Goal: Task Accomplishment & Management: Use online tool/utility

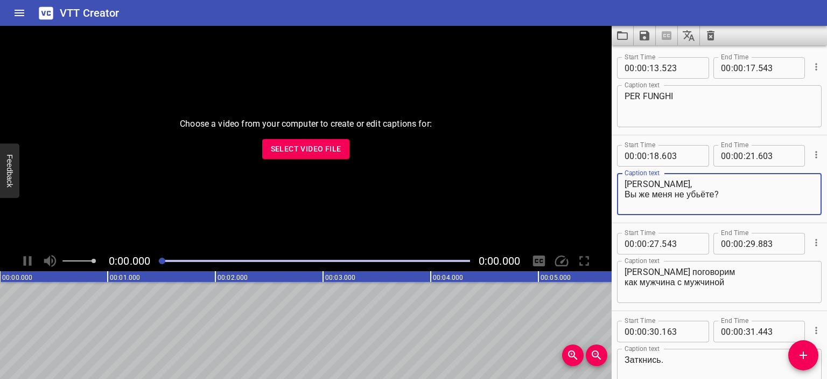
click at [636, 183] on textarea "[PERSON_NAME], Вы же меня не убьёте?" at bounding box center [720, 194] width 190 height 31
drag, startPoint x: 682, startPoint y: 190, endPoint x: 630, endPoint y: 180, distance: 52.5
click at [630, 180] on textarea "[PERSON_NAME], Вы же меня не убьёте?" at bounding box center [720, 194] width 190 height 31
click at [627, 181] on textarea "[PERSON_NAME], Вы же меня не убьёте?" at bounding box center [720, 194] width 190 height 31
drag, startPoint x: 624, startPoint y: 181, endPoint x: 713, endPoint y: 189, distance: 89.2
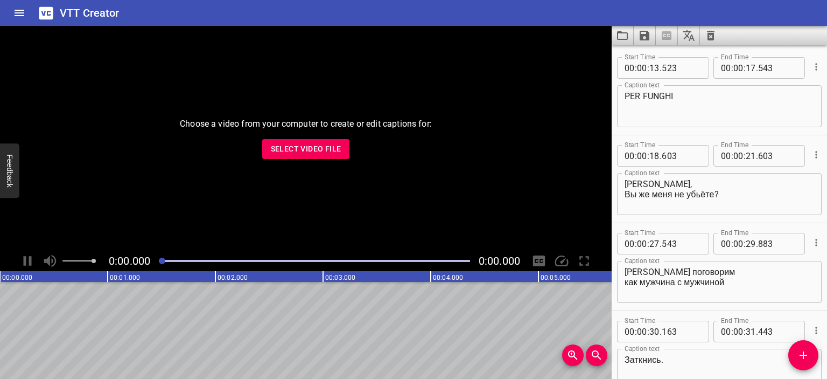
click at [713, 189] on div "[PERSON_NAME], Вы же меня не убьёте? Caption text" at bounding box center [719, 194] width 205 height 42
drag, startPoint x: 723, startPoint y: 194, endPoint x: 603, endPoint y: 173, distance: 122.0
click at [603, 173] on main "Choose a video from your computer to create or edit captions for: Select Video …" at bounding box center [413, 202] width 827 height 353
paste textarea "[PERSON_NAME], Non mi uccidera', vero"
drag, startPoint x: 690, startPoint y: 195, endPoint x: 653, endPoint y: 195, distance: 37.7
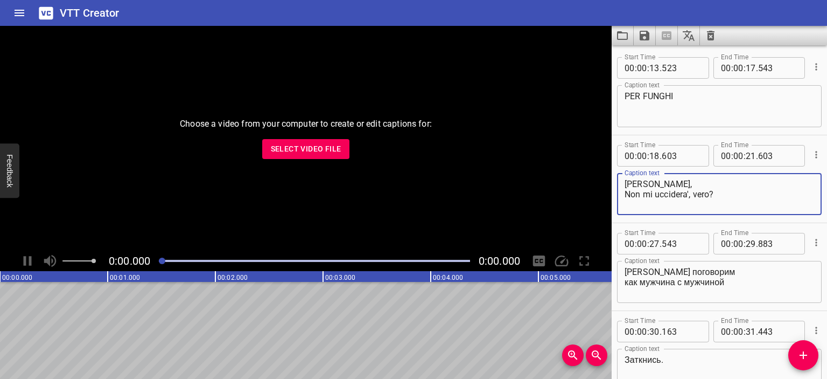
click at [653, 195] on textarea "[PERSON_NAME], Non mi uccidera', vero?" at bounding box center [720, 194] width 190 height 31
type textarea "[PERSON_NAME], Non ha intenzione di uccidermi, vero?"
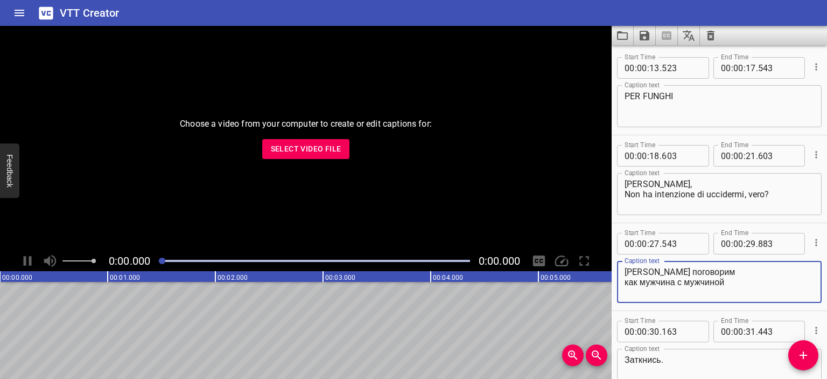
drag, startPoint x: 760, startPoint y: 286, endPoint x: 612, endPoint y: 271, distance: 149.4
click at [612, 271] on div "Start Time 00 : 00 : 27 . 543 Start Time End Time 00 : 00 : 29 . 883 End Time C…" at bounding box center [719, 266] width 215 height 87
type textarea "Parliamo da uomo a uomo."
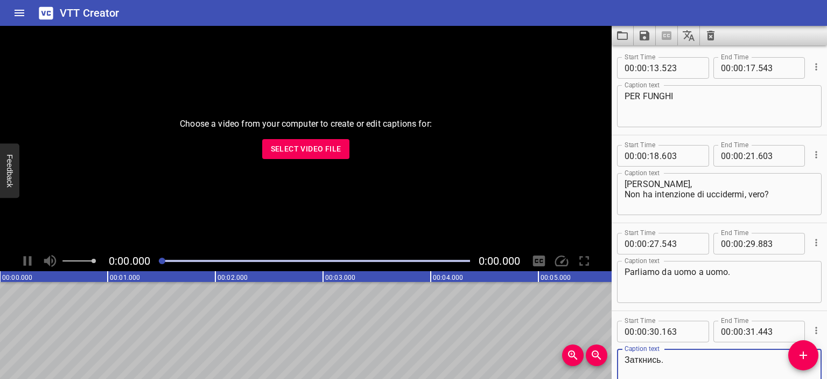
drag, startPoint x: 663, startPoint y: 361, endPoint x: 610, endPoint y: 361, distance: 52.8
click at [610, 361] on main "Choose a video from your computer to create or edit captions for: Select Video …" at bounding box center [413, 202] width 827 height 353
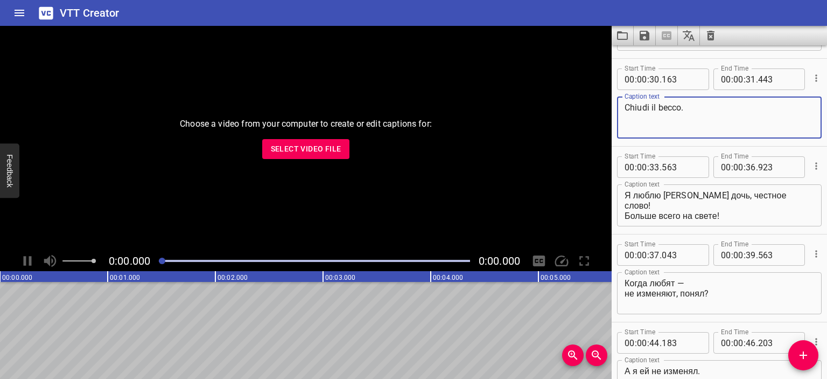
scroll to position [253, 0]
type textarea "Chiudi il becco."
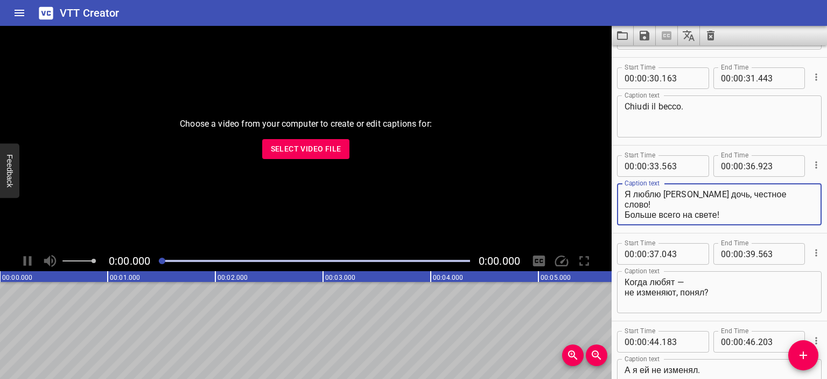
drag, startPoint x: 723, startPoint y: 202, endPoint x: 614, endPoint y: 189, distance: 110.1
click at [614, 189] on div "Start Time 00 : 00 : 33 . 563 Start Time End Time 00 : 00 : 36 . 923 End Time C…" at bounding box center [719, 188] width 215 height 87
paste textarea "Amo tua figlia, onestamente! Più di ogni altra cosa"
click at [648, 193] on textarea "Amo tua figlia, onestamente! Più di ogni altra cosa!" at bounding box center [720, 204] width 190 height 31
drag, startPoint x: 686, startPoint y: 193, endPoint x: 736, endPoint y: 193, distance: 49.5
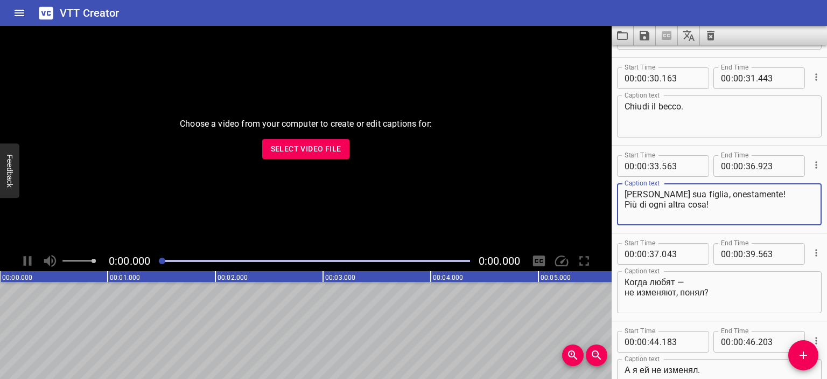
click at [736, 193] on textarea "[PERSON_NAME] sua figlia, onestamente! Più di ogni altra cosa!" at bounding box center [720, 204] width 190 height 31
click at [706, 206] on textarea "Amo sua figlia, [PERSON_NAME]! Più di ogni altra cosa!" at bounding box center [720, 204] width 190 height 31
type textarea "Amo sua figlia, [PERSON_NAME]! Più di ogni altra cosa al mondo!"
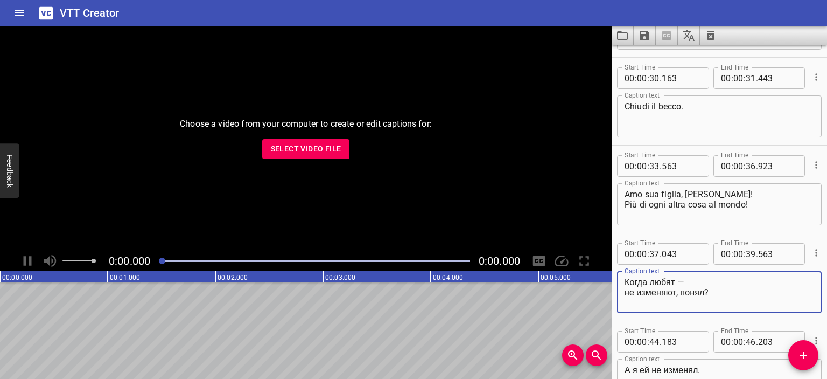
drag, startPoint x: 708, startPoint y: 291, endPoint x: 607, endPoint y: 275, distance: 102.6
click at [607, 275] on main "Choose a video from your computer to create or edit captions for: Select Video …" at bounding box center [413, 202] width 827 height 353
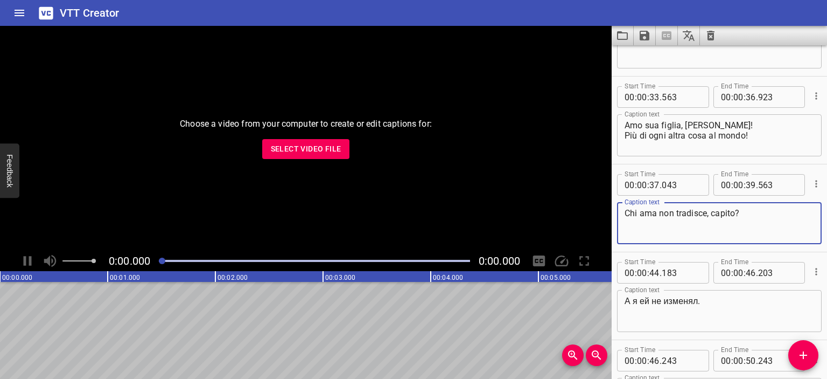
scroll to position [323, 0]
type textarea "Chi ama non tradisce, capito?"
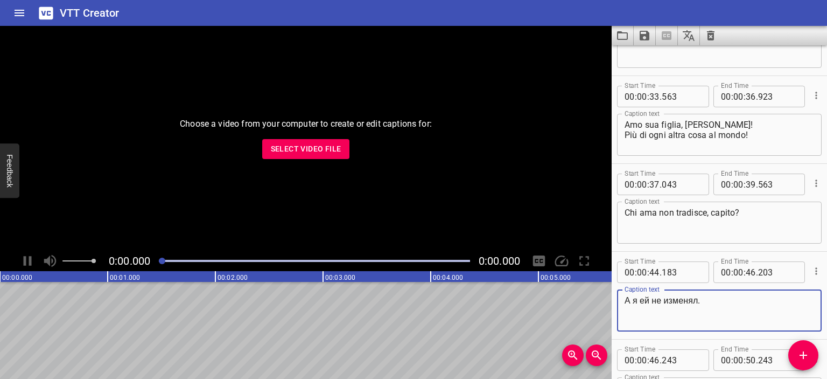
drag, startPoint x: 704, startPoint y: 299, endPoint x: 603, endPoint y: 291, distance: 101.6
click at [603, 291] on main "Choose a video from your computer to create or edit captions for: Select Video …" at bounding box center [413, 202] width 827 height 353
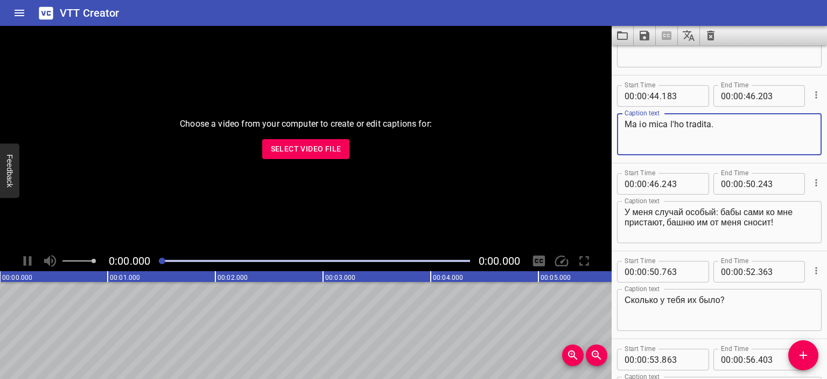
scroll to position [499, 0]
type textarea "Ma io mica l'ho tradita."
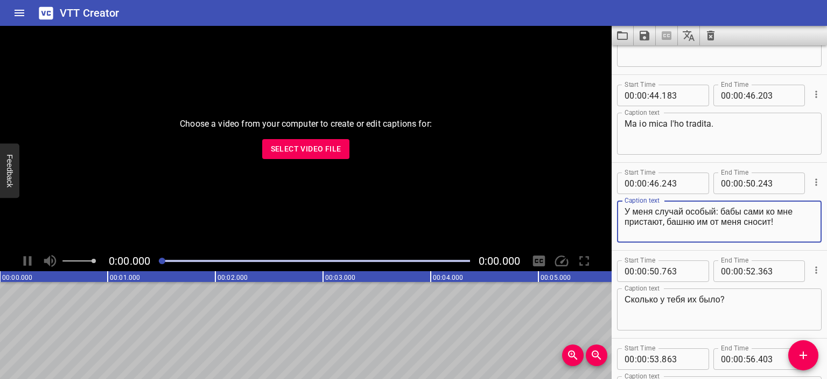
drag, startPoint x: 782, startPoint y: 221, endPoint x: 611, endPoint y: 206, distance: 171.9
click at [611, 206] on main "Choose a video from your computer to create or edit captions for: Select Video …" at bounding box center [413, 202] width 827 height 353
click at [627, 214] on textarea "У меня случай особый: бабы сами ко мне пристают, башню им от меня сносит!" at bounding box center [720, 221] width 190 height 31
type textarea "Sono un caso particolare: sono le donne che ci provano con me, perdono la testa…"
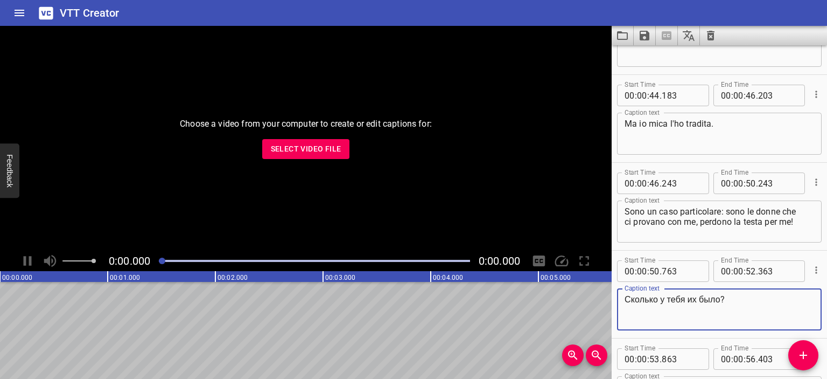
drag, startPoint x: 723, startPoint y: 301, endPoint x: 576, endPoint y: 299, distance: 147.6
click at [576, 299] on main "Choose a video from your computer to create or edit captions for: Select Video …" at bounding box center [413, 202] width 827 height 353
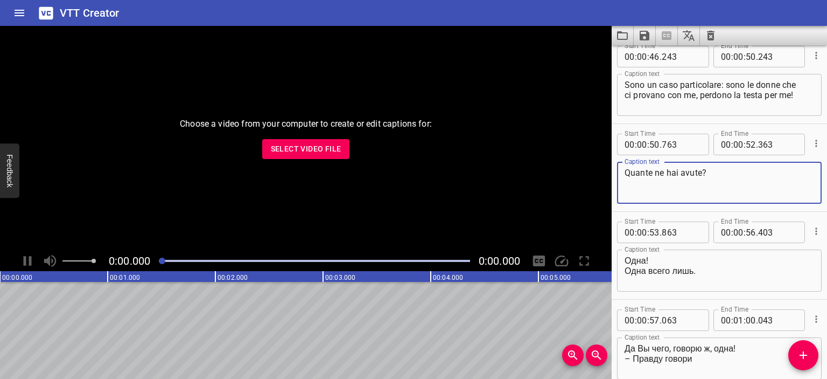
scroll to position [657, 0]
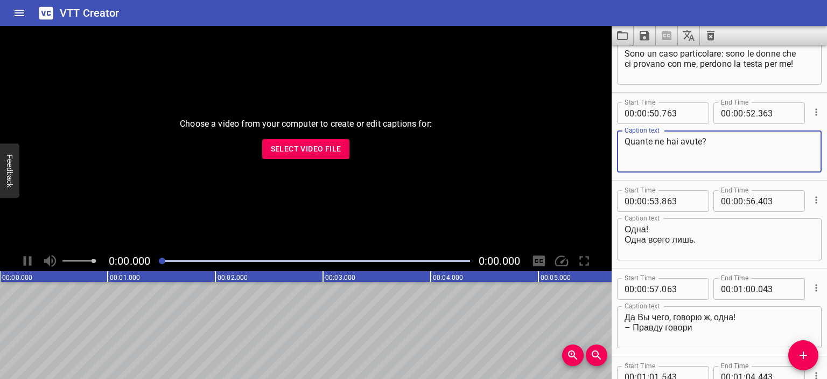
type textarea "Quante ne hai avute?"
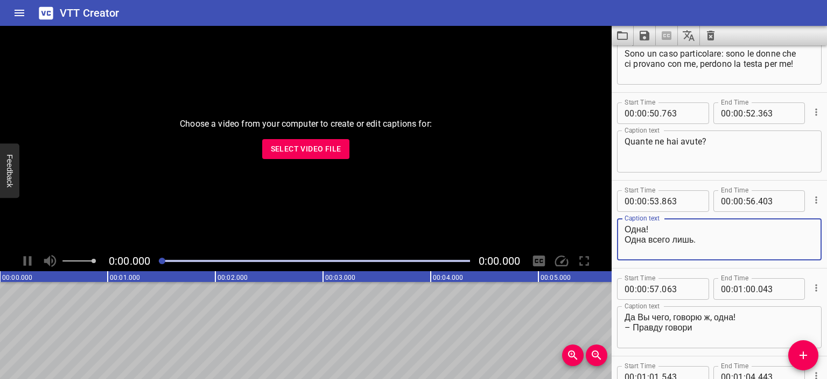
drag, startPoint x: 700, startPoint y: 237, endPoint x: 611, endPoint y: 228, distance: 89.9
click at [611, 228] on main "Choose a video from your computer to create or edit captions for: Select Video …" at bounding box center [413, 202] width 827 height 353
type textarea "Una! Solamente una!"
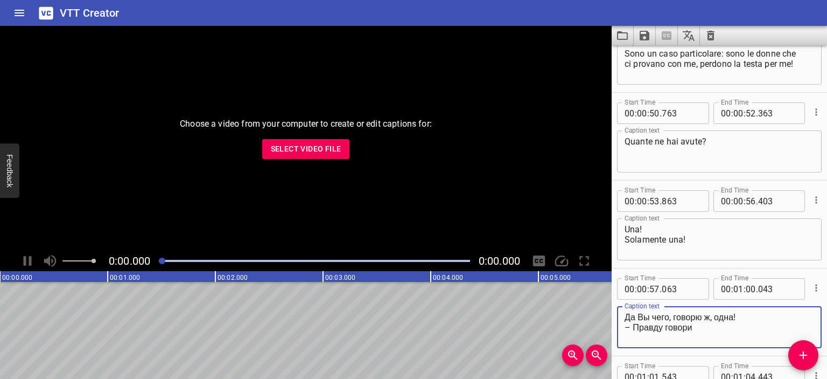
click at [739, 317] on textarea "Да Вы чего, говорю ж, одна! – Правду говори" at bounding box center [720, 327] width 190 height 31
click at [316, 157] on button "Select Video File" at bounding box center [306, 149] width 88 height 20
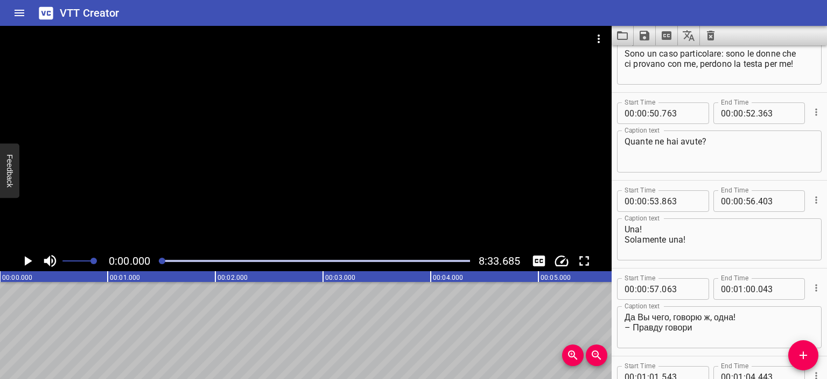
click at [275, 178] on div at bounding box center [306, 138] width 612 height 225
click at [275, 178] on video at bounding box center [306, 138] width 612 height 225
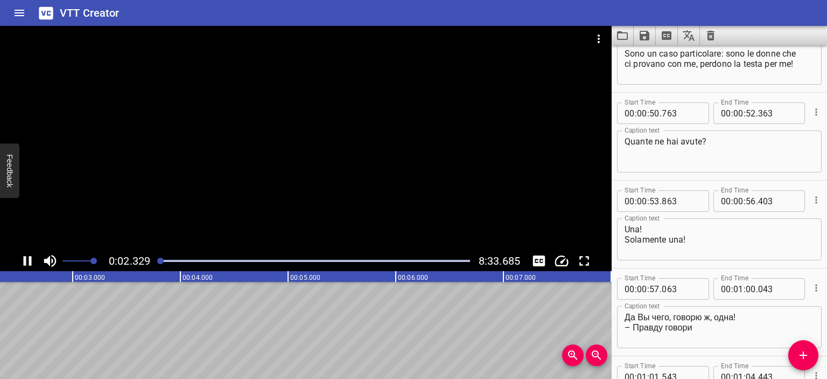
click at [205, 170] on div at bounding box center [306, 138] width 612 height 225
click at [307, 139] on div at bounding box center [306, 138] width 612 height 225
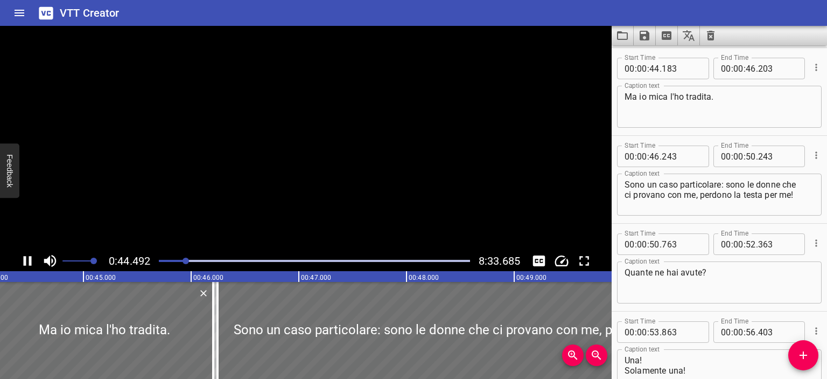
scroll to position [0, 0]
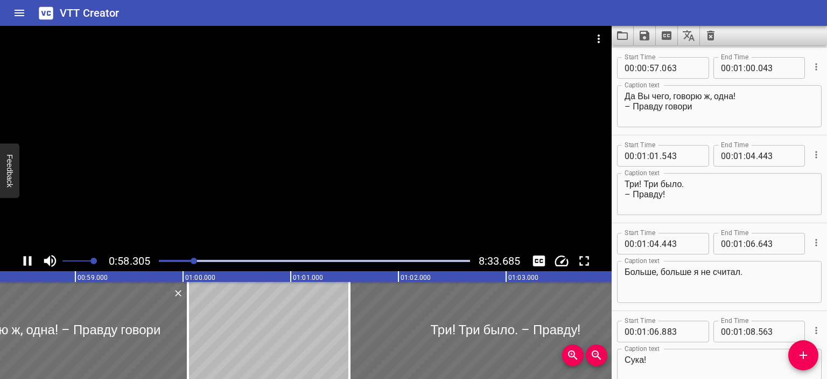
click at [345, 113] on div at bounding box center [306, 138] width 612 height 225
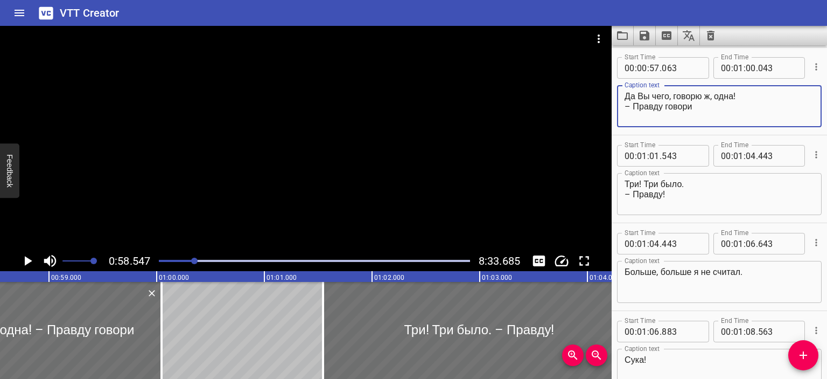
drag, startPoint x: 737, startPoint y: 96, endPoint x: 627, endPoint y: 95, distance: 110.4
click at [627, 95] on textarea "Да Вы чего, говорю ж, одна! – Правду говори" at bounding box center [720, 106] width 190 height 31
drag, startPoint x: 692, startPoint y: 107, endPoint x: 633, endPoint y: 107, distance: 59.2
click at [633, 107] on textarea "Ma cosa fa, le ho detto una! – Правду говори" at bounding box center [720, 106] width 190 height 31
type textarea "Ma cosa fa, le ho detto una! – Dimmi la verità"
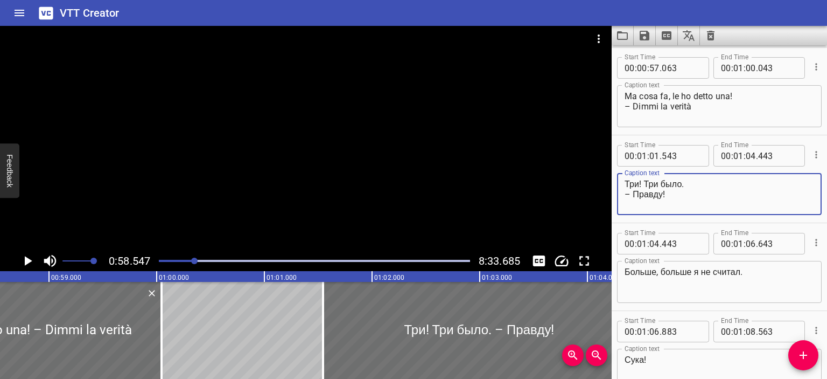
drag, startPoint x: 683, startPoint y: 179, endPoint x: 616, endPoint y: 181, distance: 67.4
click at [616, 181] on div "Start Time 00 : 01 : 01 . 543 Start Time End Time 00 : 01 : 04 . 443 End Time C…" at bounding box center [719, 178] width 215 height 87
click at [663, 195] on textarea "Tre! Erano tre. – Правду!" at bounding box center [720, 194] width 190 height 31
type textarea "Tre! Erano tre. – La verità!"
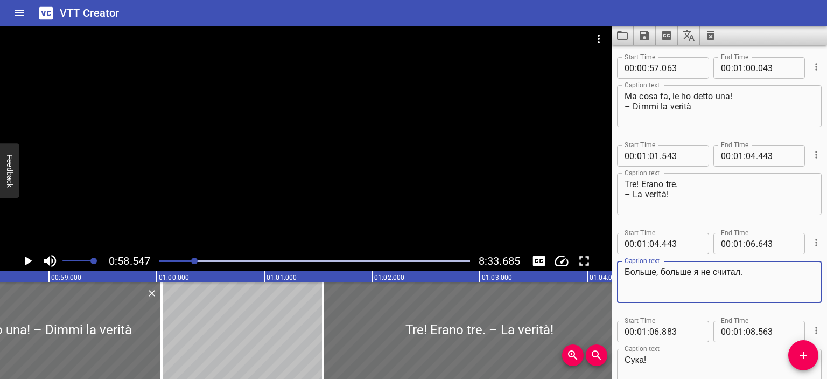
drag, startPoint x: 755, startPoint y: 269, endPoint x: 617, endPoint y: 264, distance: 139.0
click at [617, 264] on div "Больше, больше я не считал. Caption text" at bounding box center [719, 282] width 205 height 42
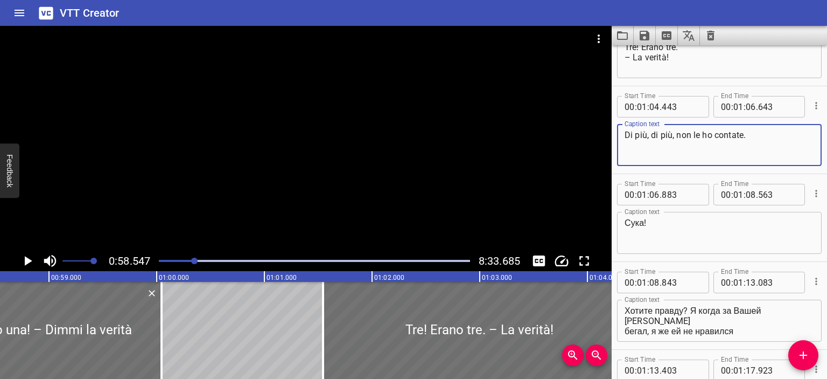
scroll to position [1016, 0]
type textarea "Di più, di più, non le ho contate."
click at [510, 198] on div at bounding box center [306, 138] width 612 height 225
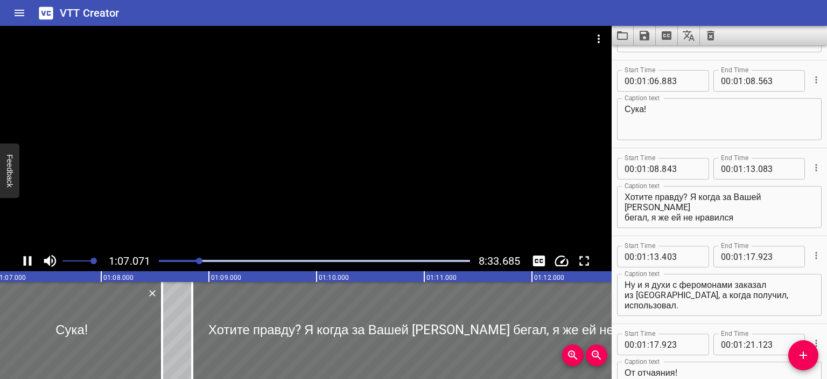
scroll to position [1141, 0]
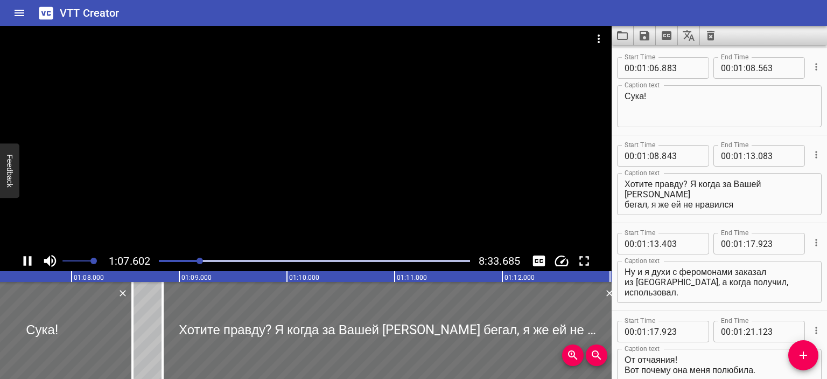
click at [464, 180] on div at bounding box center [306, 138] width 612 height 225
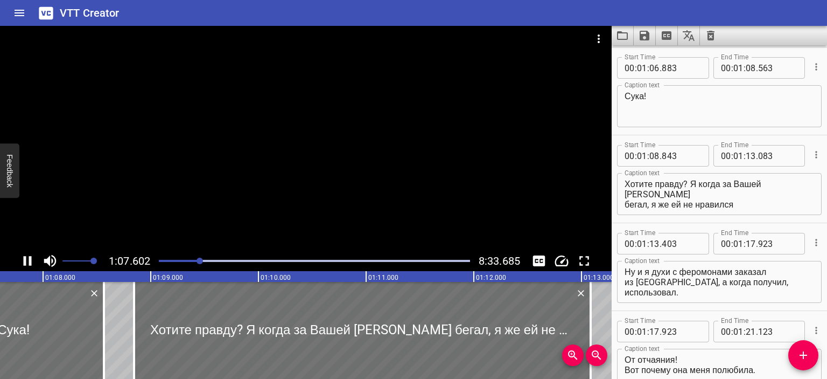
scroll to position [0, 7295]
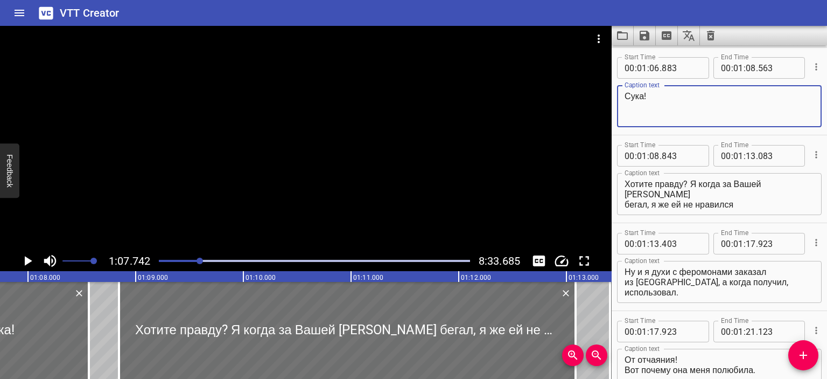
drag, startPoint x: 643, startPoint y: 99, endPoint x: 585, endPoint y: 102, distance: 58.8
click at [585, 102] on main "1:07.742 8:33.685 00:00.000 00:01.000 00:02.000 00:03.000 00:04.000 00:05.000 0…" at bounding box center [413, 202] width 827 height 353
type textarea "С"
type textarea "Bastardo!"
click at [500, 193] on div at bounding box center [306, 138] width 612 height 225
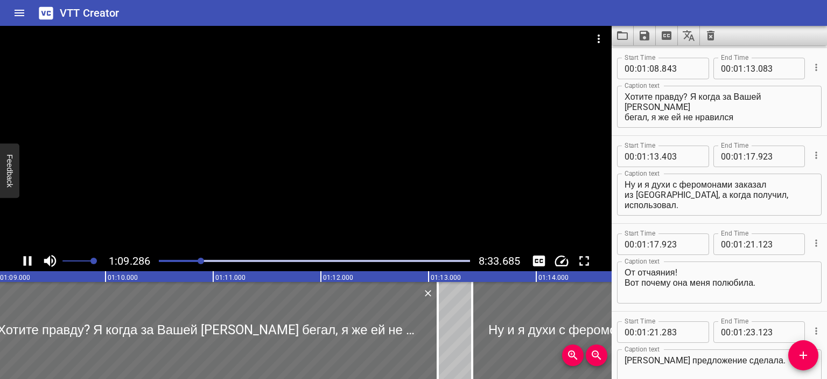
scroll to position [1229, 0]
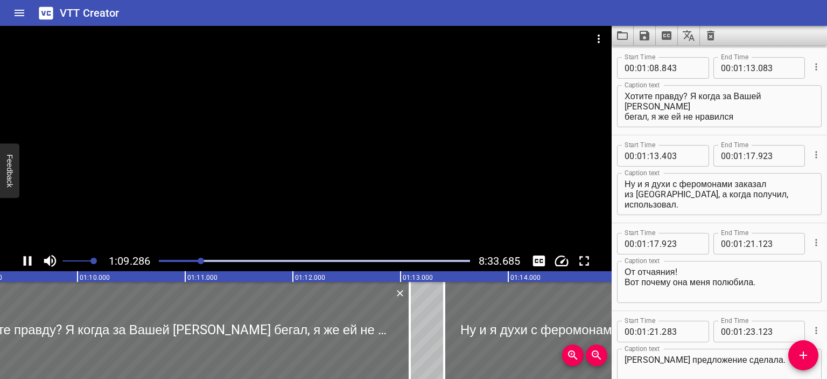
click at [464, 191] on div at bounding box center [306, 138] width 612 height 225
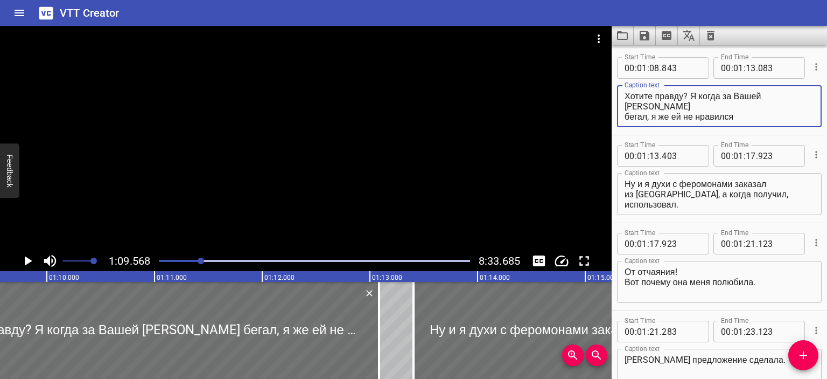
drag, startPoint x: 683, startPoint y: 99, endPoint x: 565, endPoint y: 98, distance: 117.9
click at [565, 98] on main "1:09.568 8:33.685 00:00.000 00:01.000 00:02.000 00:03.000 00:04.000 00:05.000 0…" at bounding box center [413, 202] width 827 height 353
drag, startPoint x: 688, startPoint y: 96, endPoint x: 786, endPoint y: 98, distance: 97.5
click at [786, 98] on textarea "Vuole la verità? Я когда за Вашей [PERSON_NAME] бегал, я же ей не нравился" at bounding box center [720, 106] width 190 height 31
type textarea "Vuole la verità? Quando facevo la [PERSON_NAME] sua [PERSON_NAME], io a [PERSON…"
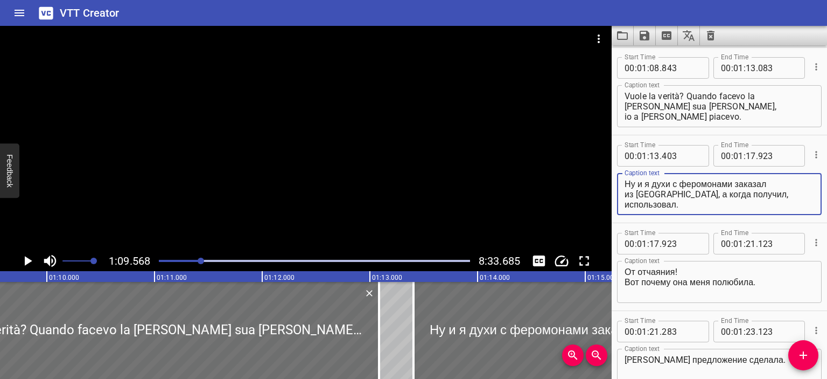
drag, startPoint x: 795, startPoint y: 193, endPoint x: 610, endPoint y: 179, distance: 185.8
click at [610, 179] on main "1:09.568 8:33.685 00:00.000 00:01.000 00:02.000 00:03.000 00:04.000 00:05.000 0…" at bounding box center [413, 202] width 827 height 353
paste textarea "[PERSON_NAME], ho ordinato un profumo con feromoni dalla [GEOGRAPHIC_DATA], e q…"
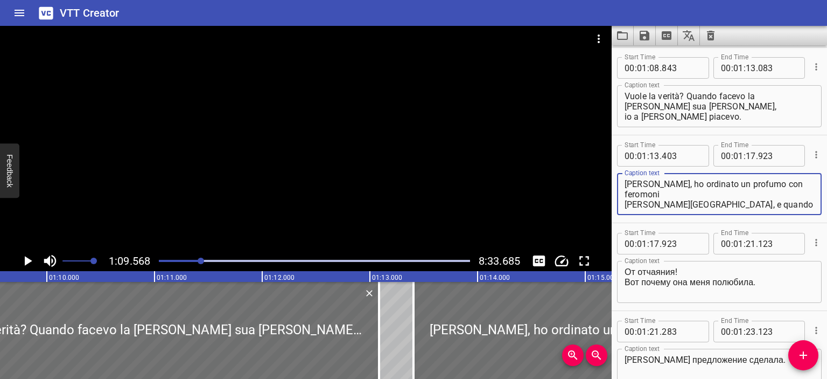
drag, startPoint x: 648, startPoint y: 185, endPoint x: 605, endPoint y: 183, distance: 42.6
click at [605, 183] on main "1:09.568 8:33.685 00:00.000 00:01.000 00:02.000 00:03.000 00:04.000 00:05.000 0…" at bounding box center [413, 202] width 827 height 353
click at [665, 197] on textarea "Così ho ordinato un profumo con feromoni [PERSON_NAME][GEOGRAPHIC_DATA], e quan…" at bounding box center [720, 194] width 190 height 31
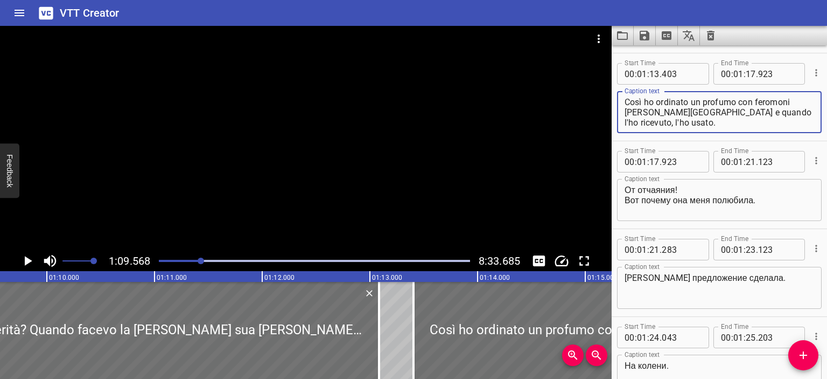
scroll to position [1313, 0]
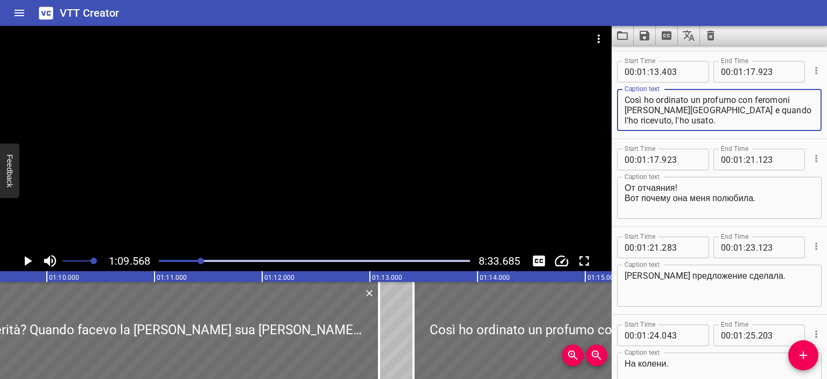
type textarea "Così ho ordinato un profumo con feromoni [PERSON_NAME][GEOGRAPHIC_DATA] e quand…"
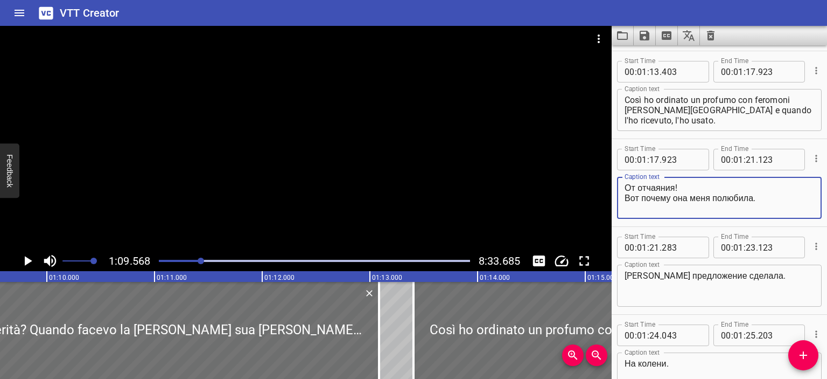
drag, startPoint x: 775, startPoint y: 198, endPoint x: 590, endPoint y: 183, distance: 185.8
click at [590, 183] on main "1:09.568 8:33.685 00:00.000 00:01.000 00:02.000 00:03.000 00:04.000 00:05.000 0…" at bounding box center [413, 202] width 827 height 353
paste textarea "Per disperazione! Ecco perché mi ha amato"
drag, startPoint x: 676, startPoint y: 195, endPoint x: 723, endPoint y: 196, distance: 46.8
click at [723, 196] on textarea "Per disperazione! Ecco perché mi ha amato." at bounding box center [720, 198] width 190 height 31
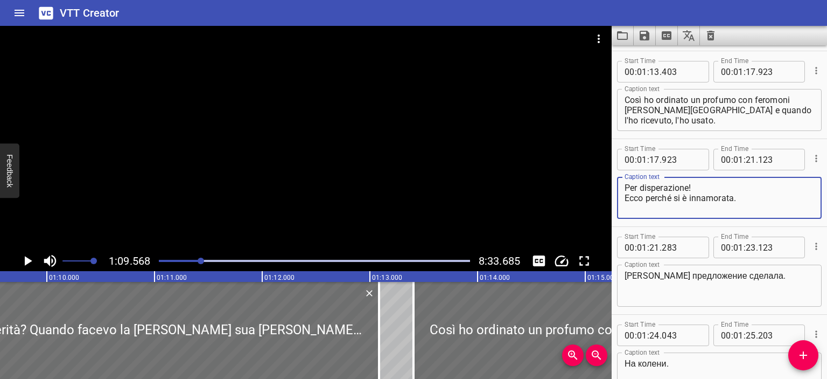
type textarea "Per disperazione! Ecco perché si è innamorata."
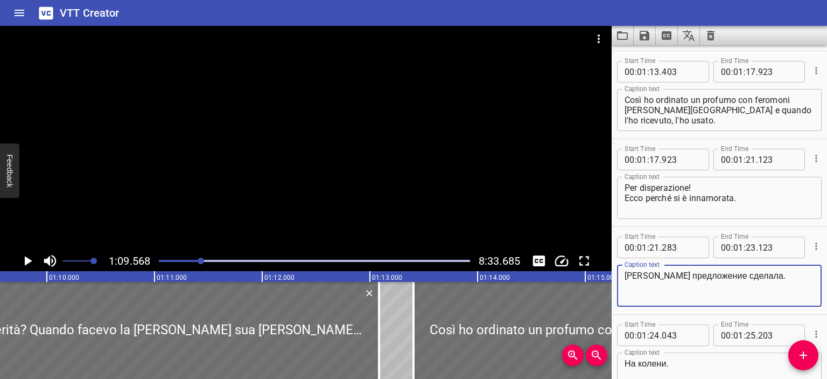
drag, startPoint x: 741, startPoint y: 277, endPoint x: 599, endPoint y: 280, distance: 142.7
click at [599, 280] on main "1:09.568 8:33.685 00:00.000 00:01.000 00:02.000 00:03.000 00:04.000 00:05.000 0…" at bounding box center [413, 202] width 827 height 353
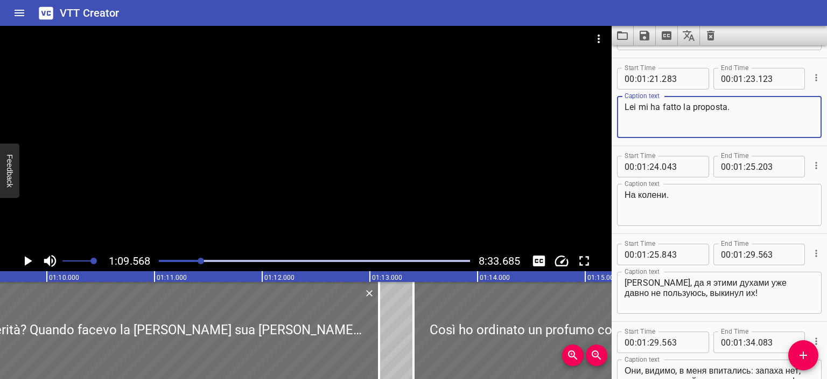
scroll to position [1482, 0]
drag, startPoint x: 625, startPoint y: 108, endPoint x: 680, endPoint y: 108, distance: 55.5
click at [680, 108] on textarea "Lei mi ha fatto la proposta." at bounding box center [720, 116] width 190 height 31
type textarea "Ed è stata lei a farmi la proposta."
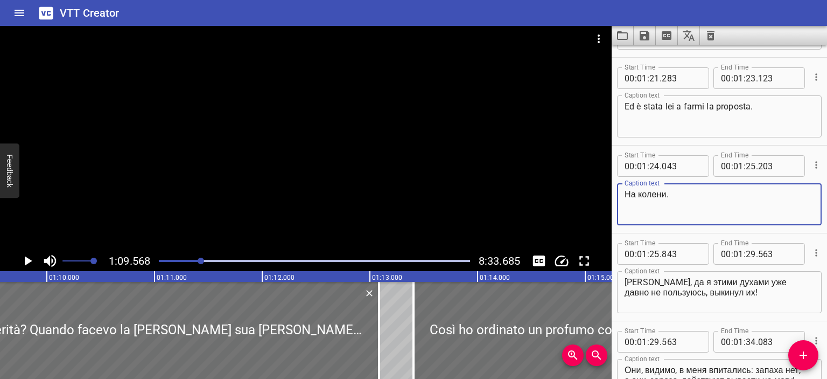
drag, startPoint x: 668, startPoint y: 193, endPoint x: 601, endPoint y: 193, distance: 66.8
click at [601, 193] on main "1:09.568 8:33.685 00:00.000 00:01.000 00:02.000 00:03.000 00:04.000 00:05.000 0…" at bounding box center [413, 202] width 827 height 353
type textarea "In ginocchio."
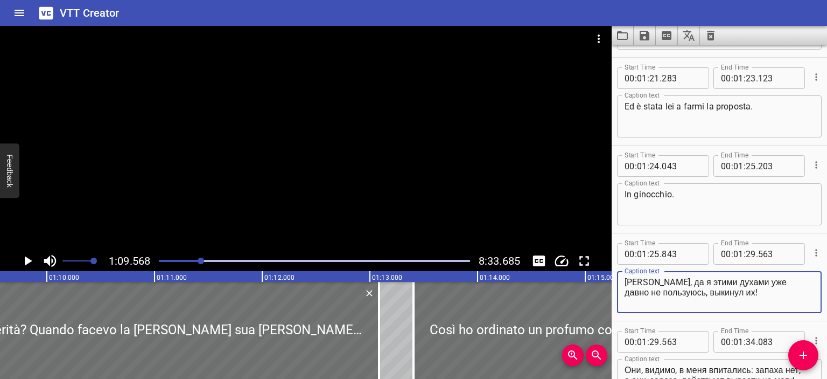
drag, startPoint x: 765, startPoint y: 292, endPoint x: 614, endPoint y: 284, distance: 150.4
click at [614, 284] on div "Start Time 00 : 01 : 25 . 843 Start Time End Time 00 : 01 : 29 . 563 End Time C…" at bounding box center [719, 276] width 215 height 87
paste textarea "[PERSON_NAME], Sì, non uso questi profumi da molto tempo, li ho buttati via"
drag, startPoint x: 691, startPoint y: 279, endPoint x: 793, endPoint y: 282, distance: 101.8
click at [793, 282] on textarea "[PERSON_NAME], Sì, non uso questi profumi da molto tempo, li ho buttati via!" at bounding box center [720, 292] width 190 height 31
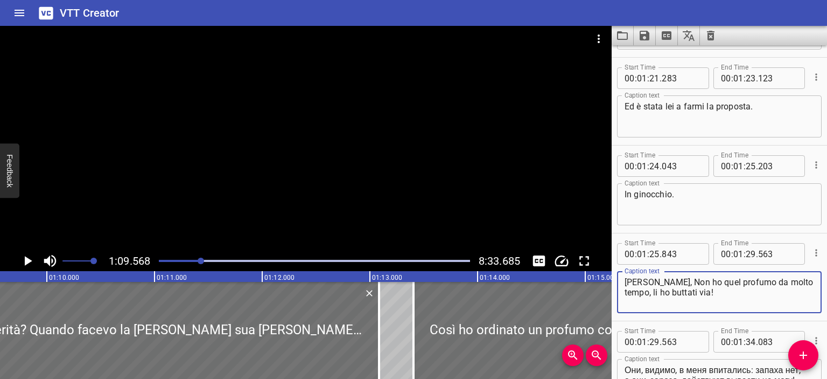
click at [676, 295] on textarea "[PERSON_NAME], Non ho quel profumo da molto tempo, li ho buttati via!" at bounding box center [720, 292] width 190 height 31
click at [481, 196] on div at bounding box center [306, 138] width 612 height 225
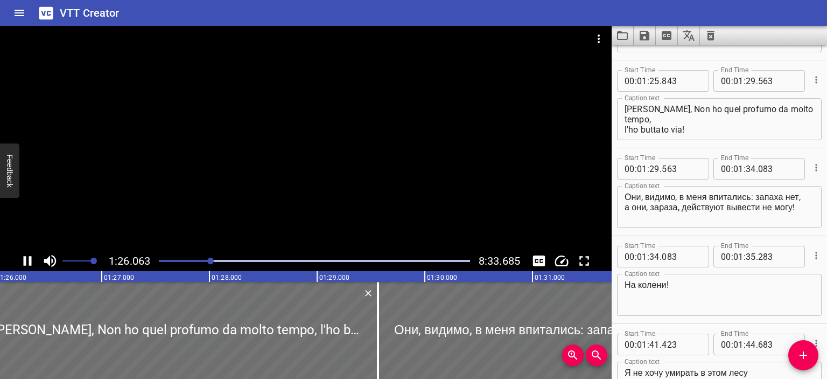
scroll to position [1667, 0]
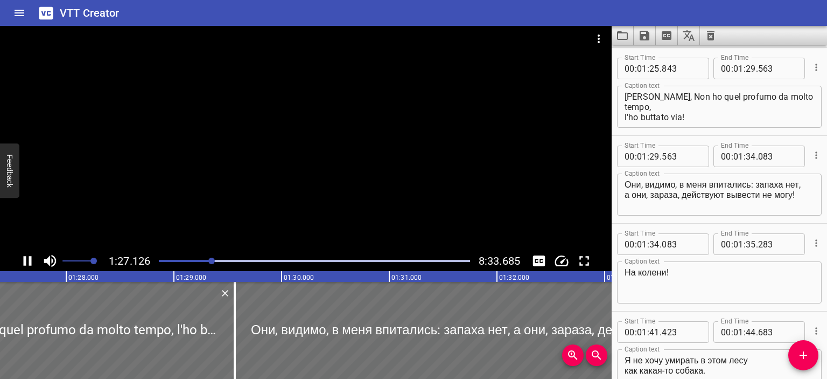
click at [325, 155] on div at bounding box center [306, 138] width 612 height 225
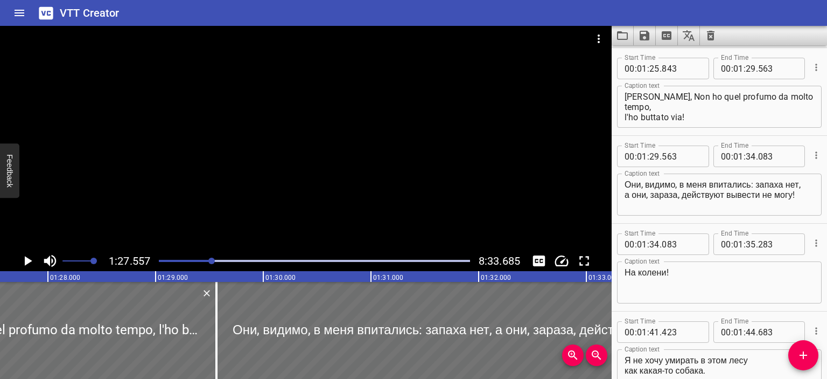
scroll to position [0, 0]
click at [694, 96] on textarea "[PERSON_NAME], Non ho quel profumo da molto tempo, l'ho buttato via!" at bounding box center [720, 107] width 190 height 31
type textarea "[PERSON_NAME], non ho quel profumo da molto tempo, l'ho buttato via!"
click at [399, 137] on div at bounding box center [306, 138] width 612 height 225
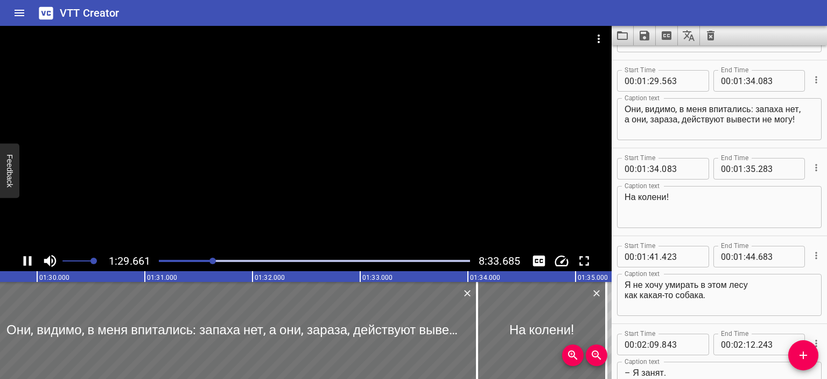
scroll to position [0, 9656]
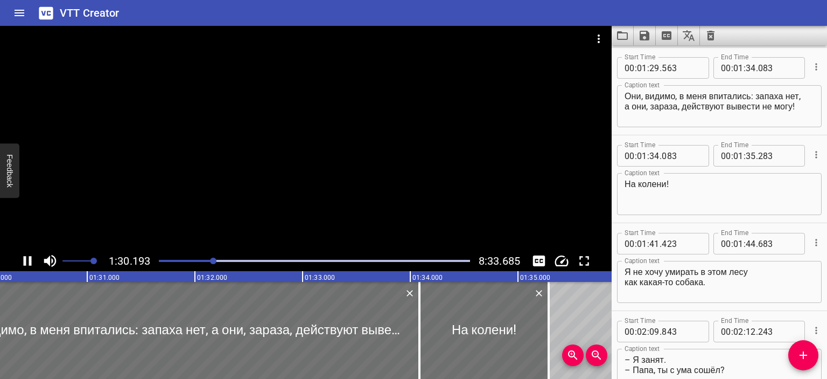
click at [359, 144] on div at bounding box center [306, 138] width 612 height 225
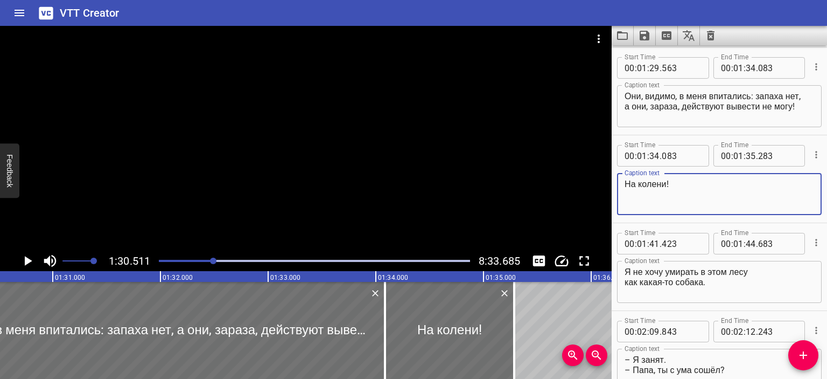
drag, startPoint x: 667, startPoint y: 179, endPoint x: 595, endPoint y: 179, distance: 72.2
click at [595, 179] on main "1:30.511 8:33.685 00:00.000 00:01.000 00:02.000 00:03.000 00:04.000 00:05.000 0…" at bounding box center [413, 202] width 827 height 353
type textarea "In ginocchio!"
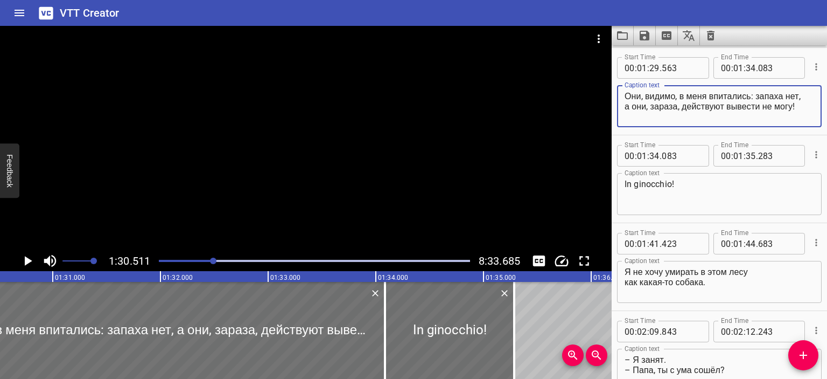
drag, startPoint x: 799, startPoint y: 107, endPoint x: 621, endPoint y: 88, distance: 179.3
click at [621, 88] on div "Они, видимо, в меня впитались: запаха нет, а они, зараза, действуют вывести не …" at bounding box center [719, 106] width 205 height 42
click at [627, 94] on textarea "Они, видимо, в меня впитались: запаха нет, а они, зараза, действуют вывести не …" at bounding box center [720, 106] width 190 height 31
drag, startPoint x: 646, startPoint y: 115, endPoint x: 619, endPoint y: 107, distance: 27.4
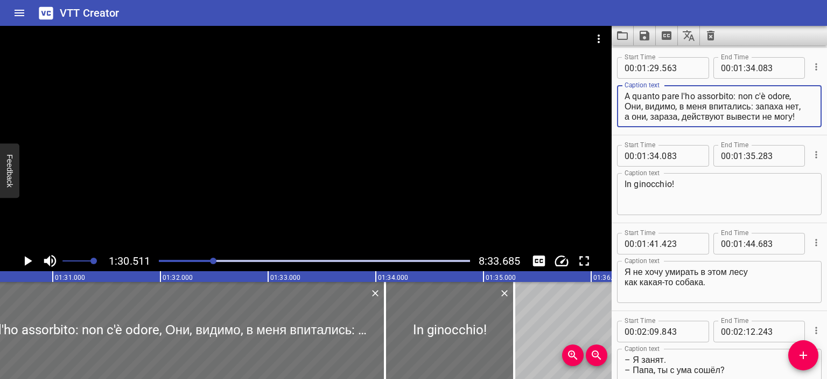
click at [619, 107] on div "A quanto pare l'ho assorbito: non c'è odore, Они, видимо, в меня впитались: зап…" at bounding box center [719, 106] width 205 height 42
click at [625, 104] on textarea "A quanto pare l'ho assorbito: non c'è odore, а они, зараза, действуют вывести н…" at bounding box center [720, 106] width 190 height 31
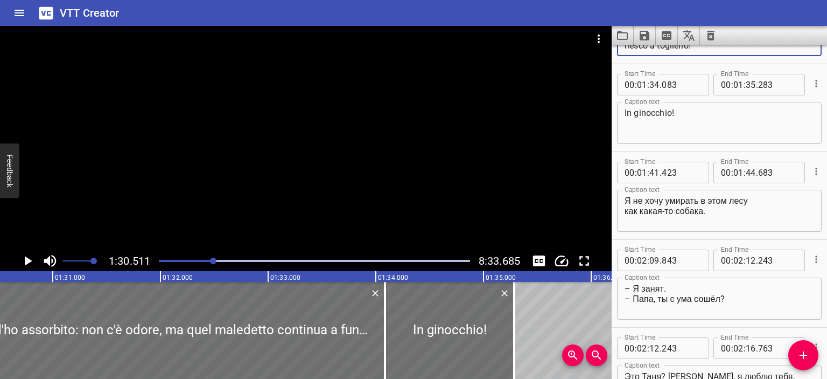
scroll to position [1829, 0]
type textarea "A quanto pare l'ho assorbito: non c'è odore, ma quel maledetto continua a funzi…"
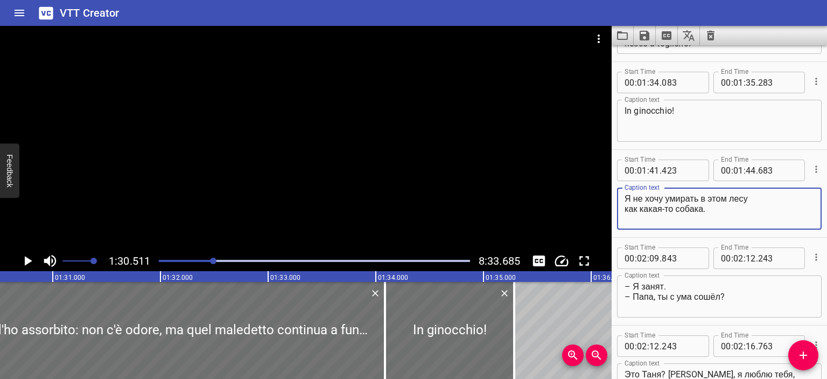
click at [709, 210] on textarea "Я не хочу умирать в этом лесу как какая-то собака." at bounding box center [720, 208] width 190 height 31
click at [624, 196] on div "Я не хочу умирать в этом лесу как какая-то собака. Caption text" at bounding box center [719, 208] width 205 height 42
click at [631, 197] on textarea "Я не хочу умирать в этом лесу как какая-то собака." at bounding box center [720, 208] width 190 height 31
type textarea "Non voglio morire in questo bosco come un cane."
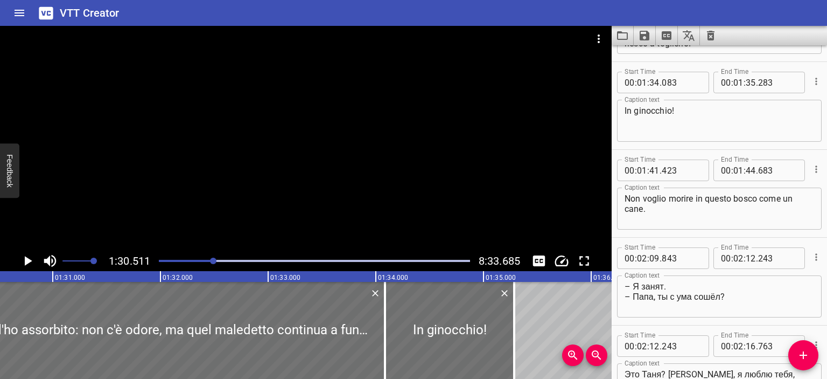
click at [431, 188] on div at bounding box center [306, 138] width 612 height 225
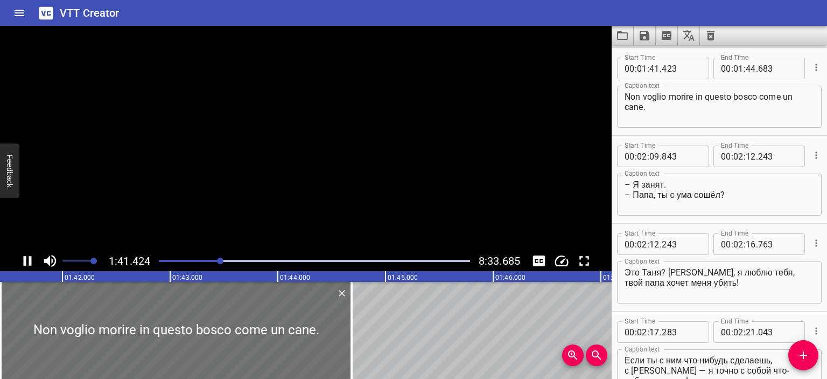
scroll to position [1931, 0]
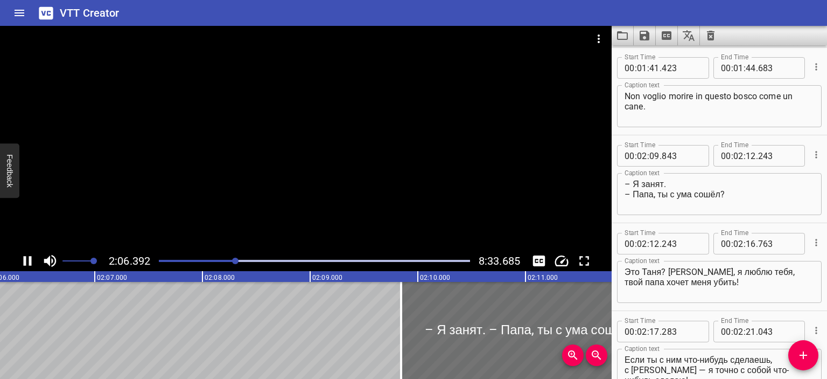
click at [324, 129] on div at bounding box center [306, 138] width 612 height 225
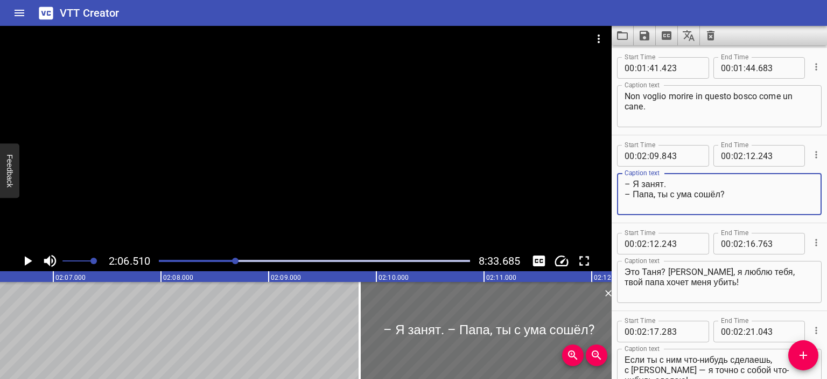
drag, startPoint x: 677, startPoint y: 180, endPoint x: 634, endPoint y: 181, distance: 43.1
click at [634, 181] on textarea "– Я занят. – Папа, ты с ума сошёл?" at bounding box center [720, 194] width 190 height 31
drag, startPoint x: 720, startPoint y: 193, endPoint x: 633, endPoint y: 192, distance: 87.2
click at [633, 192] on textarea "– Ho da fare. – Папа, ты с ума сошёл?" at bounding box center [720, 194] width 190 height 31
type textarea "– Ho da fare. – Papà, sei impazzito?"
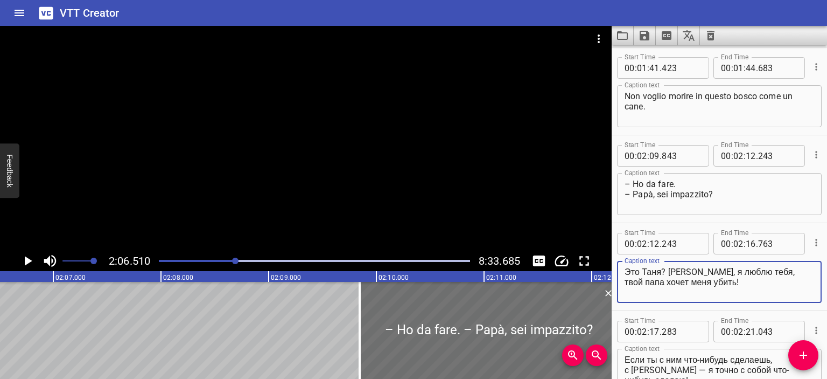
drag, startPoint x: 663, startPoint y: 271, endPoint x: 612, endPoint y: 271, distance: 51.2
click at [612, 271] on div "Start Time 00 : 02 : 12 . 243 Start Time End Time 00 : 02 : 16 . 763 End Time C…" at bounding box center [719, 266] width 215 height 87
drag, startPoint x: 675, startPoint y: 271, endPoint x: 770, endPoint y: 270, distance: 94.8
click at [770, 270] on textarea "Ma è [PERSON_NAME]? [PERSON_NAME], я люблю тебя, твой папа хочет меня убить!" at bounding box center [720, 282] width 190 height 31
drag, startPoint x: 740, startPoint y: 283, endPoint x: 623, endPoint y: 282, distance: 116.9
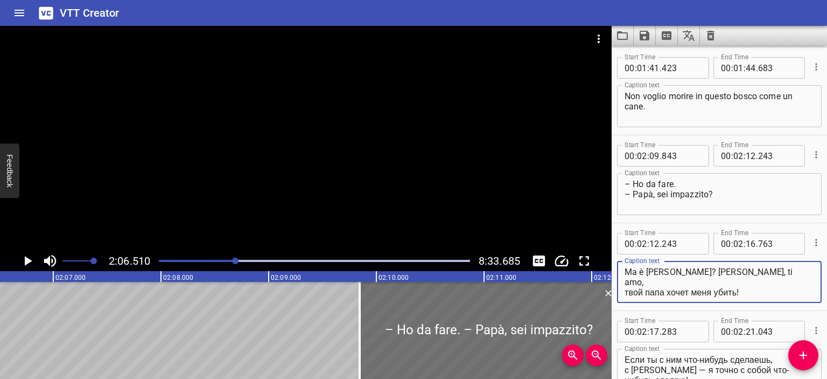
click at [623, 282] on div "Ma è [PERSON_NAME]? [PERSON_NAME], ti amo, твой папа хочет меня убить! Caption …" at bounding box center [719, 282] width 205 height 42
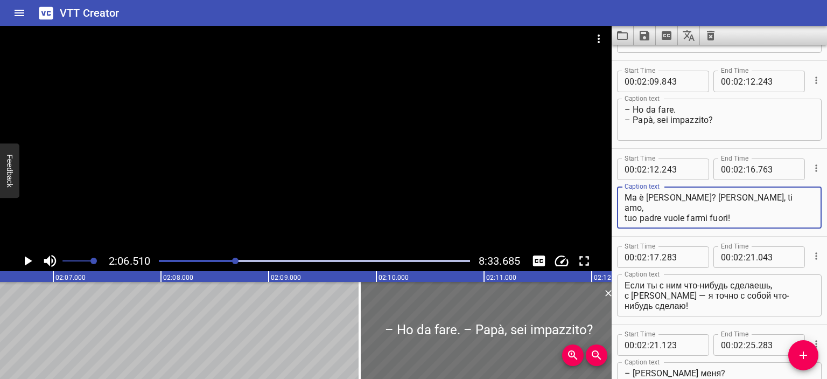
scroll to position [2005, 0]
type textarea "Ma è [PERSON_NAME]? [PERSON_NAME], ti amo, tuo padre vuole farmi fuori!"
click at [624, 284] on div "Если ты с ним что-нибудь сделаешь, с [PERSON_NAME] — я точно с собой что-нибудь…" at bounding box center [719, 295] width 205 height 42
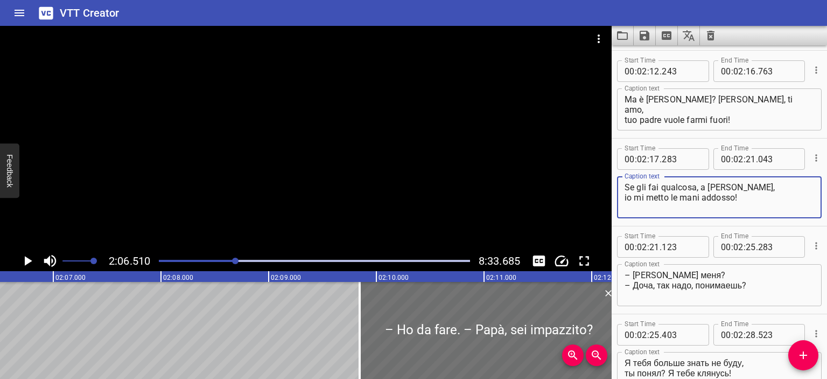
scroll to position [2104, 0]
type textarea "Se gli fai qualcosa, a [PERSON_NAME], io mi metto le mani addosso!"
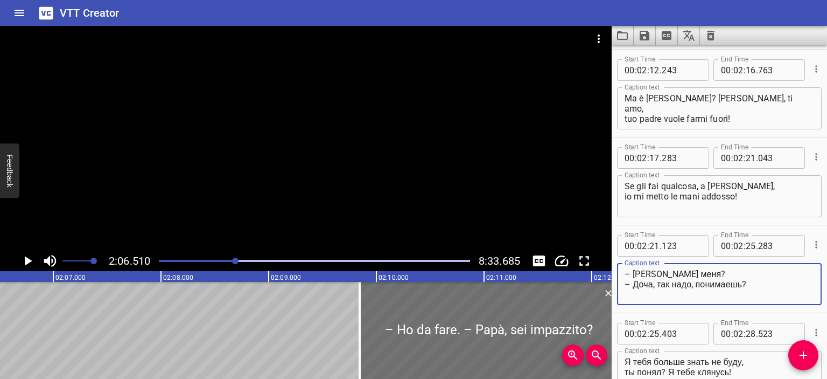
drag, startPoint x: 698, startPoint y: 275, endPoint x: 633, endPoint y: 271, distance: 64.7
click at [633, 271] on textarea "– [PERSON_NAME] меня? – Доча, так надо, понимаешь?" at bounding box center [720, 284] width 190 height 31
click at [634, 283] on textarea "– Mi senti? – Доча, так надо, понимаешь?" at bounding box center [720, 284] width 190 height 31
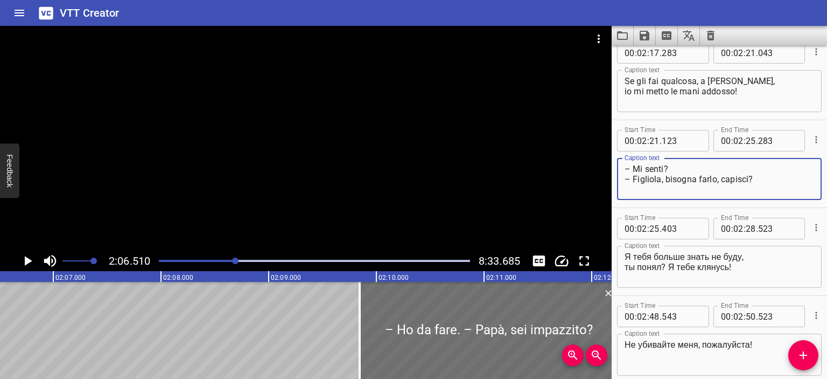
scroll to position [2210, 0]
type textarea "– Mi senti? – Figliola, bisogna farlo, capisci?"
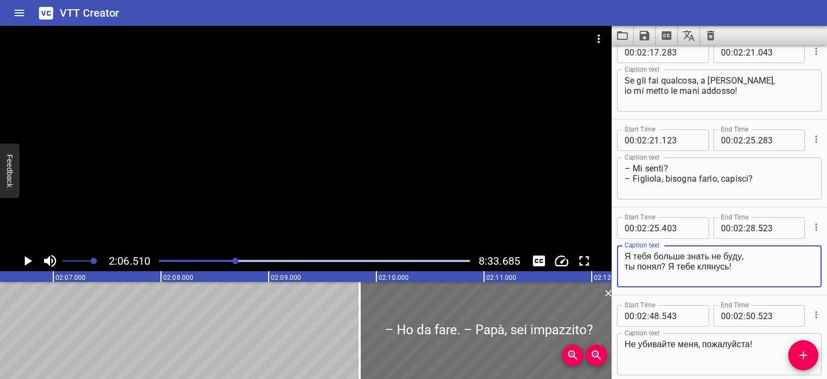
drag, startPoint x: 626, startPoint y: 254, endPoint x: 741, endPoint y: 254, distance: 114.7
click at [741, 254] on textarea "Я тебя больше знать не буду, ты понял? Я тебе клянусь!" at bounding box center [720, 266] width 190 height 31
drag, startPoint x: 661, startPoint y: 264, endPoint x: 599, endPoint y: 265, distance: 62.5
click at [599, 265] on main "2:06.510 8:33.685 00:00.000 00:01.000 00:02.000 00:03.000 00:04.000 00:05.000 0…" at bounding box center [413, 202] width 827 height 353
drag, startPoint x: 655, startPoint y: 267, endPoint x: 717, endPoint y: 268, distance: 61.9
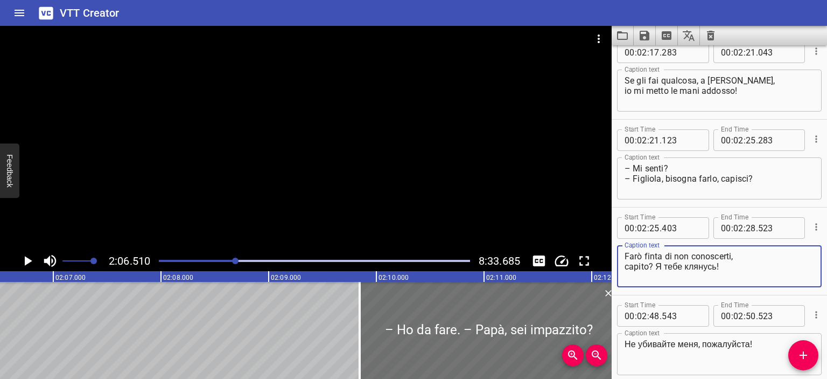
click at [717, 268] on textarea "Farò finta di non conoscerti, capito? Я тебе клянусь!" at bounding box center [720, 266] width 190 height 31
type textarea "Farò finta di non conoscerti, capito? Te lo giuro!"
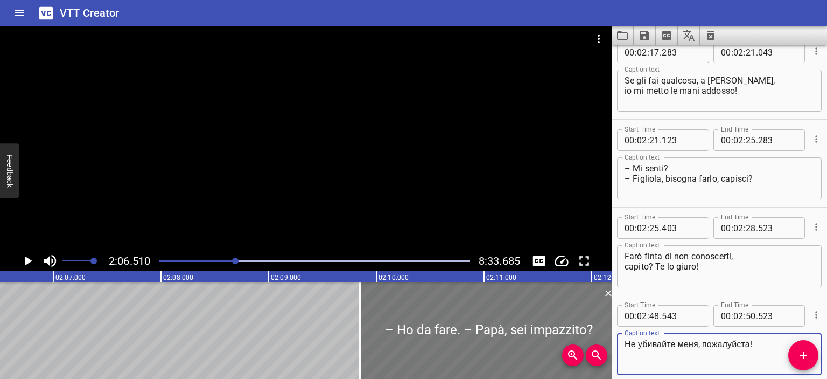
drag, startPoint x: 750, startPoint y: 343, endPoint x: 597, endPoint y: 340, distance: 152.9
click at [597, 340] on main "2:06.510 8:33.685 00:00.000 00:01.000 00:02.000 00:03.000 00:04.000 00:05.000 0…" at bounding box center [413, 202] width 827 height 353
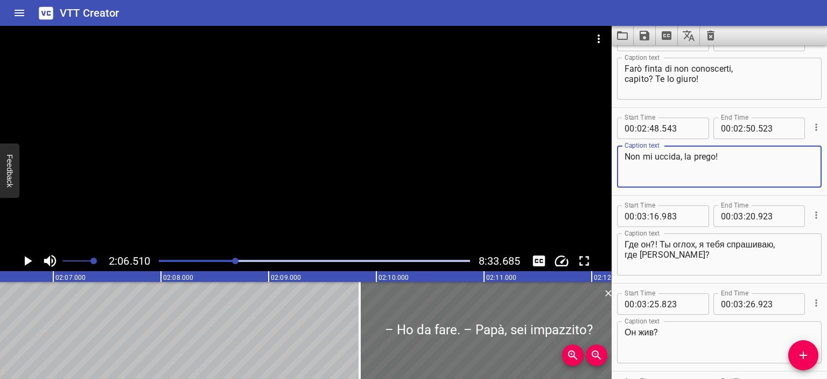
scroll to position [2404, 0]
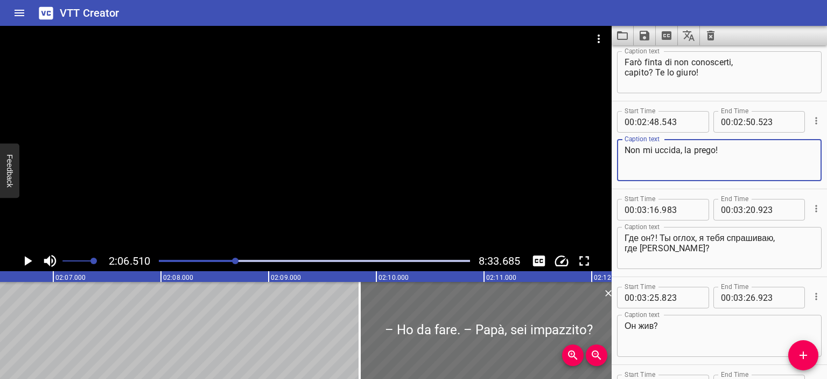
type textarea "Non mi uccida, la prego!"
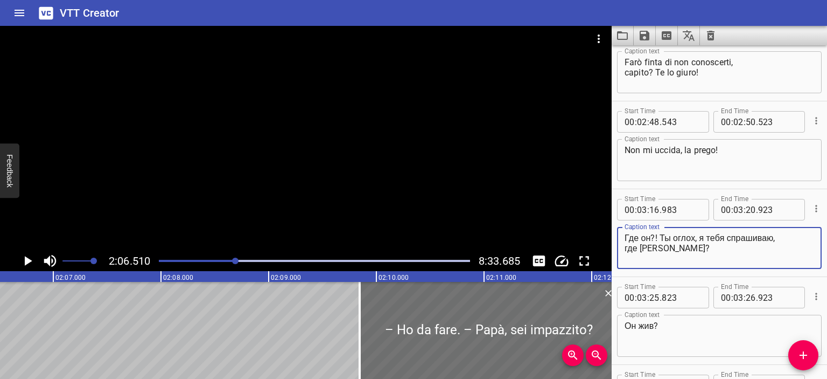
drag, startPoint x: 653, startPoint y: 236, endPoint x: 607, endPoint y: 234, distance: 45.3
click at [607, 234] on main "2:06.510 8:33.685 00:00.000 00:01.000 00:02.000 00:03.000 00:04.000 00:05.000 0…" at bounding box center [413, 202] width 827 height 353
drag, startPoint x: 656, startPoint y: 237, endPoint x: 768, endPoint y: 240, distance: 112.0
click at [768, 240] on textarea "Dov'è?! Ты оглох, я тебя спрашиваю, где [PERSON_NAME]?" at bounding box center [720, 248] width 190 height 31
click at [765, 239] on textarea "Dov'è?! Sei diventato sordo, где [PERSON_NAME]?" at bounding box center [720, 248] width 190 height 31
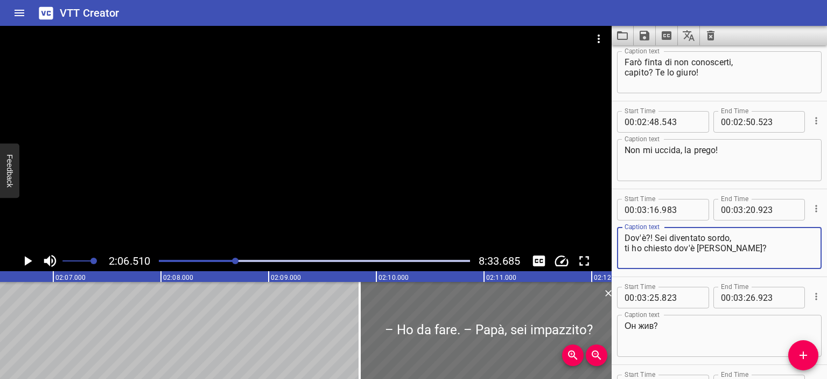
type textarea "Dov'è?! Sei diventato sordo, ti ho chiesto dov'è [PERSON_NAME]?"
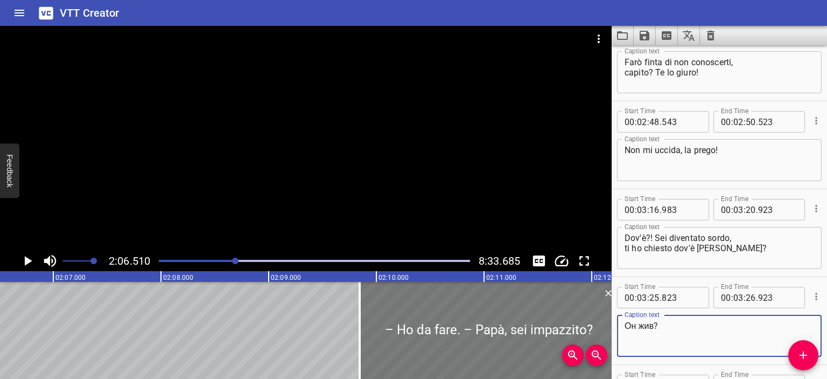
drag, startPoint x: 653, startPoint y: 326, endPoint x: 608, endPoint y: 325, distance: 44.2
click at [608, 325] on main "2:06.510 8:33.685 00:00.000 00:01.000 00:02.000 00:03.000 00:04.000 00:05.000 0…" at bounding box center [413, 202] width 827 height 353
paste textarea "È"
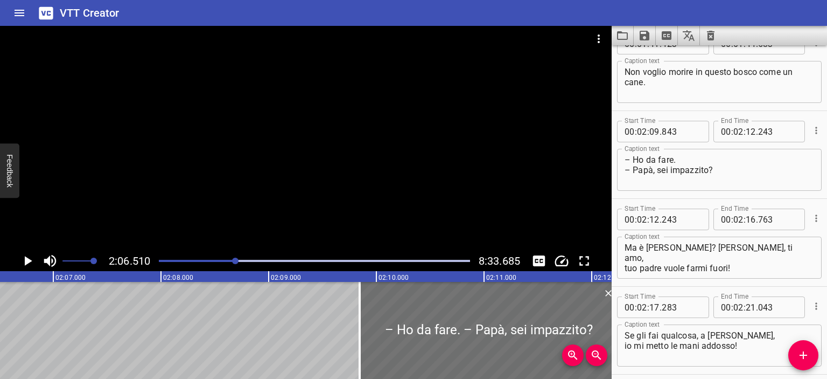
scroll to position [1955, 0]
type textarea "È vivo?"
drag, startPoint x: 643, startPoint y: 248, endPoint x: 609, endPoint y: 248, distance: 33.9
click at [609, 248] on main "2:06.510 8:33.685 00:00.000 00:01.000 00:02.000 00:03.000 00:04.000 00:05.000 0…" at bounding box center [413, 202] width 827 height 353
paste textarea "È"
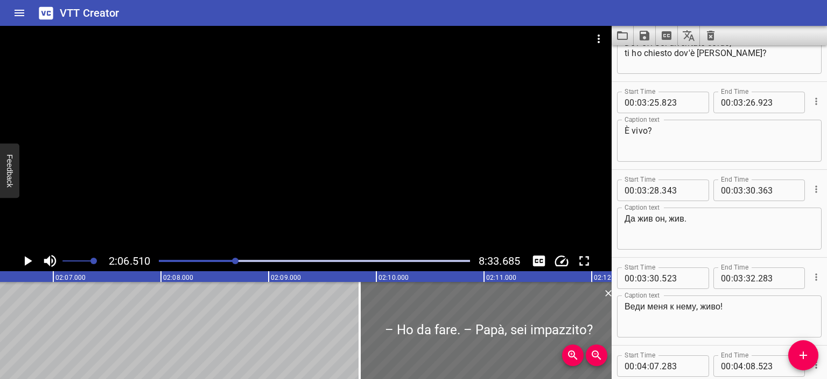
scroll to position [2599, 0]
type textarea "È [PERSON_NAME]? [PERSON_NAME], ti amo, tuo padre vuole farmi fuori!"
drag, startPoint x: 700, startPoint y: 221, endPoint x: 614, endPoint y: 218, distance: 85.7
click at [614, 218] on div "Start Time 00 : 03 : 28 . 343 Start Time End Time 00 : 03 : 30 . 363 End Time C…" at bounding box center [719, 212] width 215 height 87
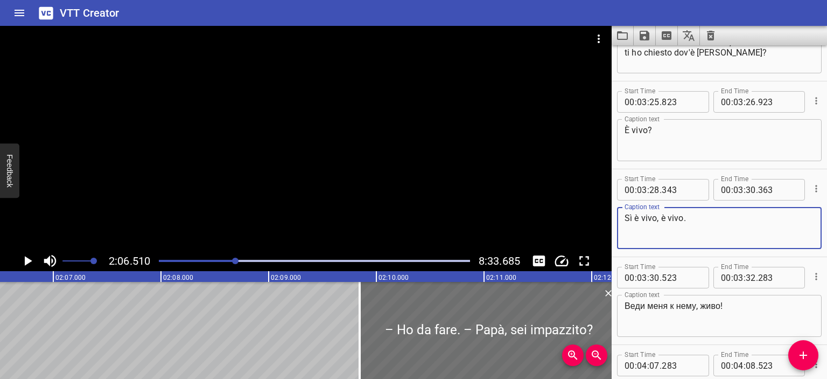
type textarea "Sì è vivo, è vivo."
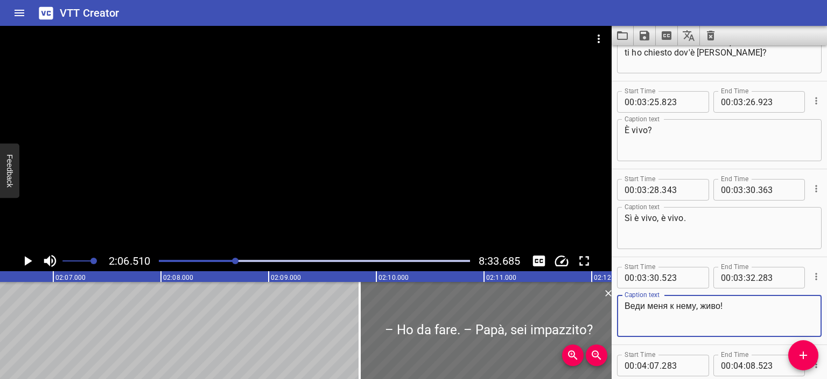
drag, startPoint x: 724, startPoint y: 303, endPoint x: 613, endPoint y: 303, distance: 111.5
click at [613, 303] on div "Start Time 00 : 03 : 30 . 523 Start Time End Time 00 : 03 : 32 . 283 End Time C…" at bounding box center [719, 300] width 215 height 87
type textarea "Portami da lui, subito!"
click at [295, 136] on div at bounding box center [306, 138] width 612 height 225
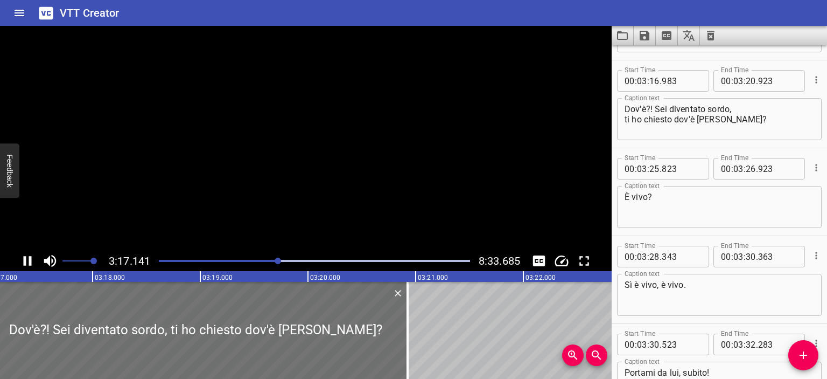
scroll to position [2545, 0]
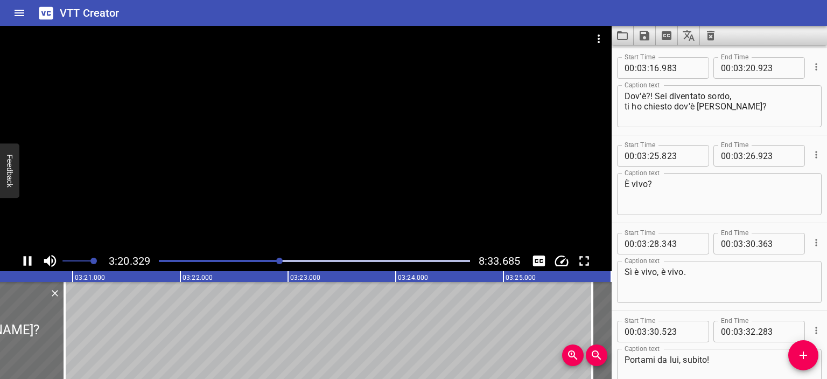
click at [291, 130] on div at bounding box center [306, 138] width 612 height 225
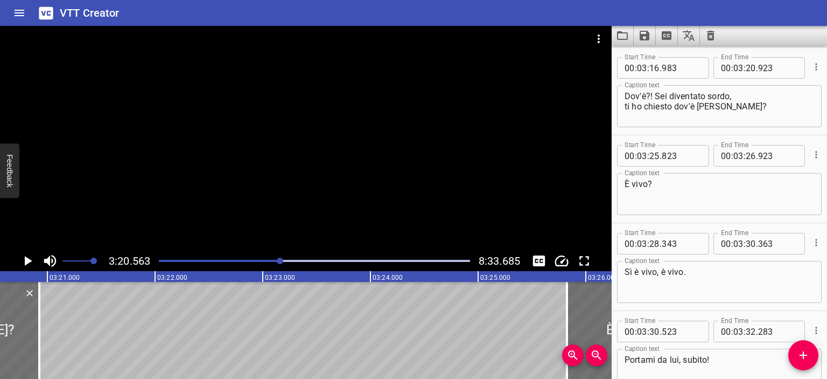
click at [271, 122] on div at bounding box center [306, 138] width 612 height 225
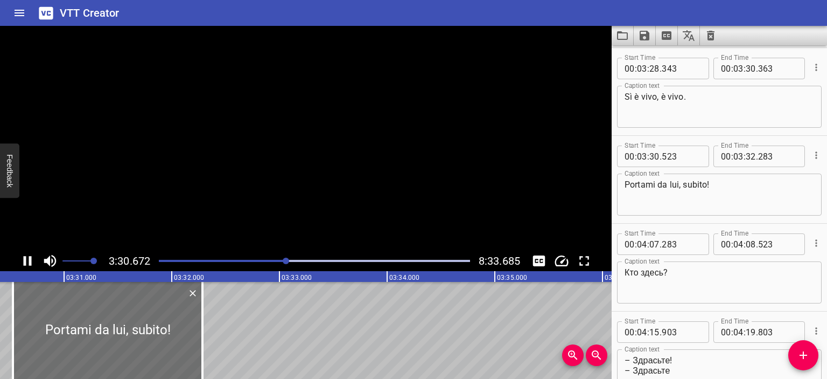
scroll to position [2809, 0]
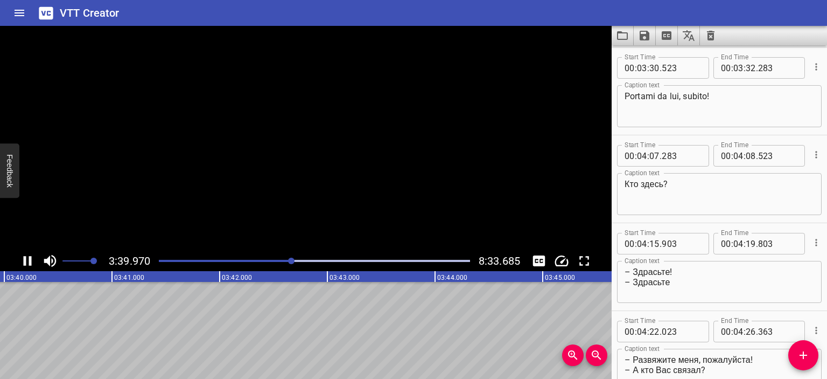
click at [326, 131] on video at bounding box center [306, 138] width 612 height 225
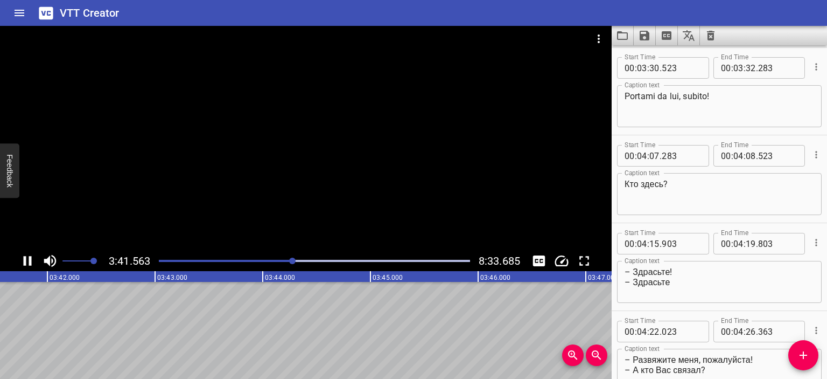
click at [363, 122] on div at bounding box center [306, 138] width 612 height 225
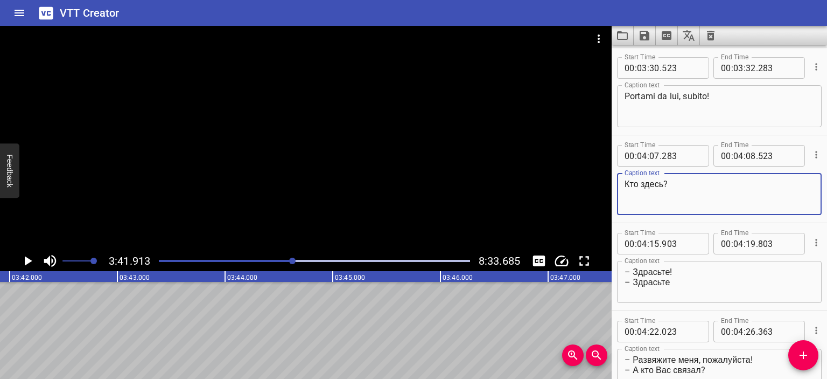
drag, startPoint x: 666, startPoint y: 182, endPoint x: 616, endPoint y: 185, distance: 50.2
drag, startPoint x: 616, startPoint y: 185, endPoint x: 663, endPoint y: 201, distance: 50.1
click at [663, 201] on textarea "Кто здесь?" at bounding box center [720, 194] width 190 height 31
drag, startPoint x: 663, startPoint y: 185, endPoint x: 584, endPoint y: 187, distance: 79.2
click at [584, 187] on main "3:41.913 8:33.685 00:00.000 00:01.000 00:02.000 00:03.000 00:04.000 00:05.000 0…" at bounding box center [413, 202] width 827 height 353
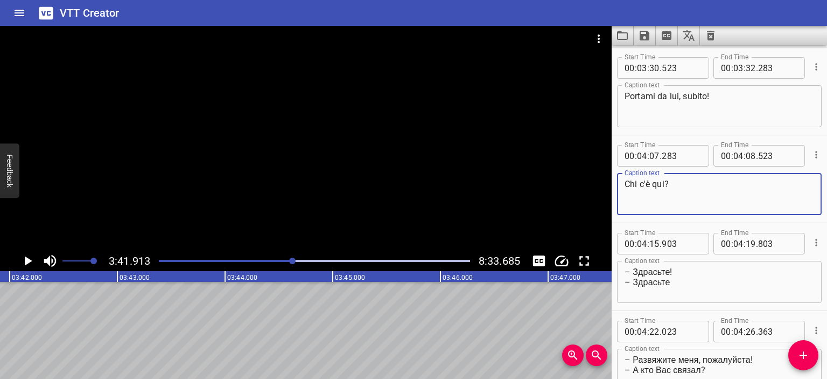
scroll to position [2826, 0]
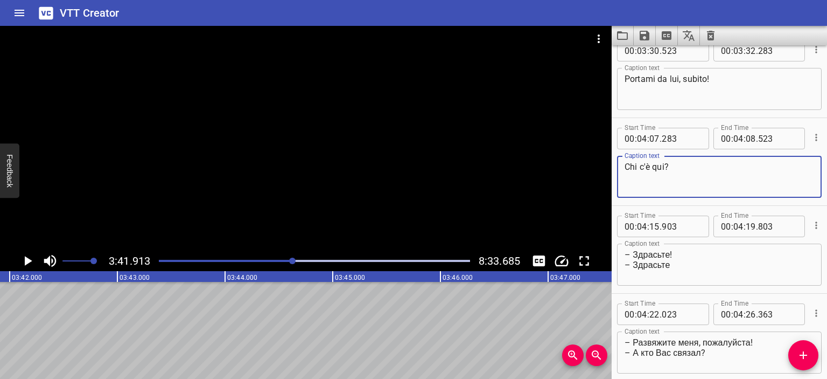
type textarea "Chi c'è qui?"
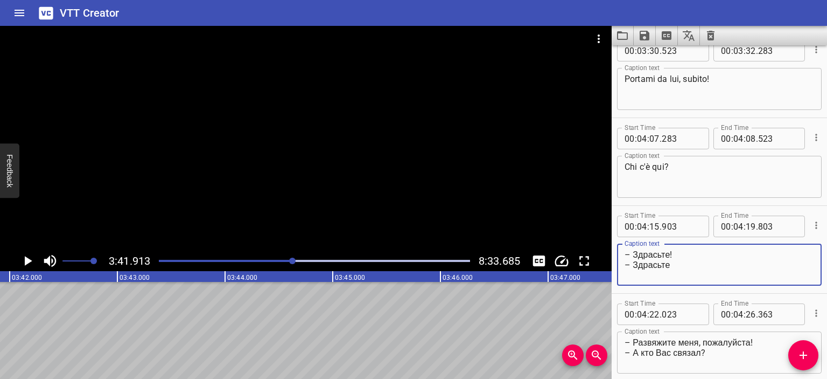
drag, startPoint x: 669, startPoint y: 258, endPoint x: 632, endPoint y: 256, distance: 37.2
click at [632, 256] on textarea "– Здрасьте! – Здрасьте" at bounding box center [720, 264] width 190 height 31
drag, startPoint x: 672, startPoint y: 262, endPoint x: 633, endPoint y: 264, distance: 38.8
click at [633, 264] on textarea "– Salve! – Здрасьте" at bounding box center [720, 264] width 190 height 31
type textarea "– Salve! – [GEOGRAPHIC_DATA]"
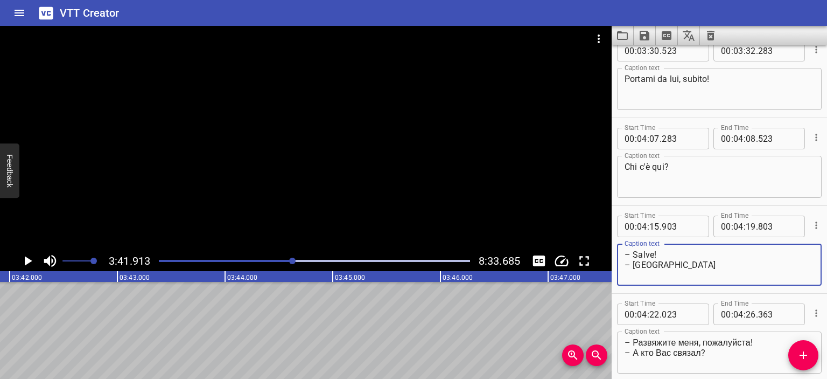
click at [457, 186] on div at bounding box center [306, 138] width 612 height 225
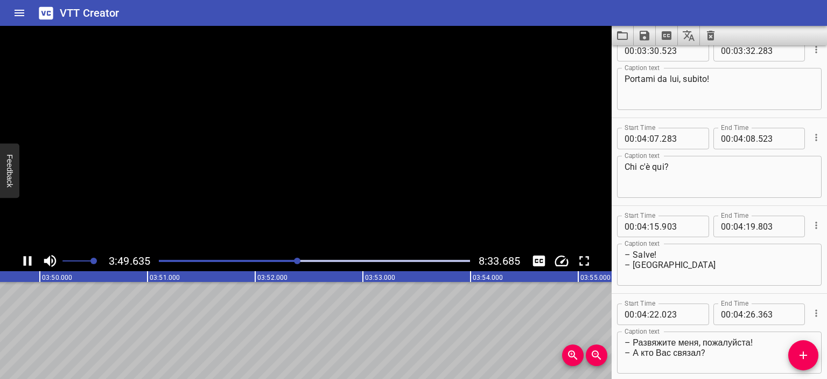
click at [435, 187] on video at bounding box center [306, 138] width 612 height 225
click at [424, 173] on div at bounding box center [306, 138] width 612 height 225
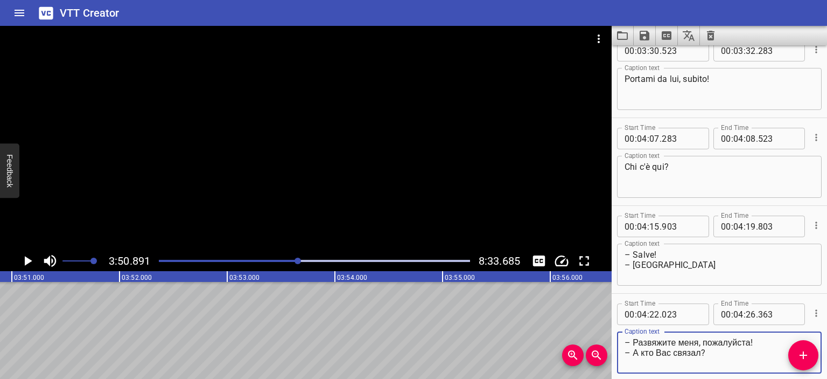
drag, startPoint x: 635, startPoint y: 339, endPoint x: 752, endPoint y: 342, distance: 116.9
click at [752, 342] on textarea "– Развяжите меня, пожалуйста! – А кто Вас связал?" at bounding box center [720, 352] width 190 height 31
drag, startPoint x: 702, startPoint y: 354, endPoint x: 633, endPoint y: 353, distance: 69.5
click at [633, 353] on textarea "– Mi sleghi per favore! – А кто Вас связал?" at bounding box center [720, 352] width 190 height 31
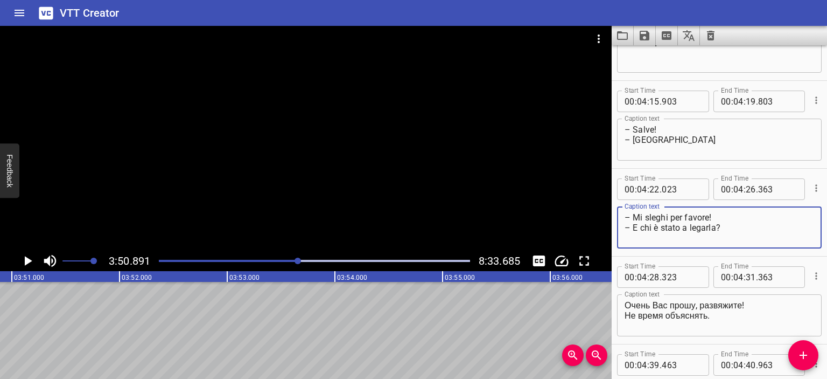
scroll to position [2951, 0]
type textarea "– Mi sleghi per favore! – E chi è stato a legarla?"
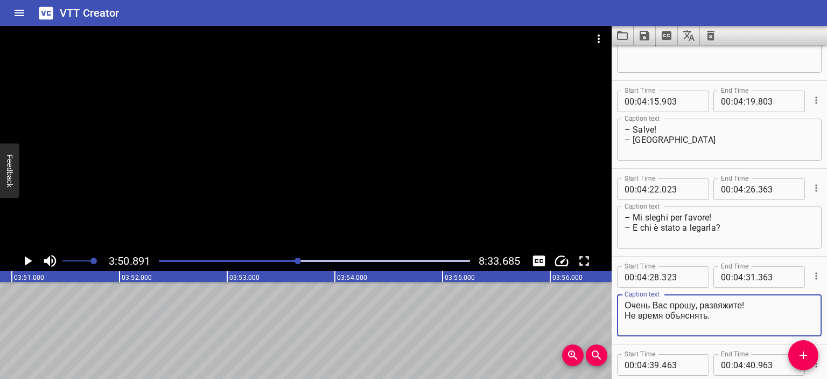
drag, startPoint x: 743, startPoint y: 305, endPoint x: 622, endPoint y: 303, distance: 120.1
click at [622, 303] on div "Очень Вас прошу, развяжите! Не время объяснять. Caption text" at bounding box center [719, 315] width 205 height 42
drag, startPoint x: 710, startPoint y: 316, endPoint x: 615, endPoint y: 313, distance: 94.8
click at [615, 313] on div "Start Time 00 : 04 : 28 . 323 Start Time End Time 00 : 04 : 31 . 363 End Time C…" at bounding box center [719, 299] width 215 height 87
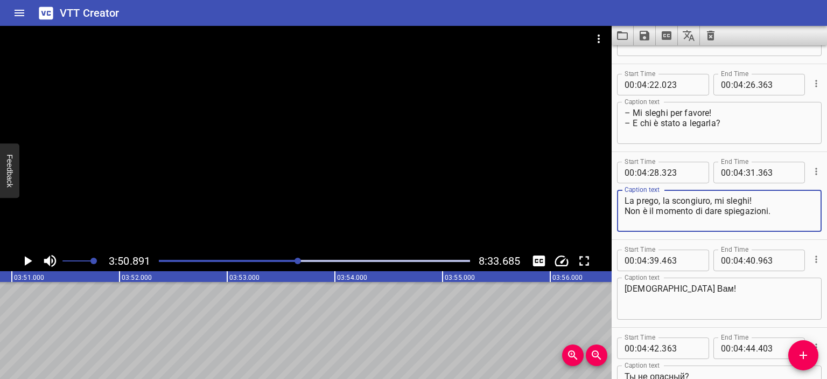
scroll to position [3056, 0]
type textarea "La prego, la scongiuro, mi sleghi! Non è il momento di dare spiegazioni."
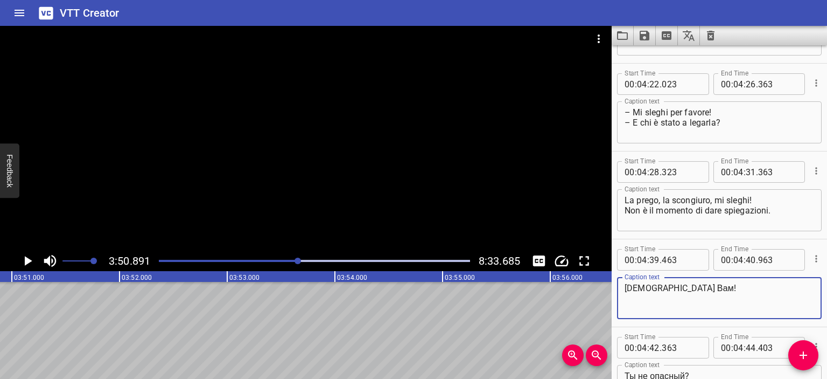
drag, startPoint x: 678, startPoint y: 290, endPoint x: 612, endPoint y: 288, distance: 66.8
click at [612, 288] on div "Start Time 00 : 04 : 39 . 463 Start Time End Time 00 : 04 : 40 . 963 End Time C…" at bounding box center [719, 282] width 215 height 87
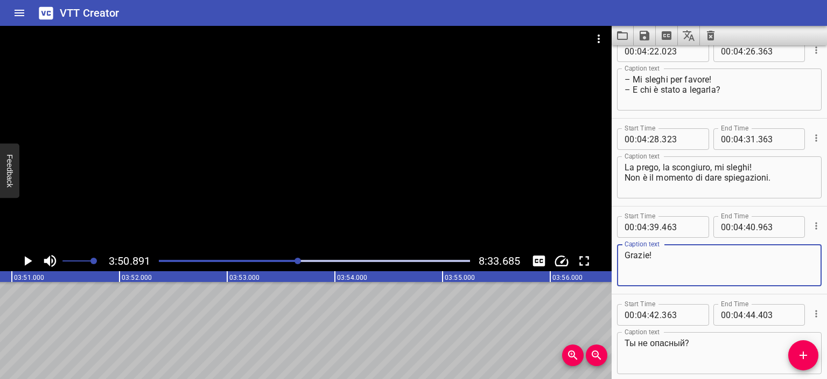
scroll to position [3099, 0]
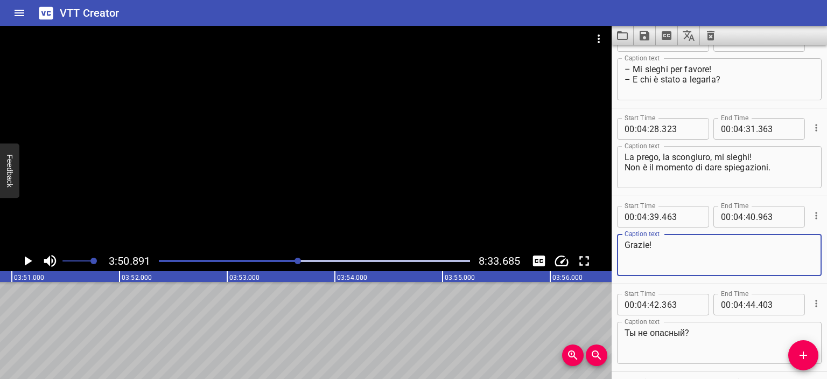
type textarea "Grazie!"
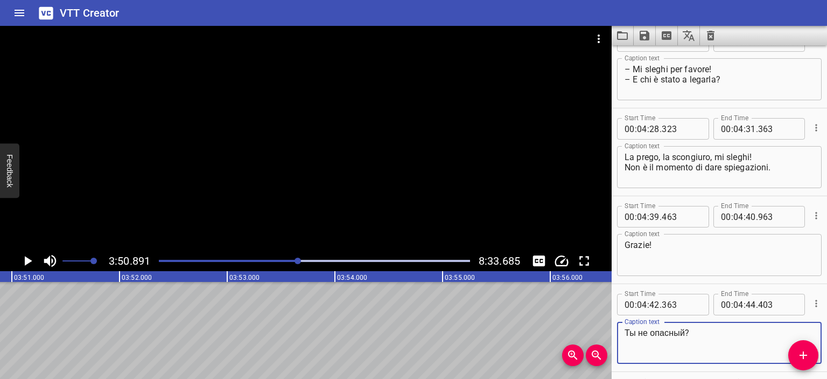
drag, startPoint x: 685, startPoint y: 332, endPoint x: 594, endPoint y: 333, distance: 91.0
click at [594, 333] on main "3:50.891 8:33.685 00:00.000 00:01.000 00:02.000 00:03.000 00:04.000 00:05.000 0…" at bounding box center [413, 202] width 827 height 353
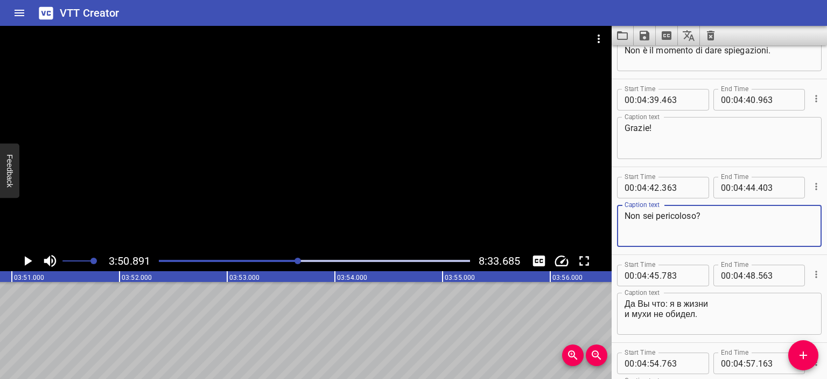
scroll to position [3217, 0]
type textarea "Non sei pericoloso?"
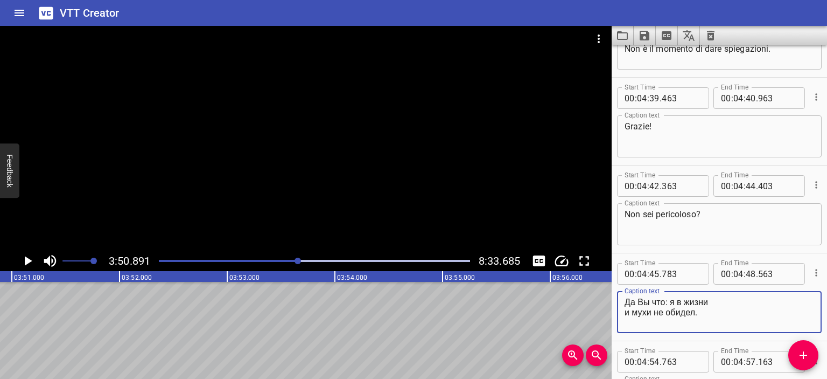
drag, startPoint x: 696, startPoint y: 312, endPoint x: 616, endPoint y: 300, distance: 80.5
click at [616, 300] on div "Start Time 00 : 04 : 45 . 783 Start Time End Time 00 : 04 : 48 . 563 End Time C…" at bounding box center [719, 296] width 215 height 87
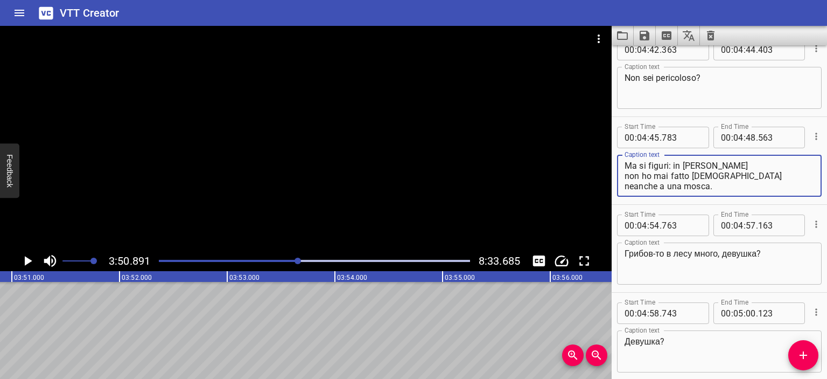
scroll to position [3355, 0]
type textarea "Ma si figuri: in [PERSON_NAME] non ho mai fatto [DEMOGRAPHIC_DATA] neanche a un…"
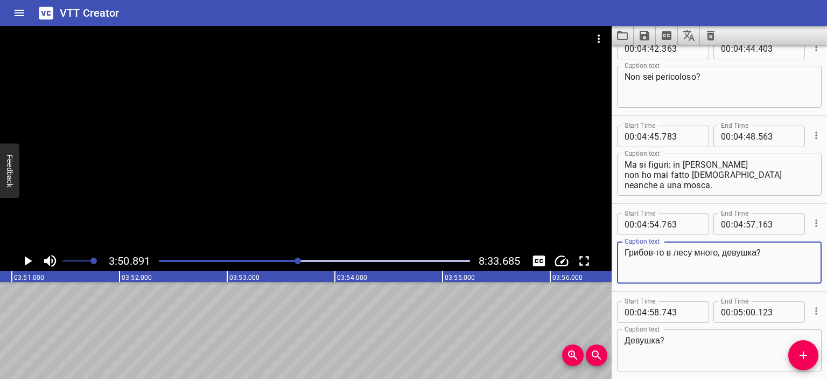
drag, startPoint x: 762, startPoint y: 251, endPoint x: 614, endPoint y: 251, distance: 148.1
click at [614, 251] on div "Start Time 00 : 04 : 54 . 763 Start Time End Time 00 : 04 : 57 . 163 End Time C…" at bounding box center [719, 247] width 215 height 87
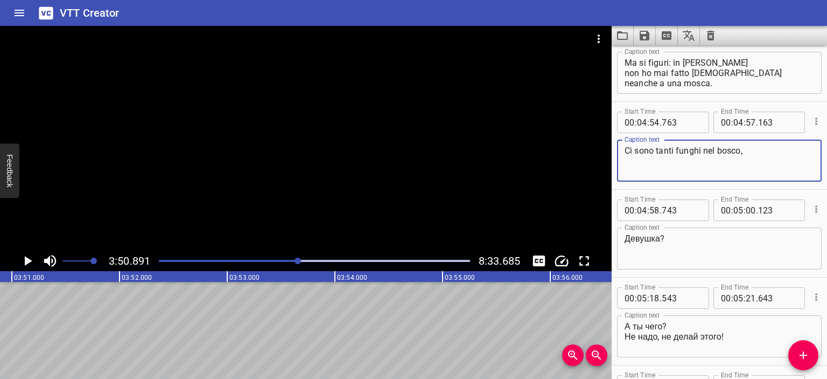
scroll to position [3459, 0]
type textarea "Ci sono tanti funghi nel bosco, ragazza?"
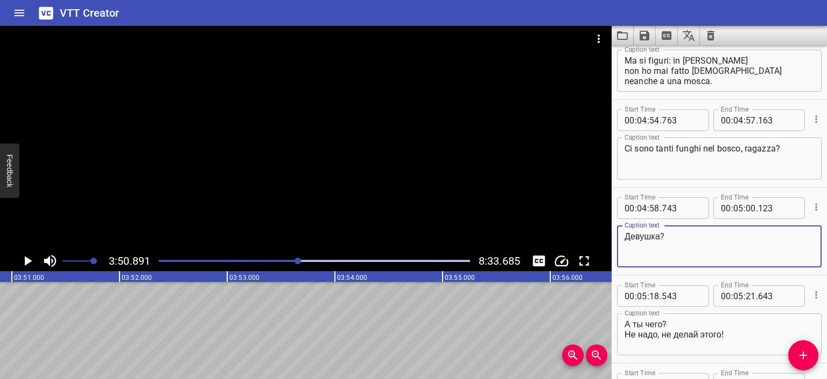
drag, startPoint x: 661, startPoint y: 237, endPoint x: 597, endPoint y: 237, distance: 64.6
click at [597, 237] on main "3:50.891 8:33.685 00:00.000 00:01.000 00:02.000 00:03.000 00:04.000 00:05.000 0…" at bounding box center [413, 202] width 827 height 353
type textarea "Ragazza?"
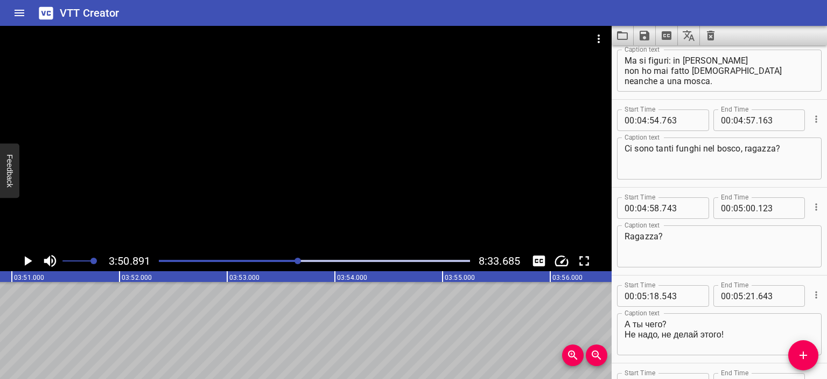
click at [442, 166] on div at bounding box center [306, 138] width 612 height 225
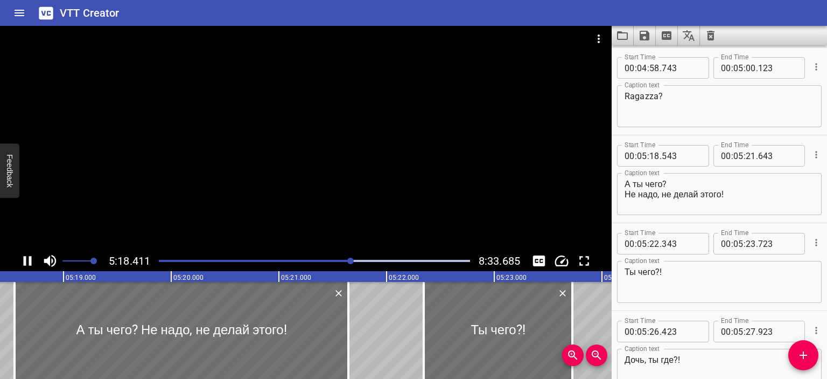
scroll to position [3673, 0]
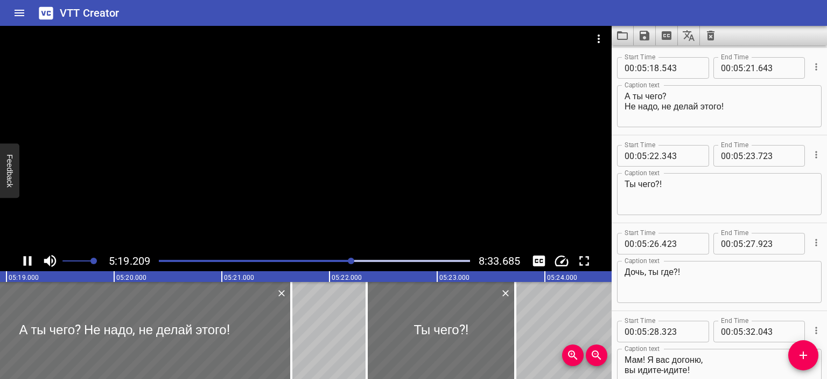
click at [377, 176] on div at bounding box center [306, 138] width 612 height 225
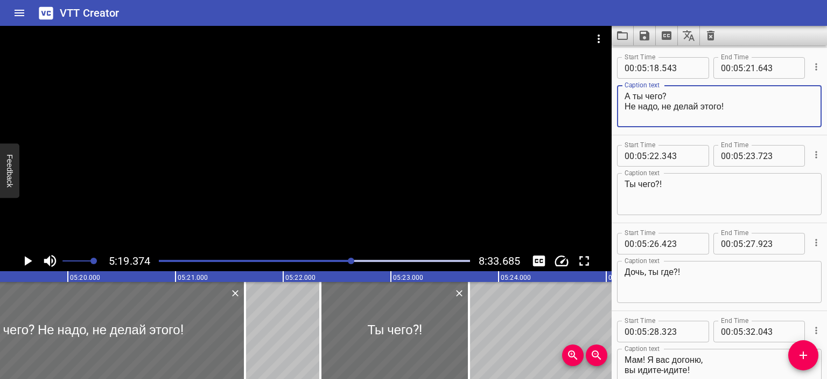
drag, startPoint x: 663, startPoint y: 99, endPoint x: 601, endPoint y: 99, distance: 62.5
click at [601, 99] on main "5:19.374 8:33.685 00:00.000 00:01.000 00:02.000 00:03.000 00:04.000 00:05.000 0…" at bounding box center [413, 202] width 827 height 353
drag, startPoint x: 625, startPoint y: 105, endPoint x: 722, endPoint y: 106, distance: 96.4
click at [722, 106] on textarea "Ma che fai? Не надо, не делай этого!" at bounding box center [720, 106] width 190 height 31
type textarea "Ma che fai? No, non farlo!"
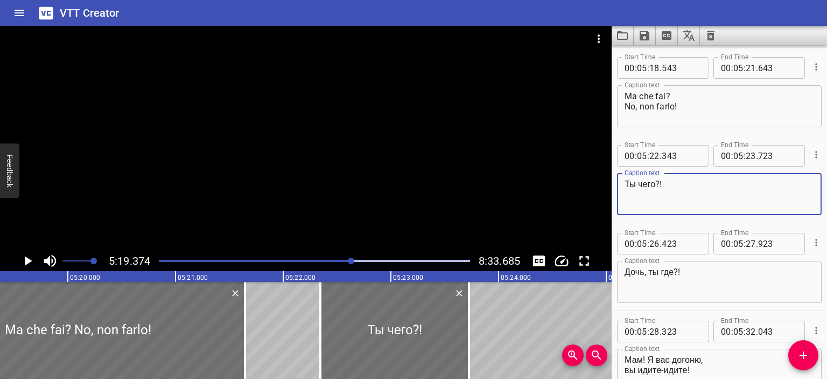
drag, startPoint x: 657, startPoint y: 182, endPoint x: 618, endPoint y: 185, distance: 39.4
click at [618, 185] on div "Ты чего?! Caption text" at bounding box center [719, 194] width 205 height 42
type textarea "Cosa fai?!"
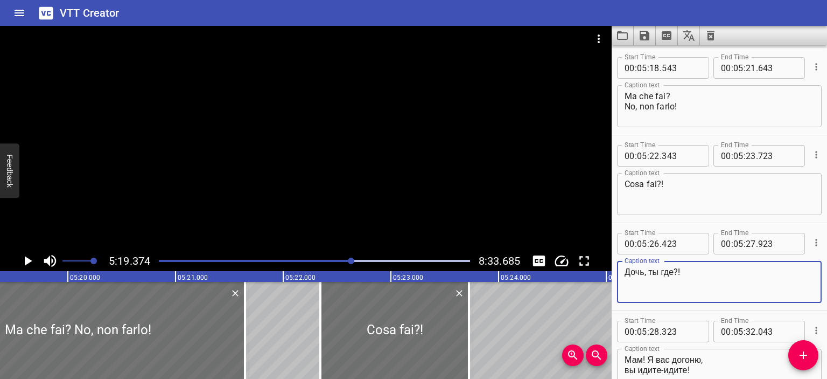
click at [673, 267] on textarea "Дочь, ты где?!" at bounding box center [720, 282] width 190 height 31
drag, startPoint x: 676, startPoint y: 268, endPoint x: 618, endPoint y: 270, distance: 57.6
click at [618, 270] on div "Дочь, ты где?! Caption text" at bounding box center [719, 282] width 205 height 42
type textarea "Figliola, dove sei?!"
click at [464, 186] on div at bounding box center [306, 138] width 612 height 225
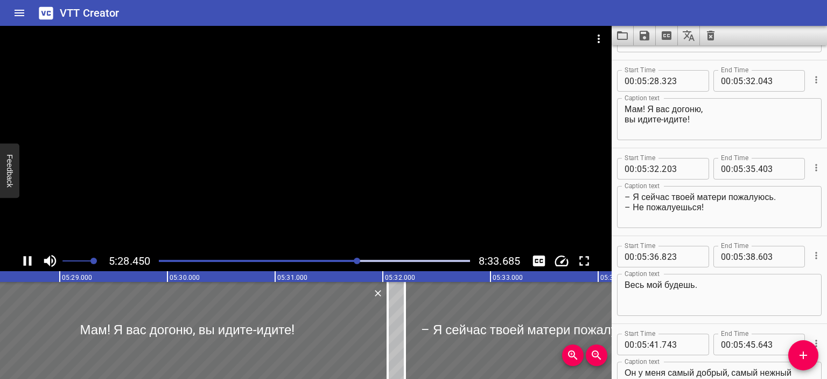
scroll to position [3950, 0]
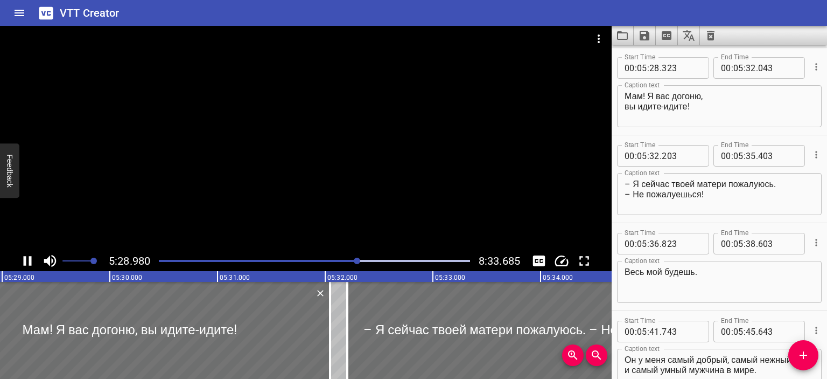
click at [402, 187] on div at bounding box center [306, 138] width 612 height 225
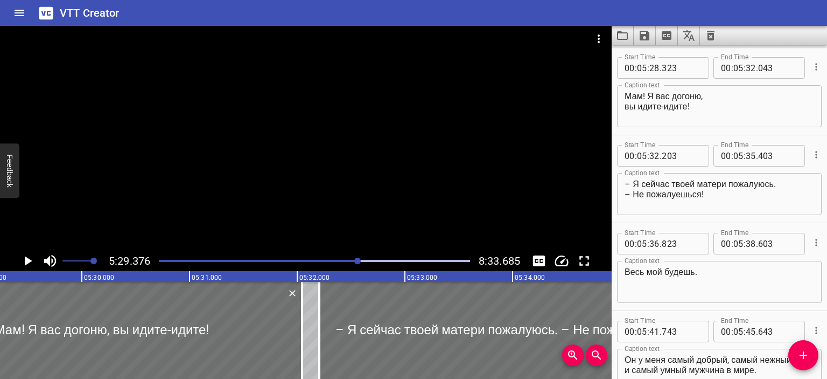
scroll to position [0, 35472]
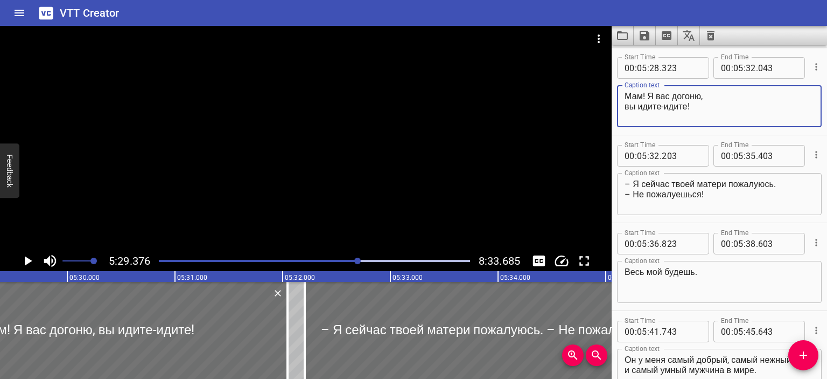
drag, startPoint x: 702, startPoint y: 94, endPoint x: 604, endPoint y: 98, distance: 98.1
click at [604, 98] on main "5:29.376 8:33.685 00:00.000 00:01.000 00:02.000 00:03.000 00:04.000 00:05.000 0…" at bounding box center [413, 202] width 827 height 353
drag, startPoint x: 687, startPoint y: 104, endPoint x: 621, endPoint y: 104, distance: 66.2
click at [621, 104] on div "Ma, andate, andate, вы идите-идите! Caption text" at bounding box center [719, 106] width 205 height 42
type textarea "Ma, andate, andate, vi raggiungo!"
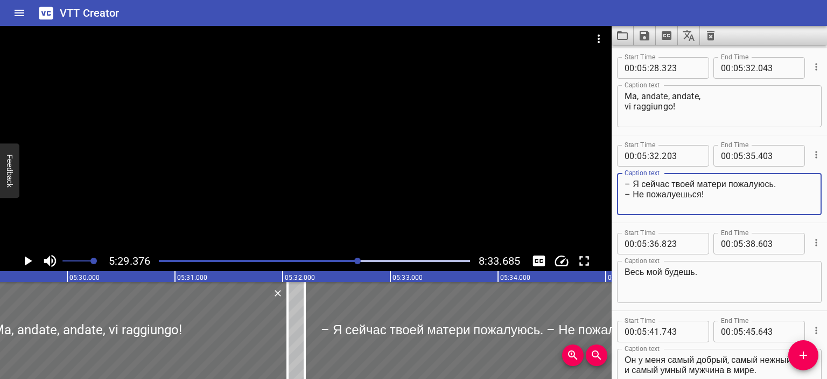
drag, startPoint x: 775, startPoint y: 185, endPoint x: 635, endPoint y: 183, distance: 140.6
click at [635, 183] on textarea "– Я сейчас твоей матери пожалуюсь. – Не пожалуешься!" at bounding box center [720, 194] width 190 height 31
drag, startPoint x: 634, startPoint y: 191, endPoint x: 700, endPoint y: 192, distance: 65.7
click at [700, 192] on textarea "– Adesso mi lamento con tua madre. – Не пожалуешься!" at bounding box center [720, 194] width 190 height 31
type textarea "– Adesso mi lamento con tua madre. – Non avrai nulla di cui lamentarti!"
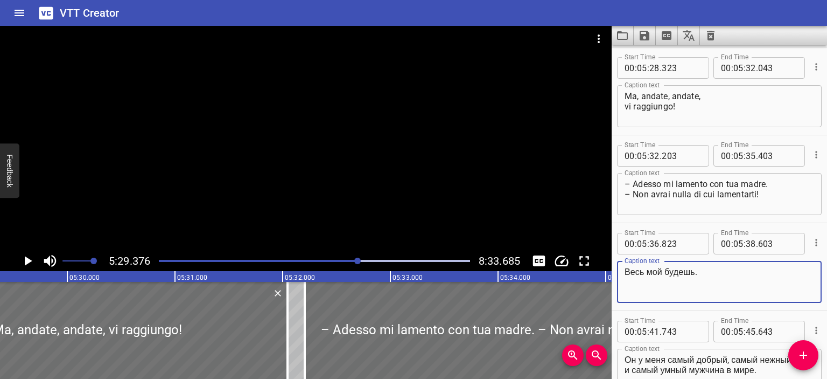
drag, startPoint x: 694, startPoint y: 269, endPoint x: 596, endPoint y: 269, distance: 98.0
click at [596, 269] on main "5:29.376 8:33.685 00:00.000 00:01.000 00:02.000 00:03.000 00:04.000 00:05.000 0…" at bounding box center [413, 202] width 827 height 353
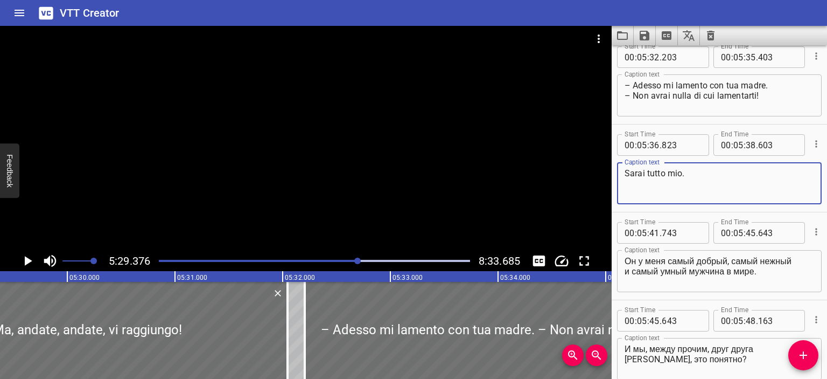
scroll to position [4049, 0]
type textarea "Sarai tutto mio."
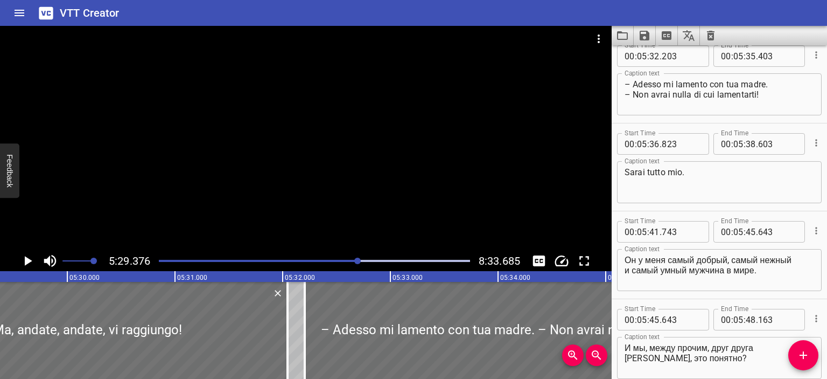
click at [465, 228] on div at bounding box center [306, 138] width 612 height 225
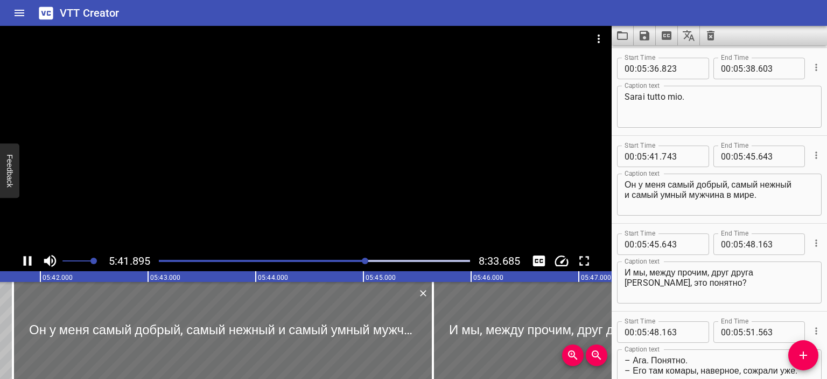
scroll to position [4213, 0]
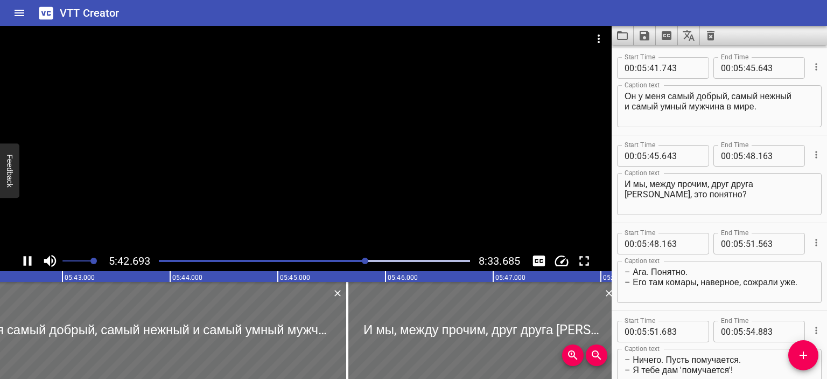
click at [412, 182] on div at bounding box center [306, 138] width 612 height 225
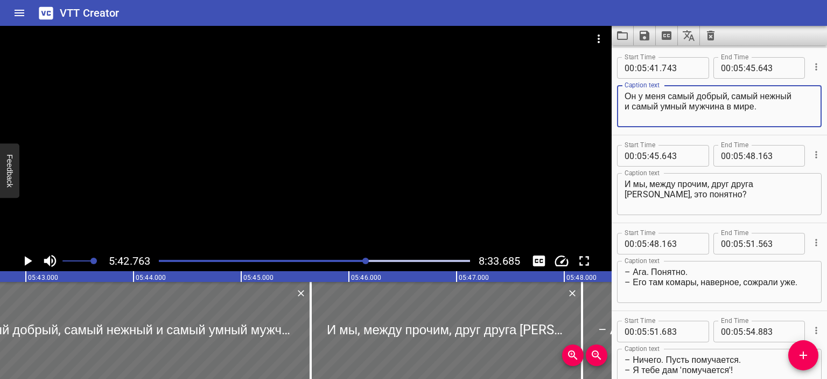
click at [626, 92] on textarea "Он у меня самый добрый, самый нежный и самый умный мужчина в мире." at bounding box center [720, 106] width 190 height 31
type textarea "Lui è l'uomo più buono, più dolce, più intelligente del mondo."
click at [625, 183] on textarea "И мы, между прочим, друг друга [PERSON_NAME], это понятно?" at bounding box center [720, 194] width 190 height 31
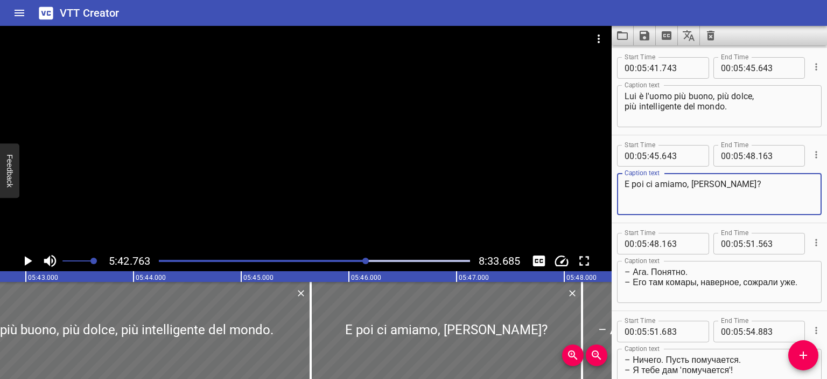
click at [645, 185] on textarea "E poi ci amiamo, [PERSON_NAME]?" at bounding box center [720, 194] width 190 height 31
type textarea "E poi io e lui ci amiamo, [PERSON_NAME]?"
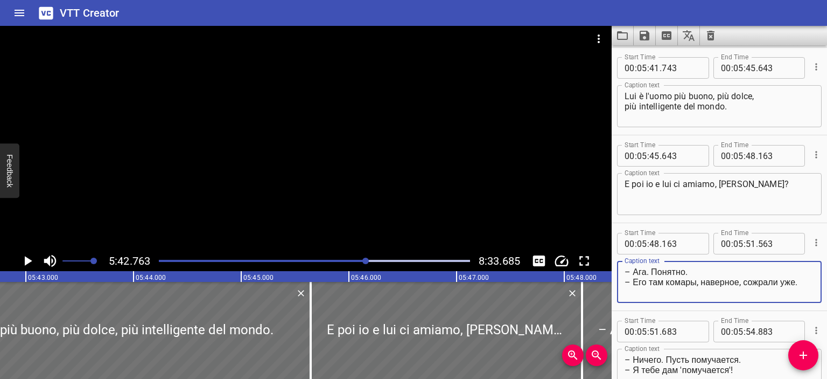
drag, startPoint x: 685, startPoint y: 272, endPoint x: 633, endPoint y: 272, distance: 52.2
click at [633, 272] on textarea "– Ага. Понятно. – Его там комары, наверное, сожрали уже." at bounding box center [720, 282] width 190 height 31
click at [635, 282] on textarea "– Sì. Capito. – Его там комары, наверное, сожрали уже." at bounding box center [720, 282] width 190 height 31
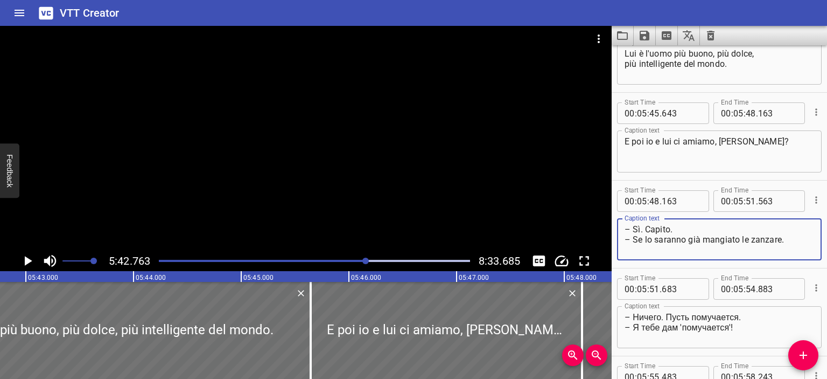
scroll to position [4256, 0]
type textarea "– Sì. Capito. – Se lo saranno già mangiato le zanzare."
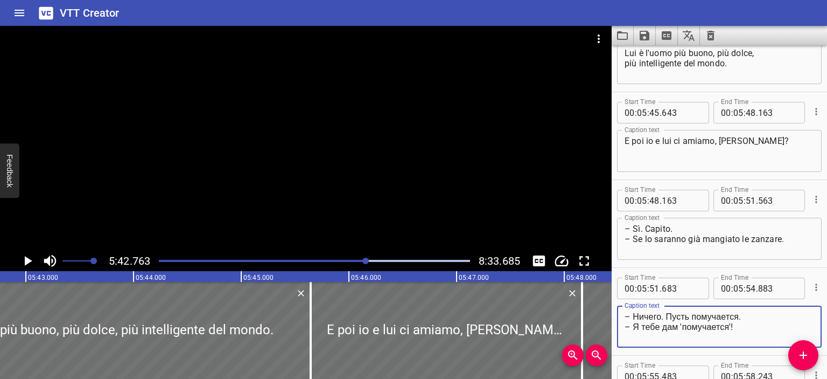
drag, startPoint x: 739, startPoint y: 317, endPoint x: 633, endPoint y: 316, distance: 106.1
click at [633, 316] on textarea "– Ничего. Пусть помучается. – Я тебе дам 'помучается'!" at bounding box center [720, 326] width 190 height 31
drag, startPoint x: 728, startPoint y: 327, endPoint x: 632, endPoint y: 328, distance: 95.9
click at [632, 328] on textarea "– Non fa niente. Che soffra un po'. – Я тебе дам 'помучается'!" at bounding box center [720, 326] width 190 height 31
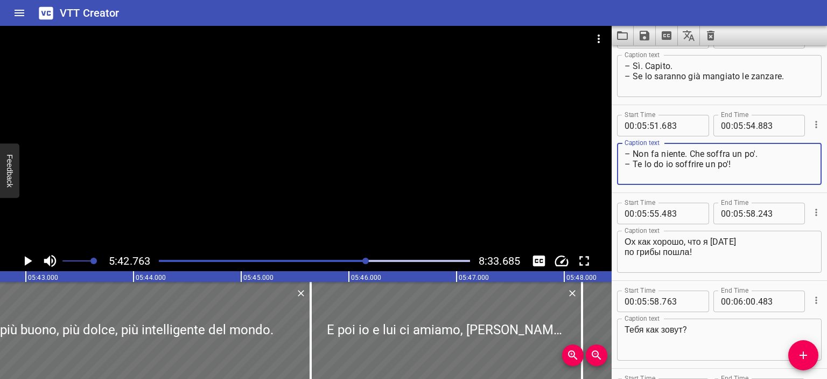
scroll to position [4420, 0]
type textarea "– Non fa niente. Che soffra un po'. – Te lo do io soffrire un po'!"
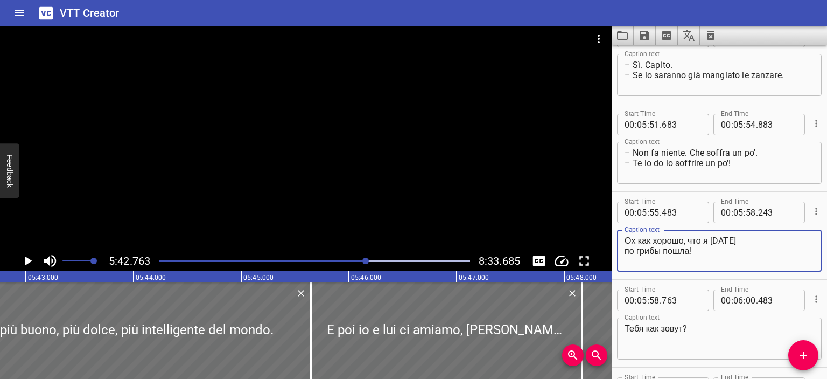
drag, startPoint x: 700, startPoint y: 250, endPoint x: 613, endPoint y: 241, distance: 87.8
click at [613, 241] on div "Start Time 00 : 05 : 55 . 483 Start Time End Time 00 : 05 : 58 . 243 End Time C…" at bounding box center [719, 235] width 215 height 87
type textarea "Oh ho fatto bene ad andare per funghi [DATE]."
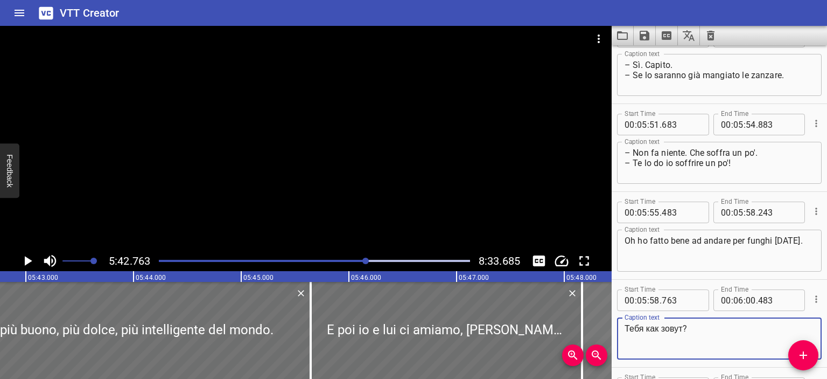
drag, startPoint x: 687, startPoint y: 326, endPoint x: 588, endPoint y: 327, distance: 99.1
click at [588, 327] on main "5:42.763 8:33.685 00:00.000 00:01.000 00:02.000 00:03.000 00:04.000 00:05.000 0…" at bounding box center [413, 202] width 827 height 353
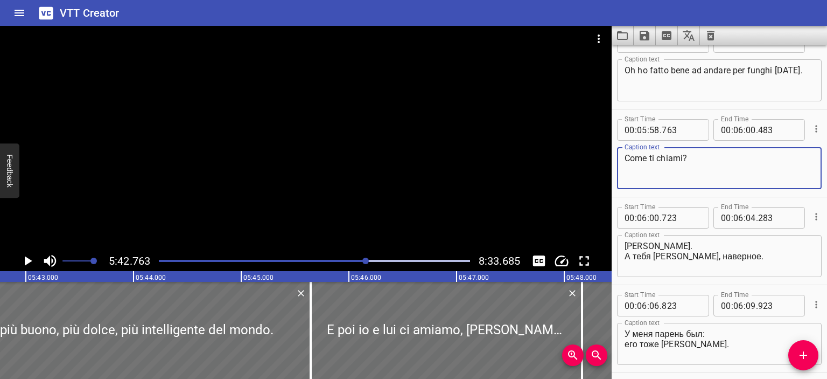
scroll to position [4590, 0]
type textarea "Come ti chiami?"
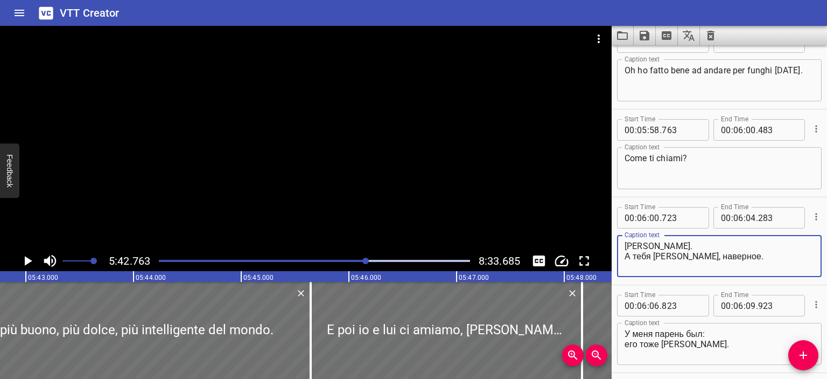
drag, startPoint x: 680, startPoint y: 243, endPoint x: 606, endPoint y: 242, distance: 74.3
click at [606, 242] on main "5:42.763 8:33.685 00:00.000 00:01.000 00:02.000 00:03.000 00:04.000 00:05.000 0…" at bounding box center [413, 202] width 827 height 353
drag, startPoint x: 625, startPoint y: 254, endPoint x: 715, endPoint y: 255, distance: 89.9
click at [715, 255] on textarea "Io sono [PERSON_NAME]. А тебя [PERSON_NAME], наверное." at bounding box center [720, 256] width 190 height 31
type textarea "Io sono [PERSON_NAME]. E tu sei Anatoly probabilmente."
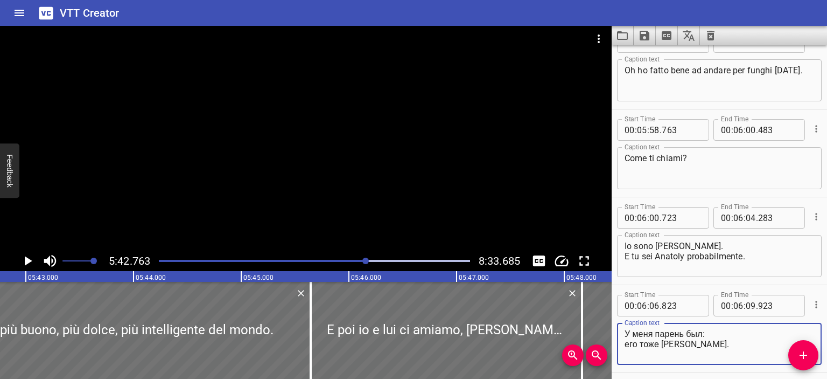
drag, startPoint x: 702, startPoint y: 333, endPoint x: 619, endPoint y: 334, distance: 83.5
click at [619, 334] on div "У меня парень был: его тоже [PERSON_NAME]. Caption text" at bounding box center [719, 344] width 205 height 42
drag, startPoint x: 627, startPoint y: 346, endPoint x: 709, endPoint y: 346, distance: 81.8
click at [709, 346] on textarea "Avevo un ragazzo: его тоже Толя звали." at bounding box center [720, 343] width 190 height 31
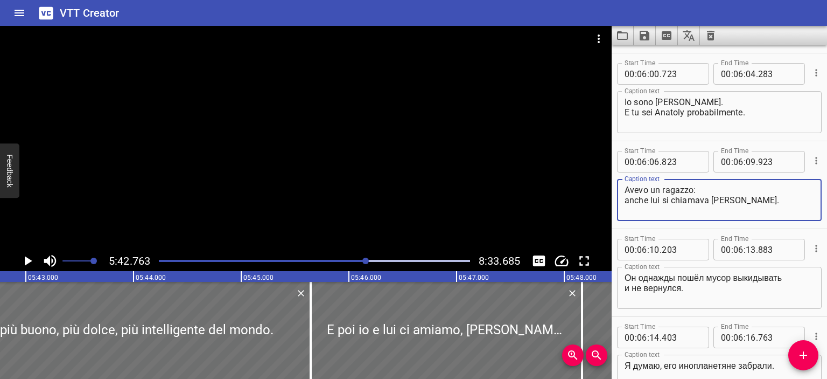
scroll to position [4735, 0]
type textarea "Avevo un ragazzo: anche lui si chiamava [PERSON_NAME]."
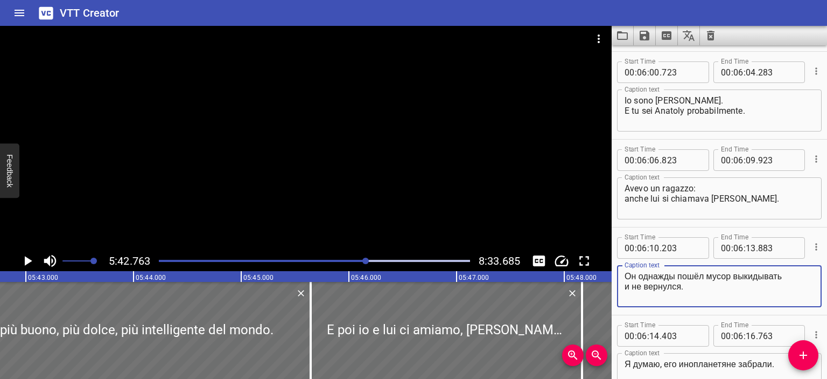
drag, startPoint x: 695, startPoint y: 286, endPoint x: 620, endPoint y: 270, distance: 76.0
click at [620, 270] on div "Он однажды пошёл мусор выкидывать и не вернулся. Caption text" at bounding box center [719, 286] width 205 height 42
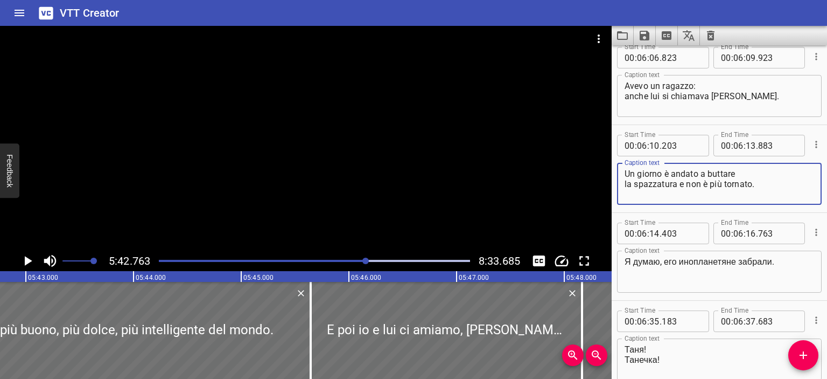
scroll to position [4839, 0]
type textarea "Un giorno è andato a buttare la spazzatura e non è più tornato."
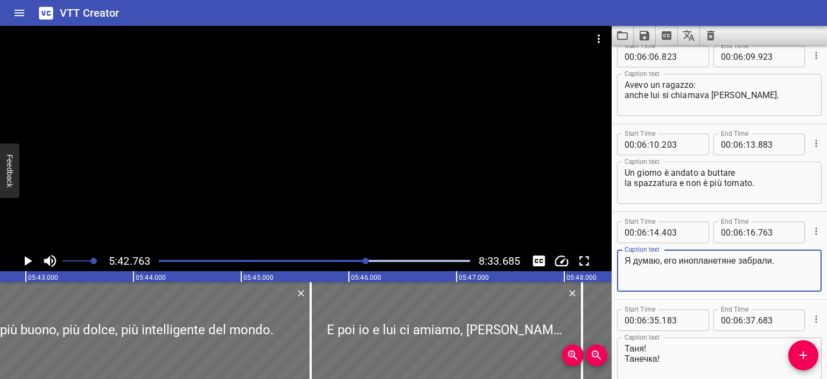
drag, startPoint x: 774, startPoint y: 263, endPoint x: 617, endPoint y: 255, distance: 156.9
drag, startPoint x: 617, startPoint y: 255, endPoint x: 629, endPoint y: 262, distance: 13.8
click at [629, 262] on textarea "Я думаю, его инопланетяне забрали." at bounding box center [720, 270] width 190 height 31
drag, startPoint x: 626, startPoint y: 260, endPoint x: 784, endPoint y: 264, distance: 158.4
click at [784, 264] on textarea "Я думаю, его инопланетяне забрали." at bounding box center [720, 270] width 190 height 31
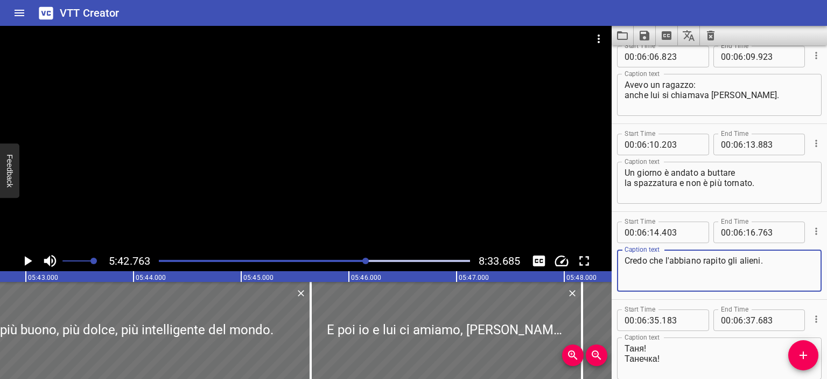
type textarea "Credo che l'abbiano rapito gli alieni."
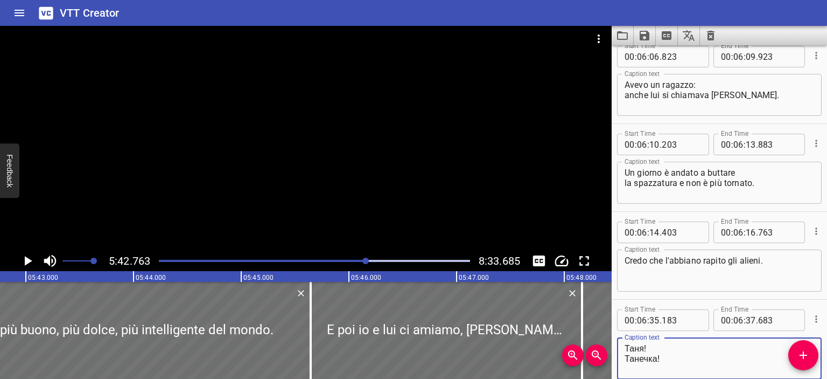
drag, startPoint x: 646, startPoint y: 348, endPoint x: 605, endPoint y: 348, distance: 40.4
click at [605, 348] on main "5:42.763 8:33.685 00:00.000 00:01.000 00:02.000 00:03.000 00:04.000 00:05.000 0…" at bounding box center [413, 202] width 827 height 353
drag, startPoint x: 661, startPoint y: 357, endPoint x: 610, endPoint y: 360, distance: 51.8
click at [610, 360] on main "5:42.763 8:33.685 00:00.000 00:01.000 00:02.000 00:03.000 00:04.000 00:05.000 0…" at bounding box center [413, 202] width 827 height 353
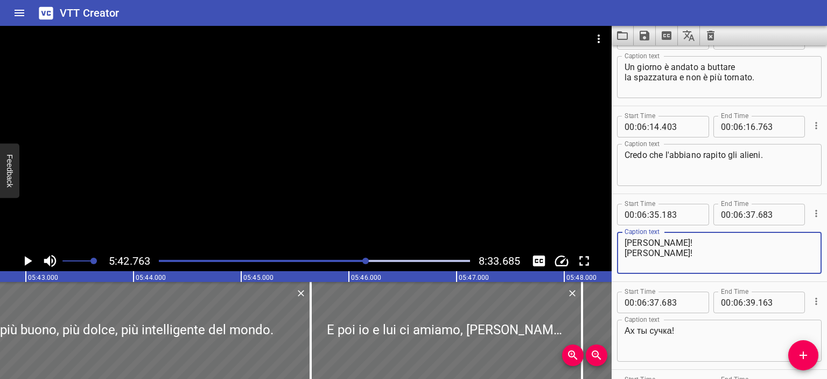
scroll to position [4945, 0]
type textarea "[PERSON_NAME]! [PERSON_NAME]!"
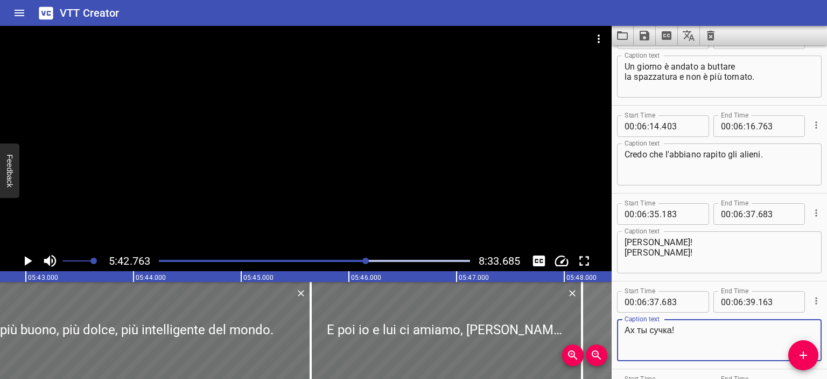
drag, startPoint x: 672, startPoint y: 332, endPoint x: 609, endPoint y: 331, distance: 63.0
click at [609, 331] on main "5:42.763 8:33.685 00:00.000 00:01.000 00:02.000 00:03.000 00:04.000 00:05.000 0…" at bounding box center [413, 202] width 827 height 353
type textarea "Che bastardo!"
click at [387, 179] on div at bounding box center [306, 138] width 612 height 225
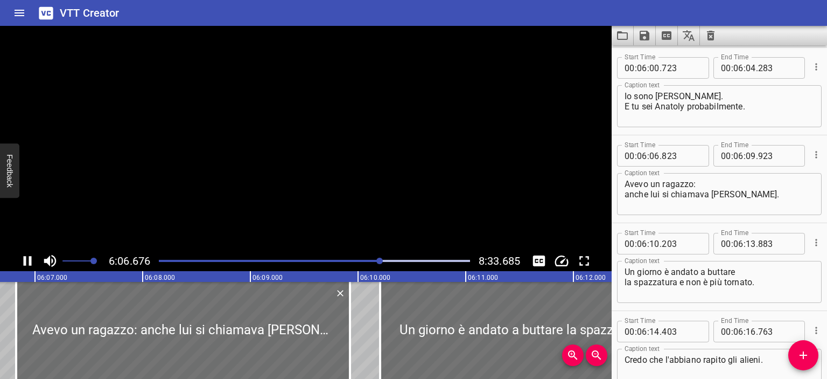
scroll to position [4814, 0]
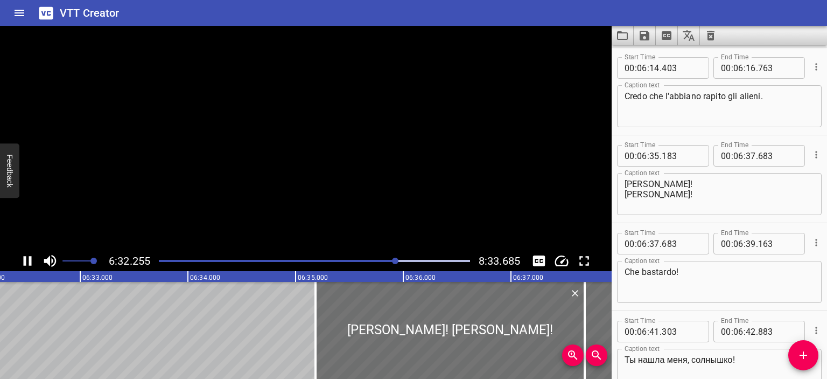
click at [341, 134] on video at bounding box center [306, 138] width 612 height 225
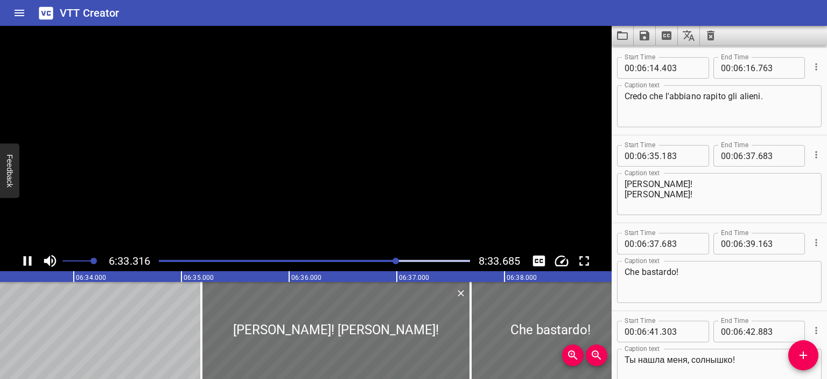
click at [341, 134] on video at bounding box center [306, 138] width 612 height 225
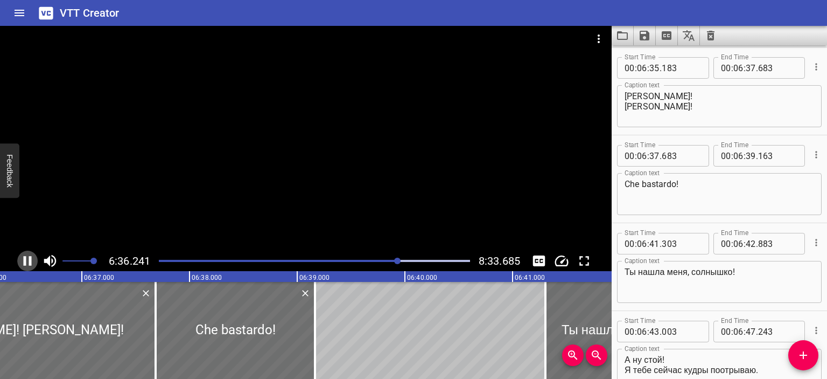
click at [28, 262] on icon "Play/Pause" at bounding box center [27, 261] width 16 height 16
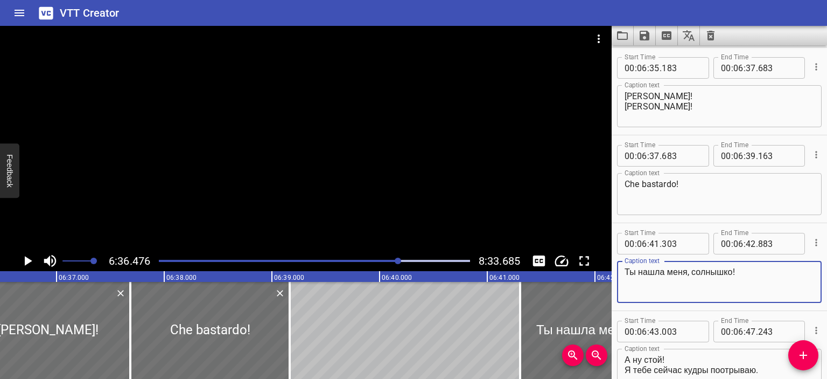
drag, startPoint x: 734, startPoint y: 270, endPoint x: 549, endPoint y: 277, distance: 185.3
click at [549, 277] on main "6:36.476 8:33.685 00:00.000 00:01.000 00:02.000 00:03.000 00:04.000 00:05.000 0…" at bounding box center [413, 202] width 827 height 353
type textarea "Т"
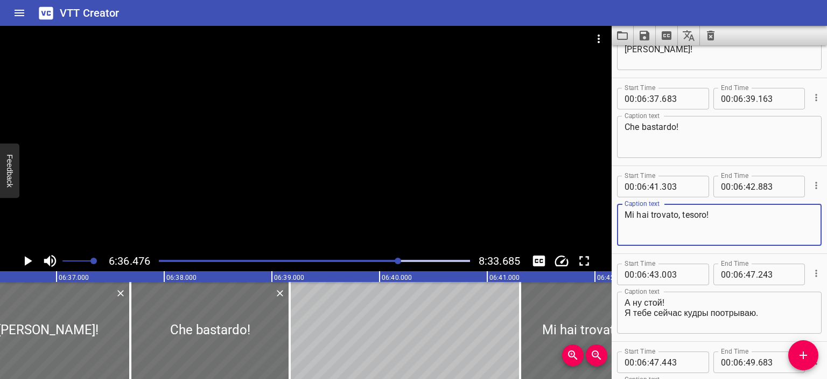
scroll to position [5149, 0]
type textarea "Mi hai trovato, tesoro!"
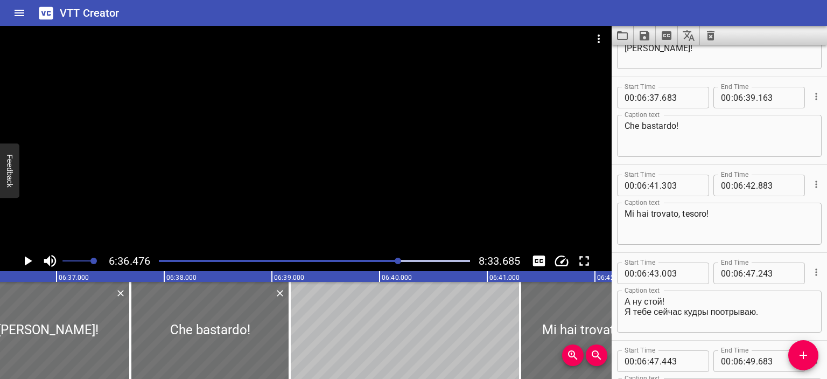
click at [342, 129] on div at bounding box center [306, 138] width 612 height 225
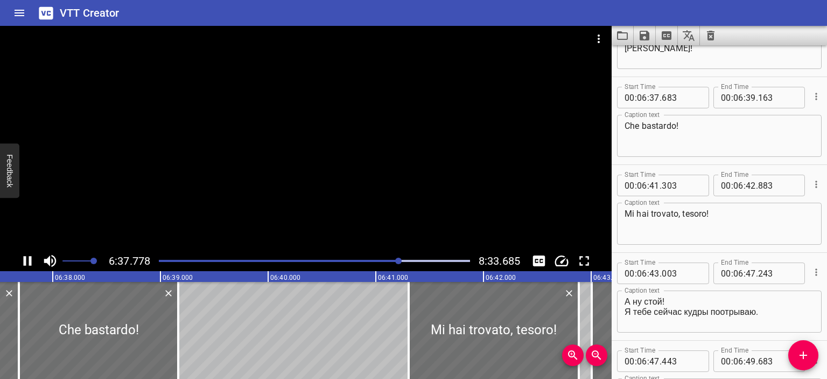
scroll to position [5178, 0]
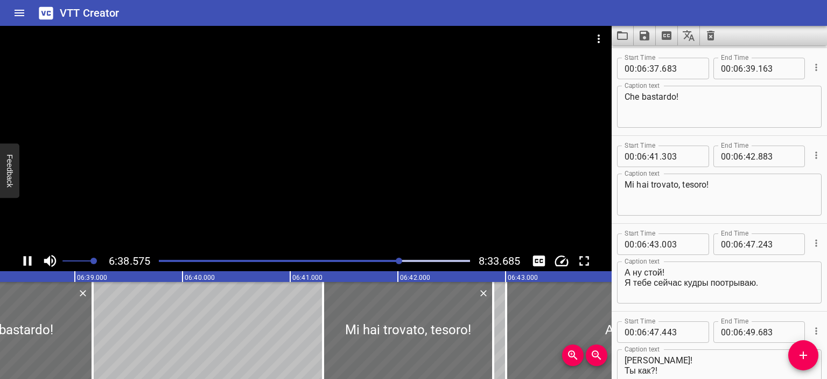
click at [364, 130] on div at bounding box center [306, 138] width 612 height 225
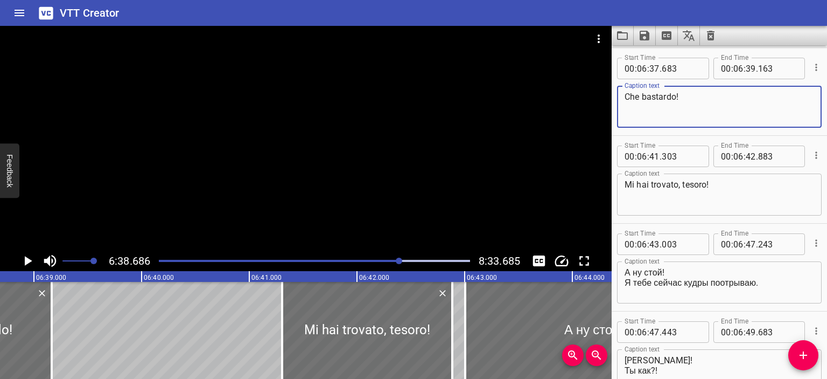
click at [675, 98] on textarea "Che bastardo!" at bounding box center [720, 107] width 190 height 31
type textarea "Che bastarda!"
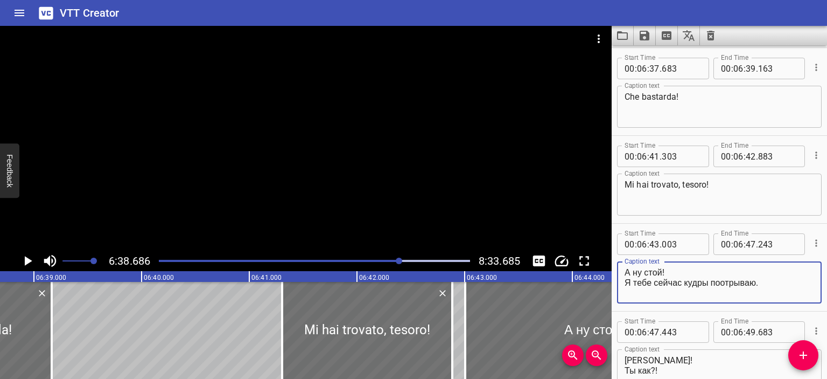
drag, startPoint x: 661, startPoint y: 269, endPoint x: 610, endPoint y: 269, distance: 51.2
click at [610, 269] on main "6:38.686 8:33.685 00:00.000 00:01.000 00:02.000 00:03.000 00:04.000 00:05.000 0…" at bounding box center [413, 202] width 827 height 353
drag, startPoint x: 622, startPoint y: 279, endPoint x: 674, endPoint y: 281, distance: 51.2
click at [674, 281] on div "Ferma lì! Я тебе сейчас кудры поотрываю. Caption text" at bounding box center [719, 282] width 205 height 42
drag, startPoint x: 777, startPoint y: 283, endPoint x: 603, endPoint y: 282, distance: 173.9
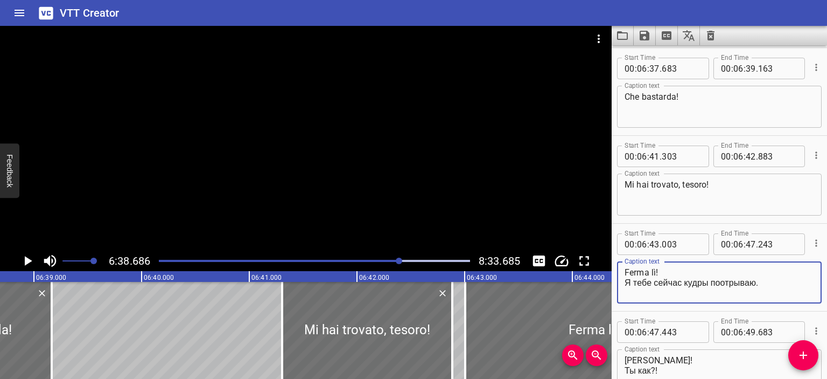
click at [603, 282] on main "6:38.686 8:33.685 00:00.000 00:01.000 00:02.000 00:03.000 00:04.000 00:05.000 0…" at bounding box center [413, 202] width 827 height 353
type textarea "Ferma lì! Adesso le prendi"
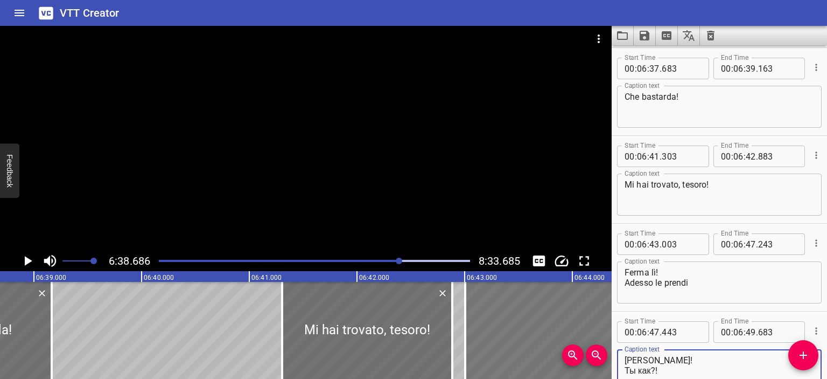
drag, startPoint x: 653, startPoint y: 357, endPoint x: 607, endPoint y: 358, distance: 45.2
click at [607, 358] on main "6:38.686 8:33.685 00:00.000 00:01.000 00:02.000 00:03.000 00:04.000 00:05.000 0…" at bounding box center [413, 202] width 827 height 353
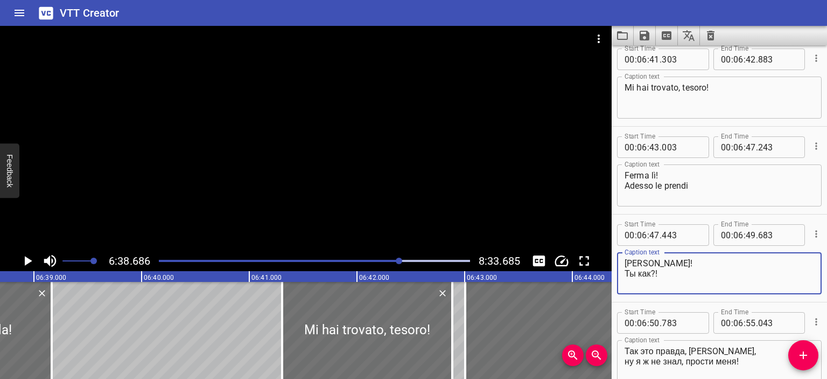
scroll to position [5276, 0]
drag, startPoint x: 654, startPoint y: 273, endPoint x: 614, endPoint y: 270, distance: 39.9
click at [614, 270] on div "Start Time 00 : 06 : 47 . 443 Start Time End Time 00 : 06 : 49 . 683 End Time C…" at bounding box center [719, 256] width 215 height 87
type textarea "[PERSON_NAME]! Come stai?!"
click at [458, 189] on div at bounding box center [306, 138] width 612 height 225
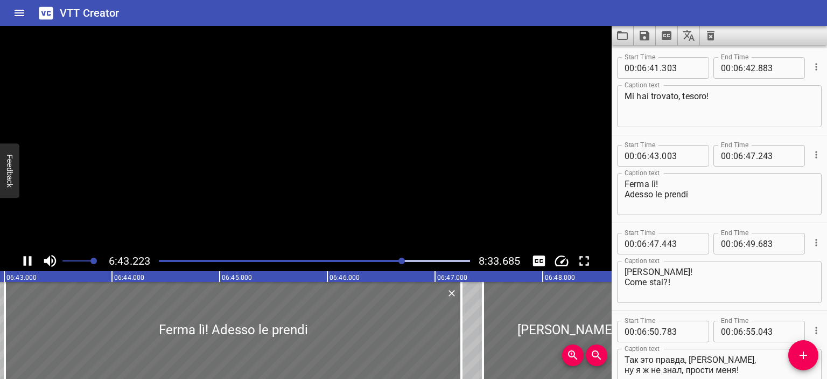
scroll to position [5354, 0]
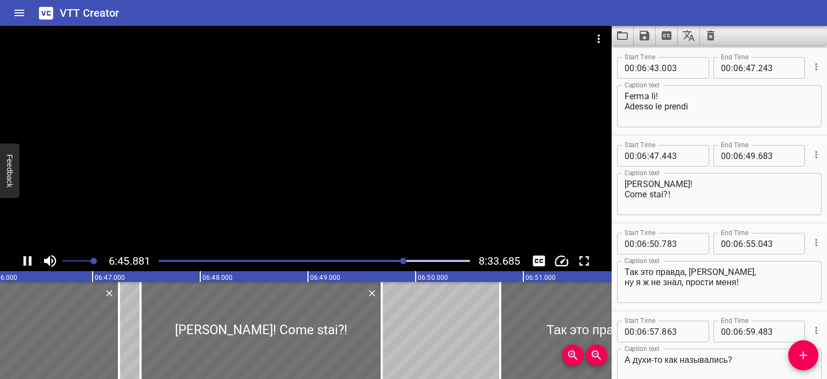
click at [421, 178] on div at bounding box center [306, 138] width 612 height 225
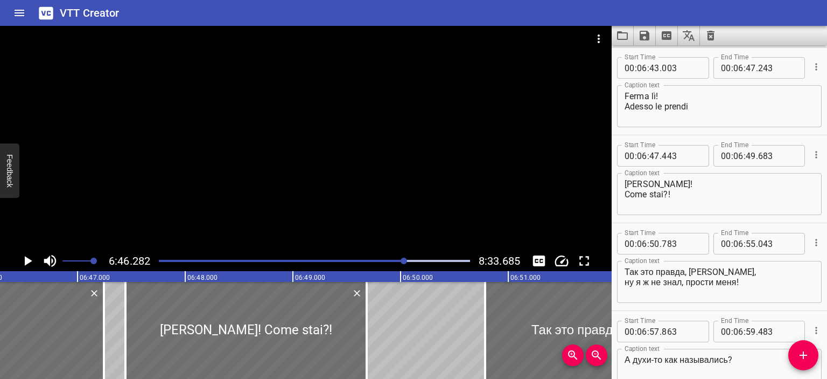
click at [696, 111] on textarea "Ferma lì! Adesso le prendi" at bounding box center [720, 106] width 190 height 31
click at [694, 109] on textarea "Ferma lì! Adesso le prendi" at bounding box center [720, 106] width 190 height 31
type textarea "Ferma lì! Adesso le prendi!"
drag, startPoint x: 720, startPoint y: 270, endPoint x: 611, endPoint y: 264, distance: 108.9
click at [611, 264] on main "6:46.282 8:33.685 00:00.000 00:01.000 00:02.000 00:03.000 00:04.000 00:05.000 0…" at bounding box center [413, 202] width 827 height 353
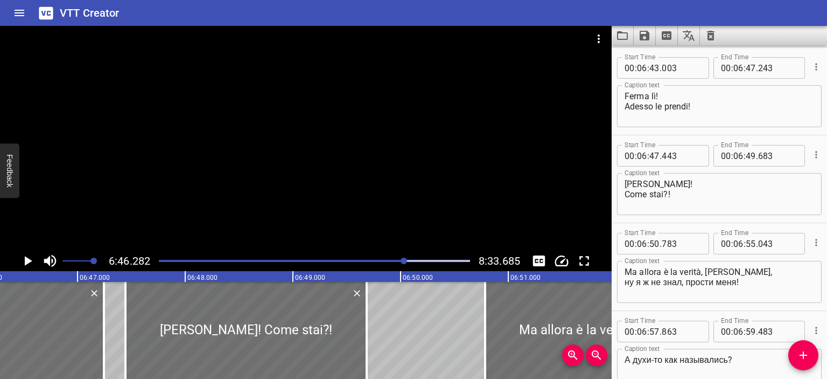
drag, startPoint x: 624, startPoint y: 279, endPoint x: 687, endPoint y: 281, distance: 63.0
click at [687, 281] on div "Ma allora è la verità, [PERSON_NAME], ну я ж не знал, прости меня! Caption text" at bounding box center [719, 282] width 205 height 42
drag, startPoint x: 739, startPoint y: 282, endPoint x: 597, endPoint y: 278, distance: 142.2
click at [597, 278] on main "6:46.282 8:33.685 00:00.000 00:01.000 00:02.000 00:03.000 00:04.000 00:05.000 0…" at bounding box center [413, 202] width 827 height 353
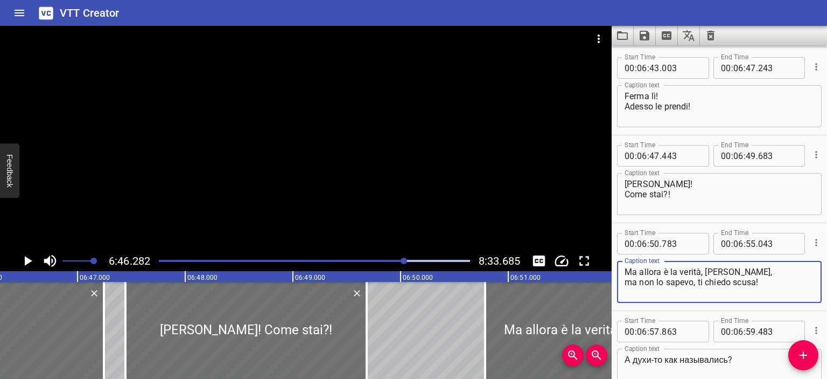
type textarea "Ma allora è la verità, [PERSON_NAME], ma non lo sapevo, ti chiedo scusa!"
click at [730, 352] on div "А духи-то как назывались? Caption text" at bounding box center [719, 369] width 205 height 42
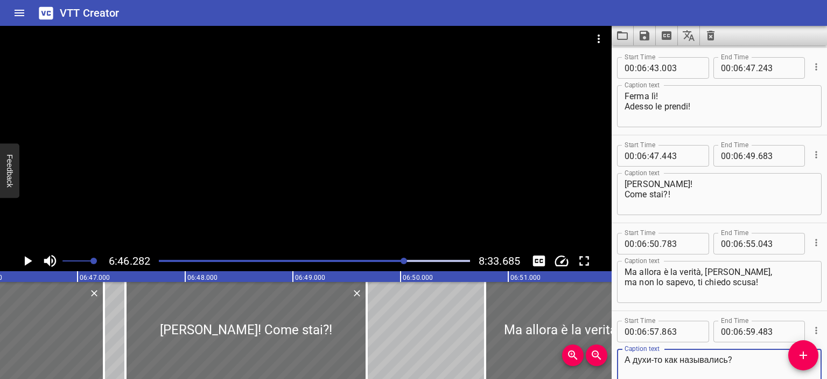
drag, startPoint x: 730, startPoint y: 360, endPoint x: 607, endPoint y: 351, distance: 123.7
click at [607, 351] on main "6:46.282 8:33.685 00:00.000 00:01.000 00:02.000 00:03.000 00:04.000 00:05.000 0…" at bounding box center [413, 202] width 827 height 353
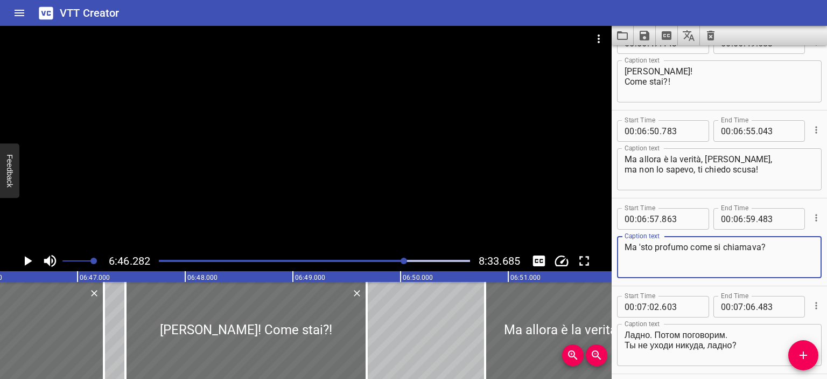
scroll to position [5533, 0]
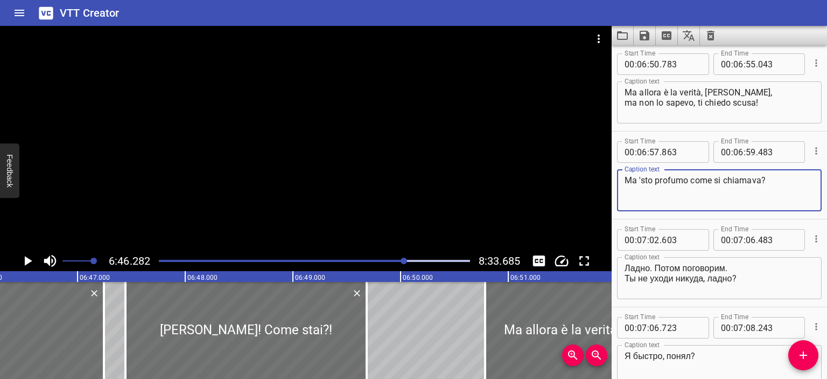
type textarea "Ma 'sto profumo come si chiamava?"
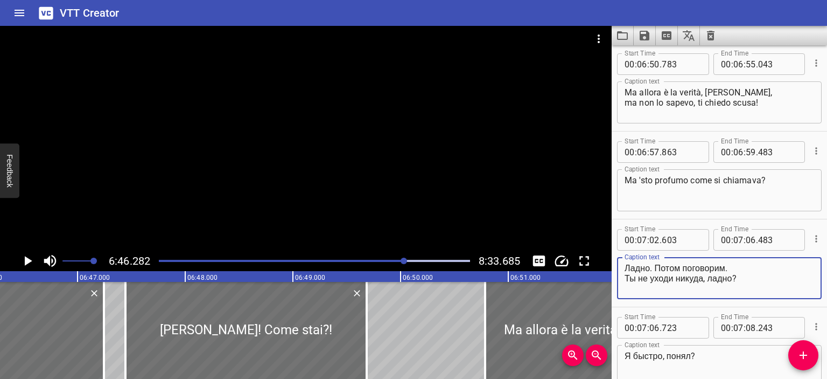
drag, startPoint x: 732, startPoint y: 263, endPoint x: 614, endPoint y: 263, distance: 118.5
click at [614, 263] on div "Start Time 00 : 07 : 02 . 603 Start Time End Time 00 : 07 : 06 . 483 End Time C…" at bounding box center [719, 262] width 215 height 87
drag, startPoint x: 627, startPoint y: 277, endPoint x: 732, endPoint y: 282, distance: 105.1
click at [732, 282] on textarea "Ok, poi ne parliamo Ты не уходи никуда, ладно?" at bounding box center [720, 278] width 190 height 31
type textarea "Ok, poi ne parliamo. Tu non andare da nessuna parte, ok?"
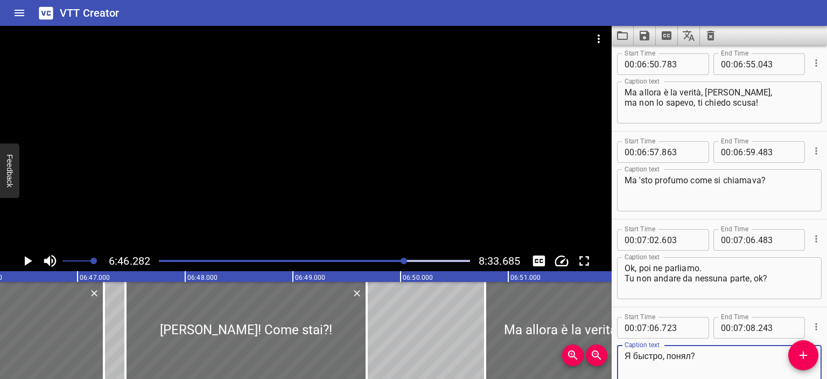
drag, startPoint x: 691, startPoint y: 353, endPoint x: 596, endPoint y: 352, distance: 95.3
click at [596, 352] on main "6:46.282 8:33.685 00:00.000 00:01.000 00:02.000 00:03.000 00:04.000 00:05.000 0…" at bounding box center [413, 202] width 827 height 353
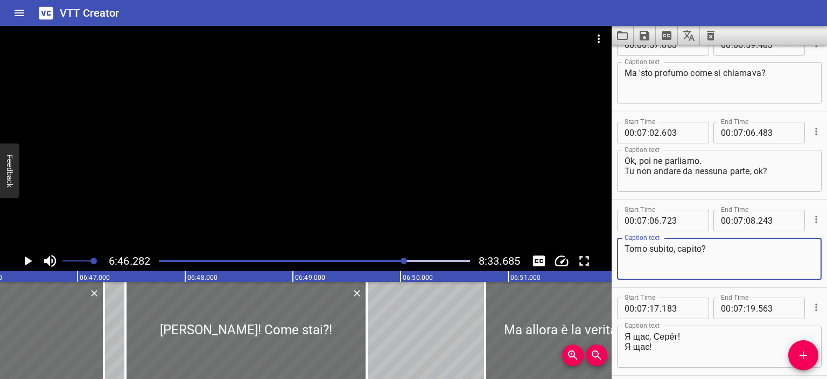
scroll to position [5678, 0]
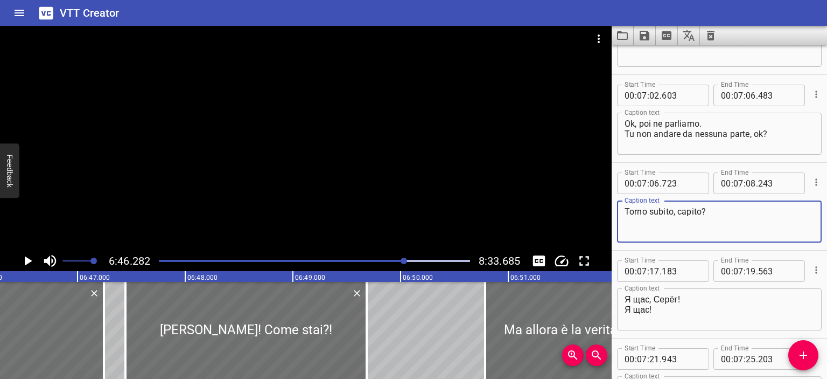
type textarea "Torno subito, capito?"
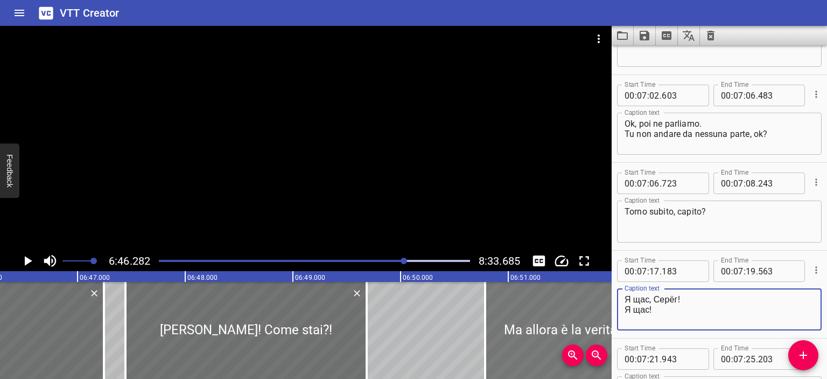
drag, startPoint x: 675, startPoint y: 300, endPoint x: 606, endPoint y: 296, distance: 69.6
click at [606, 296] on main "6:46.282 8:33.685 00:00.000 00:01.000 00:02.000 00:03.000 00:04.000 00:05.000 0…" at bounding box center [413, 202] width 827 height 353
drag, startPoint x: 648, startPoint y: 310, endPoint x: 598, endPoint y: 307, distance: 50.7
click at [598, 307] on main "6:46.282 8:33.685 00:00.000 00:01.000 00:02.000 00:03.000 00:04.000 00:05.000 0…" at bounding box center [413, 202] width 827 height 353
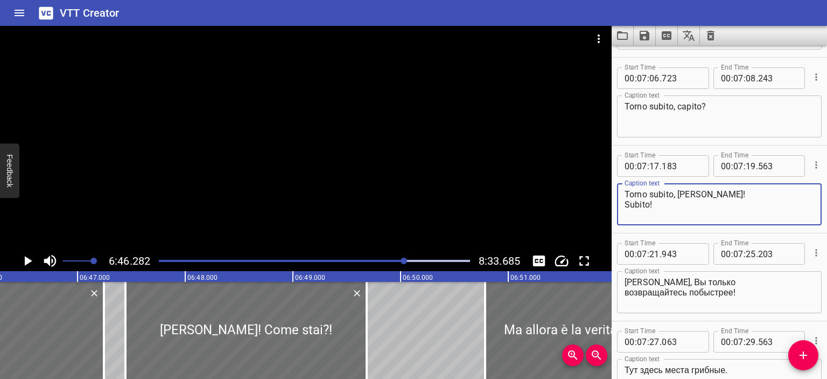
scroll to position [5785, 0]
type textarea "Torno subito, [PERSON_NAME]! Subito!"
click at [513, 218] on div at bounding box center [306, 138] width 612 height 225
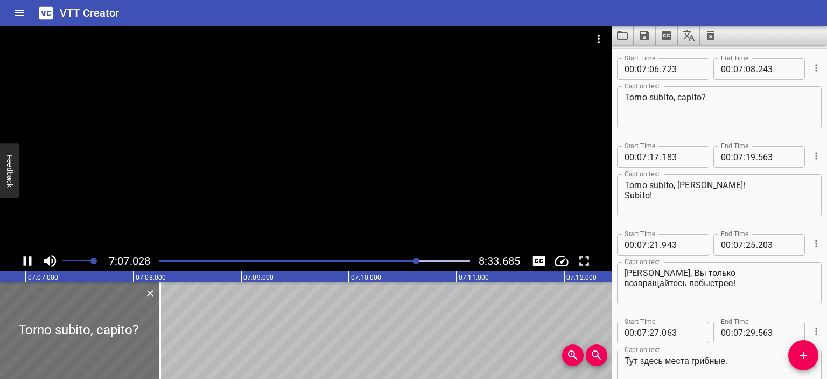
scroll to position [5793, 0]
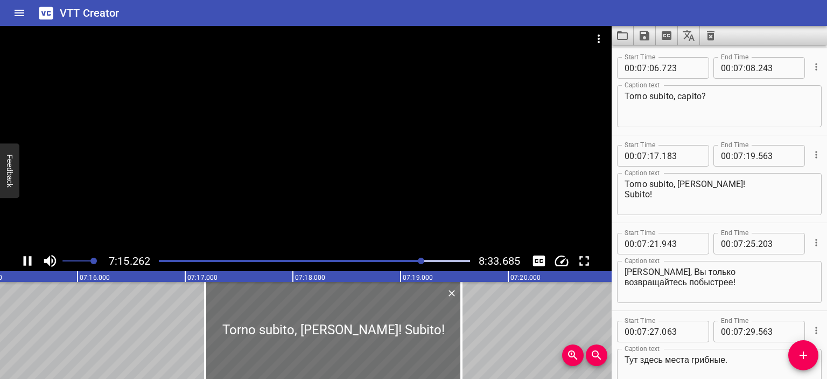
click at [429, 183] on div at bounding box center [306, 138] width 612 height 225
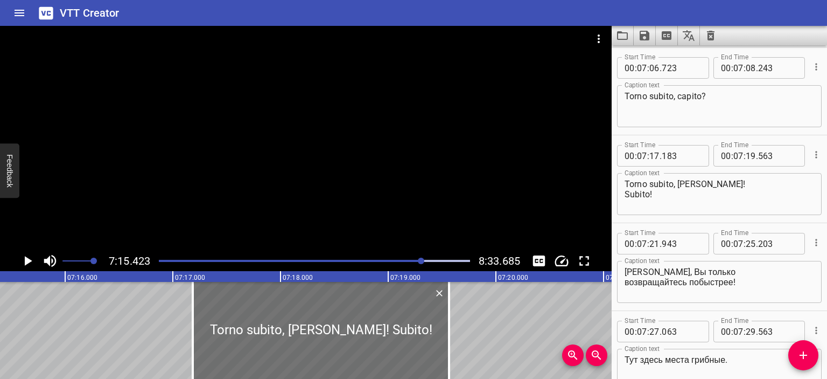
scroll to position [0, 46892]
click at [429, 183] on div at bounding box center [306, 138] width 612 height 225
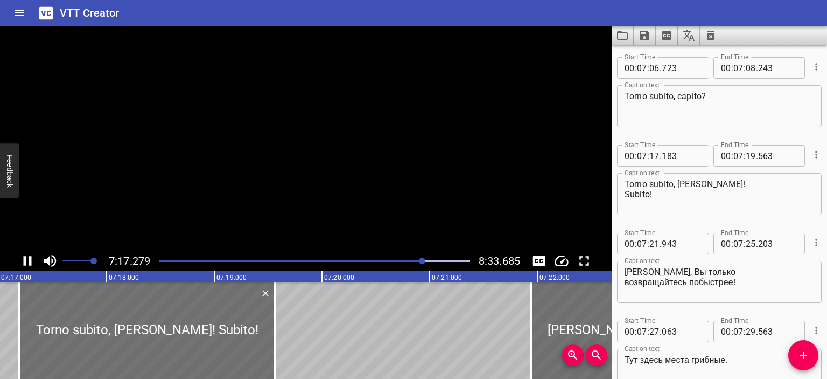
scroll to position [5861, 0]
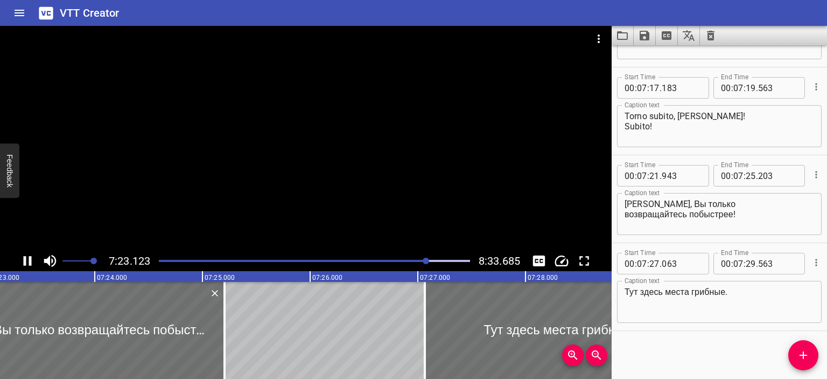
click at [393, 170] on div at bounding box center [306, 138] width 612 height 225
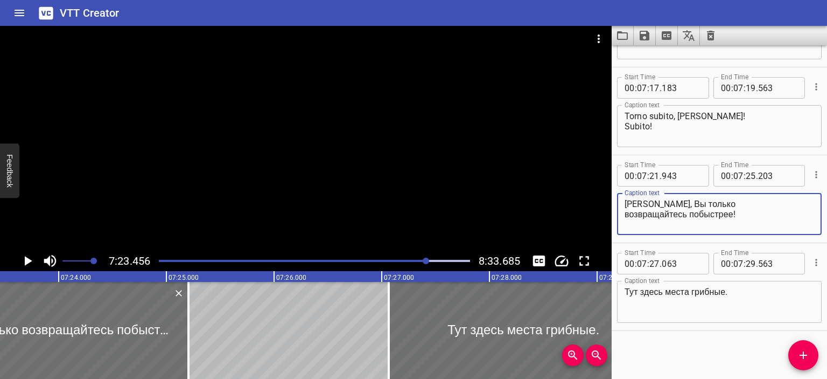
drag, startPoint x: 750, startPoint y: 215, endPoint x: 620, endPoint y: 200, distance: 130.6
click at [620, 200] on div "[PERSON_NAME], Вы только возвращайтесь побыстрее! Caption text" at bounding box center [719, 214] width 205 height 42
paste textarea "[PERSON_NAME], tornate presto"
click at [716, 204] on textarea "[PERSON_NAME], tornate presto!" at bounding box center [720, 214] width 190 height 31
click at [717, 204] on textarea "[PERSON_NAME], tornate presto!" at bounding box center [720, 214] width 190 height 31
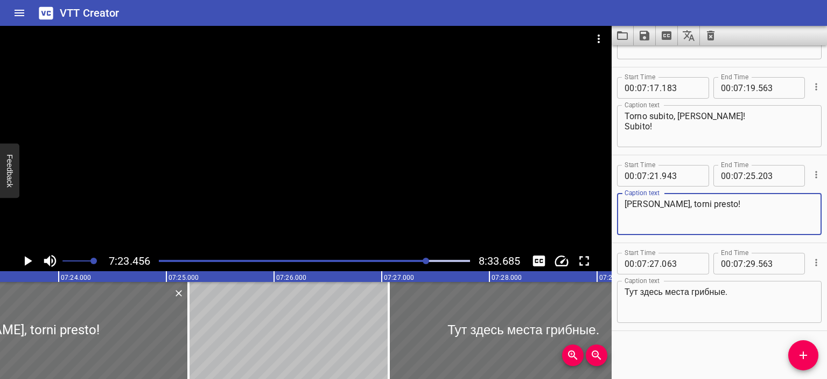
type textarea "[PERSON_NAME], torni presto!"
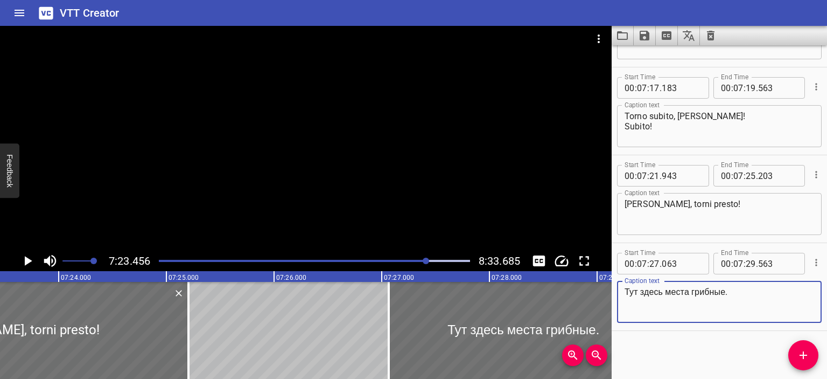
drag, startPoint x: 733, startPoint y: 293, endPoint x: 622, endPoint y: 291, distance: 110.9
click at [622, 291] on div "Тут здесь места грибные. Caption text" at bounding box center [719, 302] width 205 height 42
click at [433, 191] on div at bounding box center [306, 138] width 612 height 225
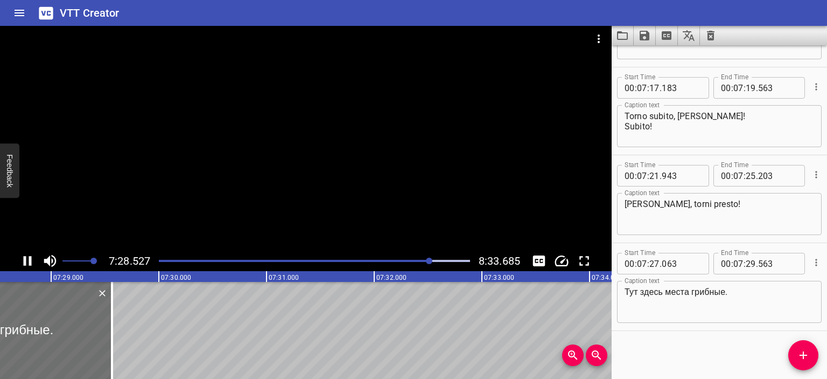
click at [400, 189] on div at bounding box center [306, 138] width 612 height 225
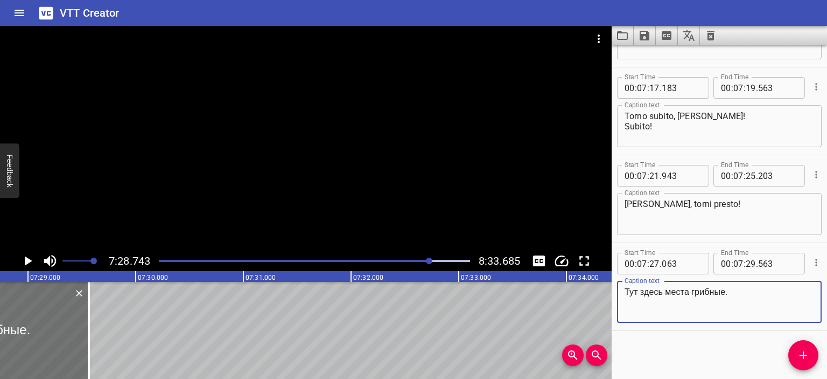
drag, startPoint x: 749, startPoint y: 298, endPoint x: 614, endPoint y: 292, distance: 135.3
click at [614, 292] on div "Start Time 00 : 07 : 27 . 063 Start Time End Time 00 : 07 : 29 . 563 End Time C…" at bounding box center [719, 286] width 215 height 87
type textarea "Qui c'è un [PERSON_NAME] di gente che va per funghi."
click at [647, 40] on icon "Save captions to file" at bounding box center [645, 36] width 10 height 10
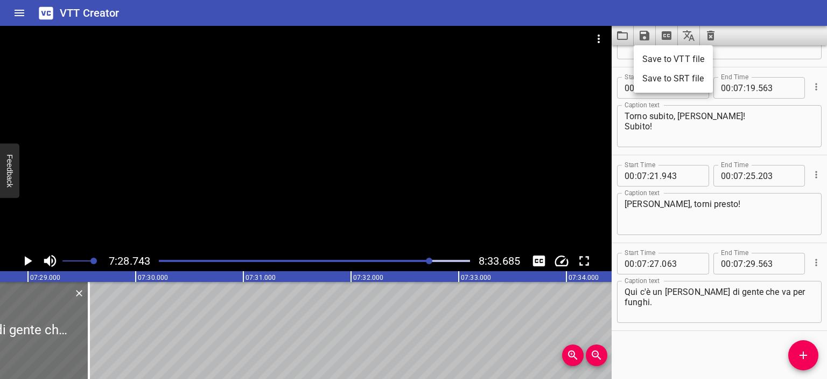
click at [659, 57] on li "Save to VTT file" at bounding box center [673, 59] width 79 height 19
